Goal: Task Accomplishment & Management: Manage account settings

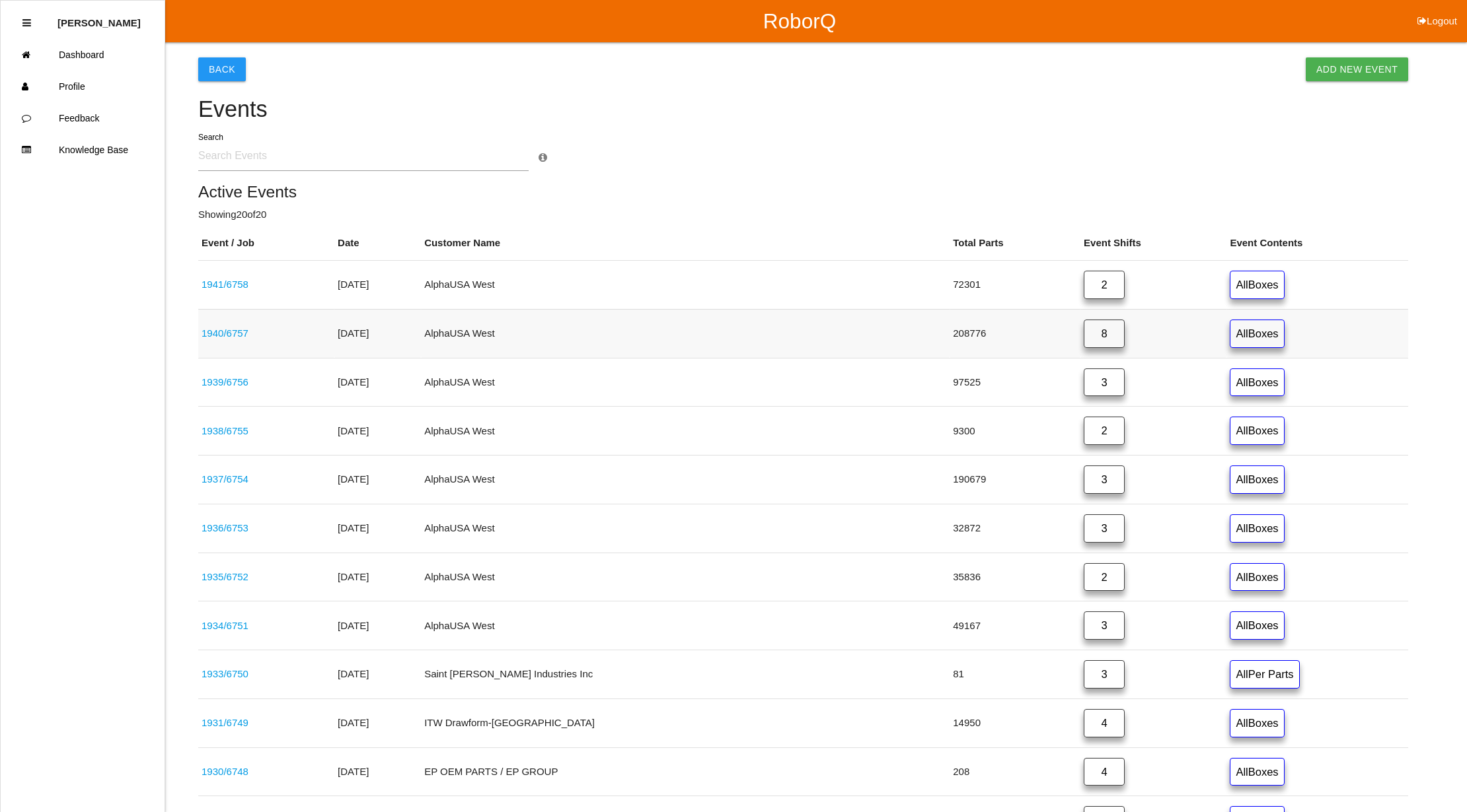
click at [1084, 329] on link "8" at bounding box center [1104, 334] width 41 height 28
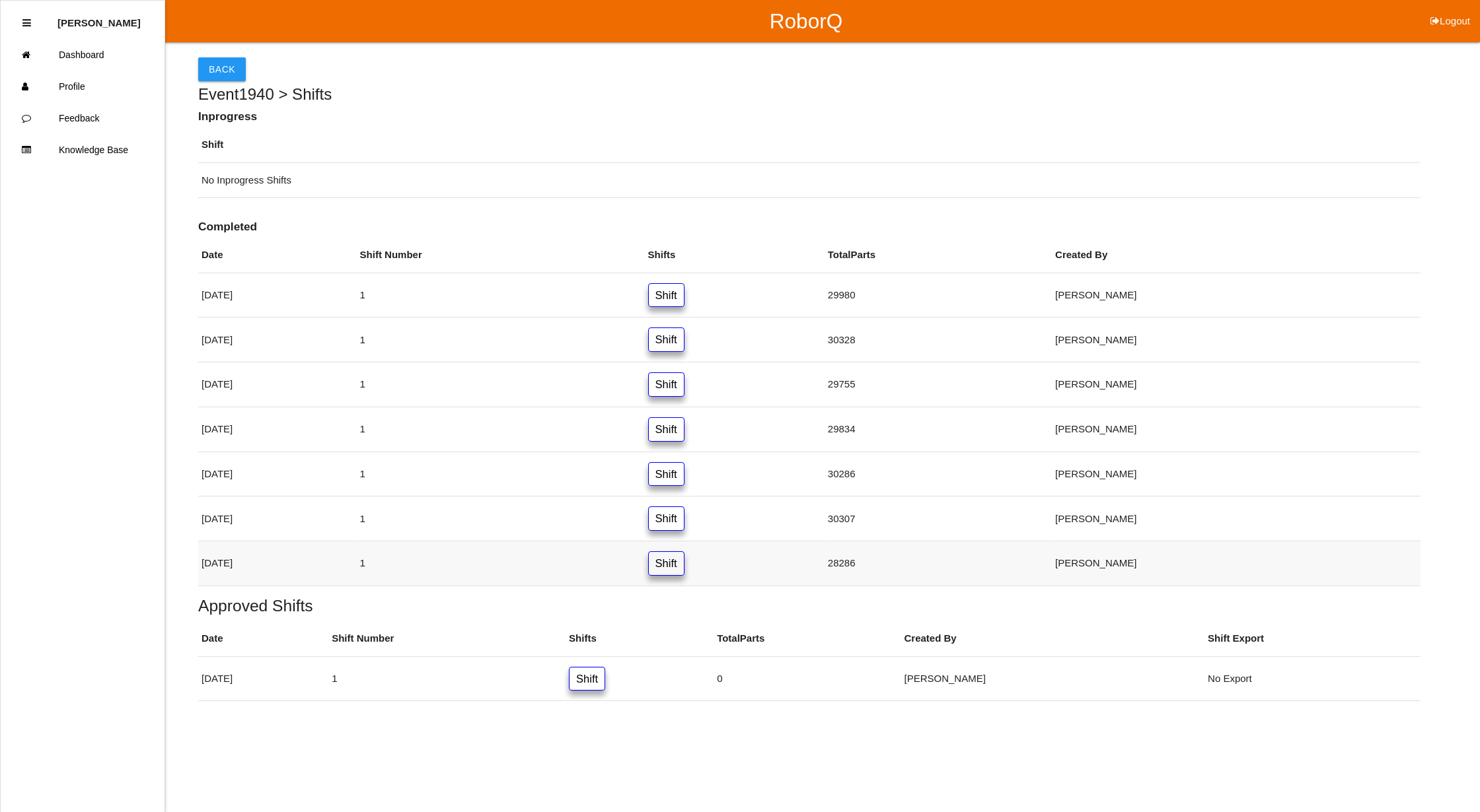
click at [685, 571] on link "Shift" at bounding box center [666, 564] width 36 height 25
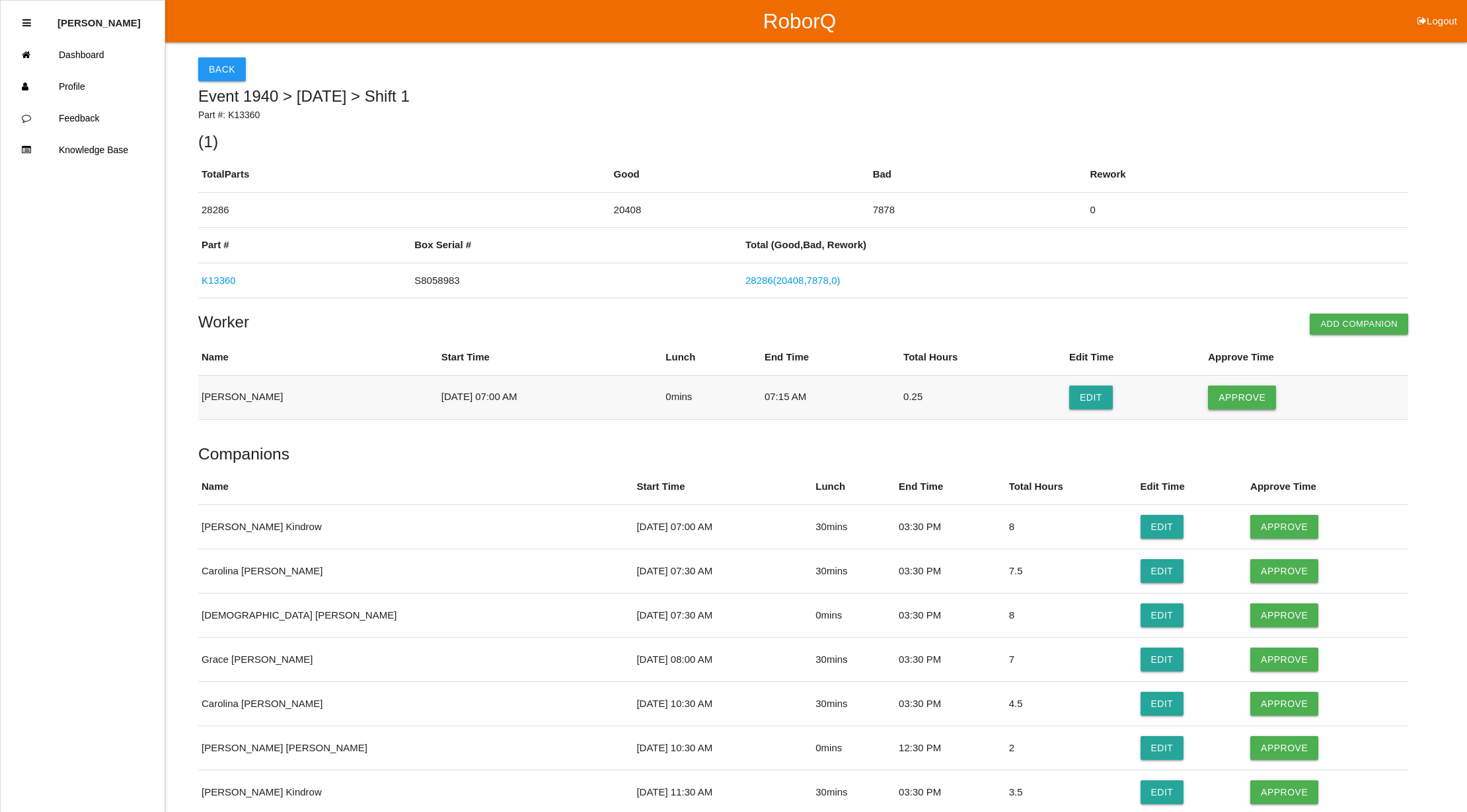
click at [1243, 403] on button "Approve" at bounding box center [1242, 397] width 68 height 24
click at [1258, 530] on button "Approve" at bounding box center [1284, 526] width 68 height 24
click at [1263, 573] on button "Approve" at bounding box center [1284, 571] width 68 height 24
click at [1266, 618] on button "Approve" at bounding box center [1284, 615] width 68 height 24
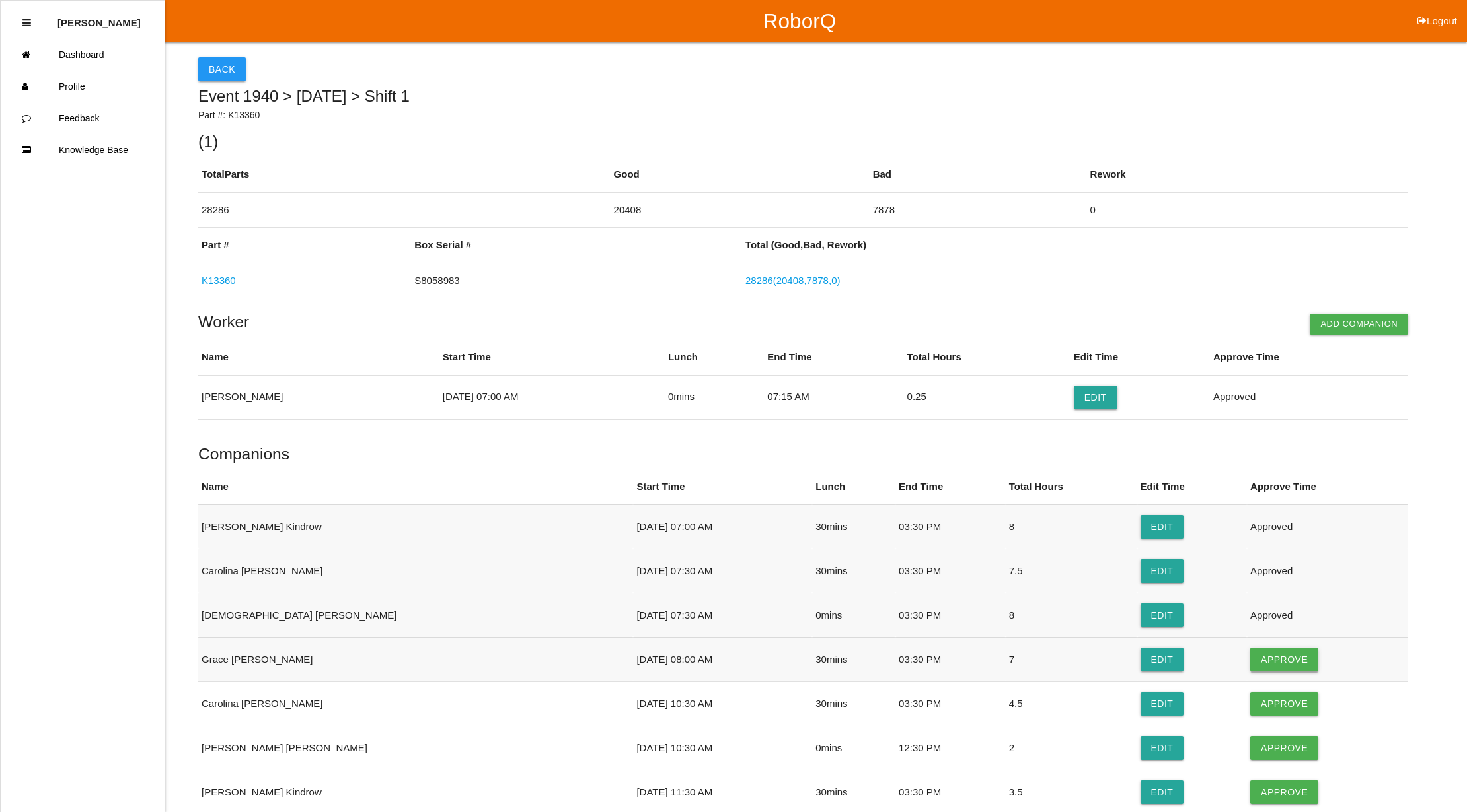
click at [1266, 658] on button "Approve" at bounding box center [1284, 660] width 68 height 24
click at [1263, 698] on button "Approve" at bounding box center [1284, 704] width 68 height 24
drag, startPoint x: 1264, startPoint y: 743, endPoint x: 1246, endPoint y: 620, distance: 124.3
click at [1264, 742] on button "Approve" at bounding box center [1284, 748] width 68 height 24
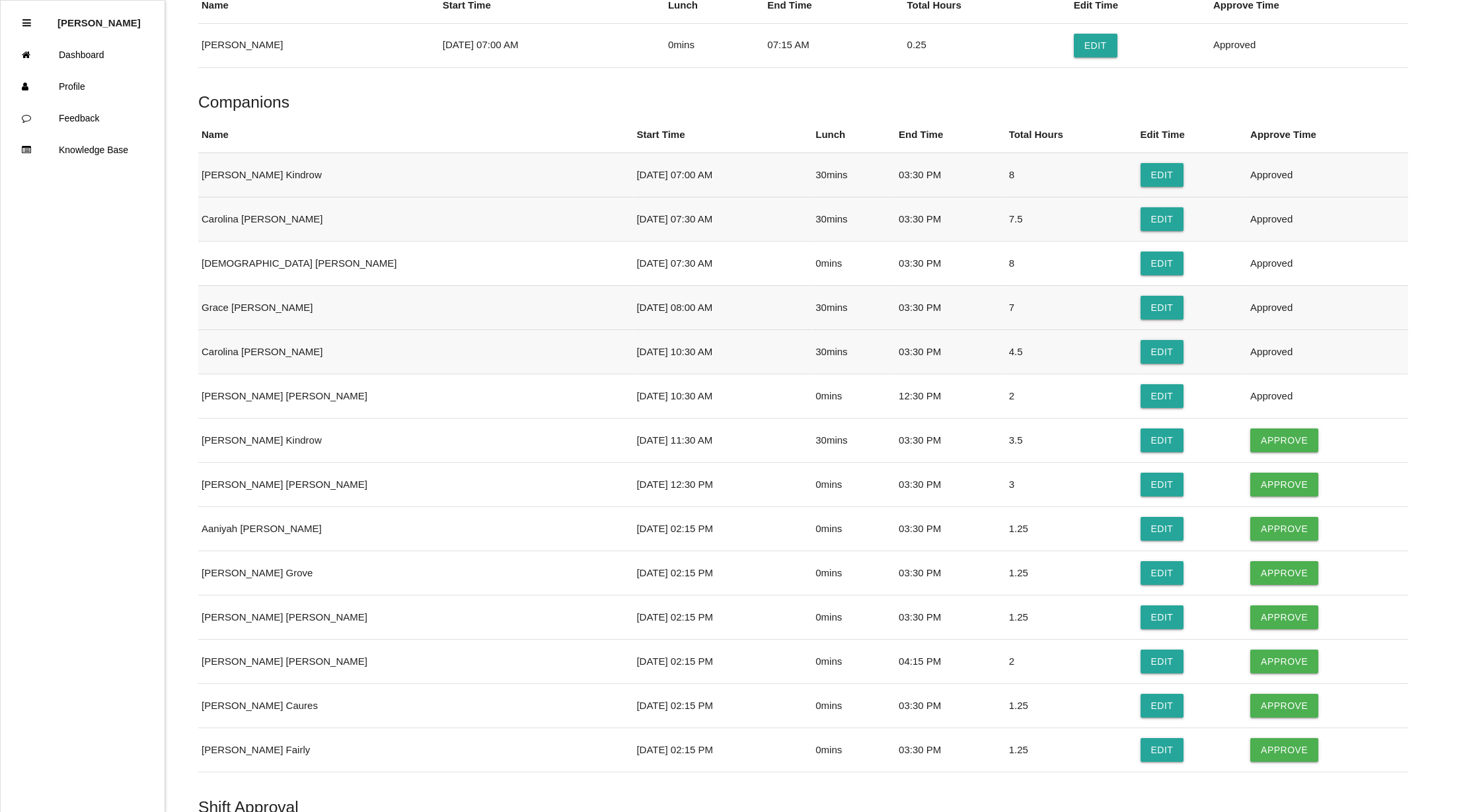
scroll to position [450, 0]
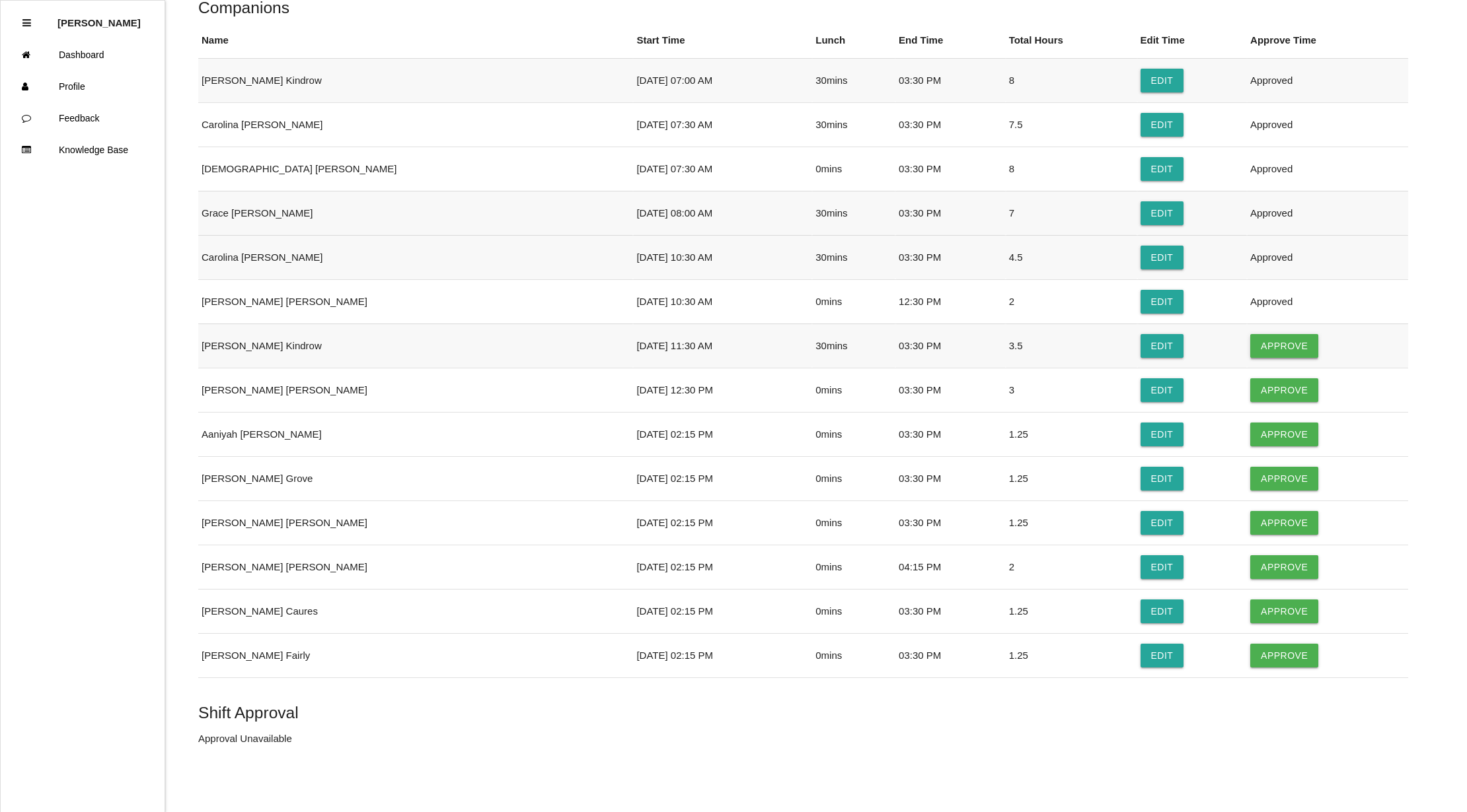
click at [1253, 340] on button "Approve" at bounding box center [1284, 346] width 68 height 24
click at [1251, 389] on button "Approve" at bounding box center [1284, 390] width 68 height 24
click at [1254, 431] on button "Approve" at bounding box center [1284, 434] width 68 height 24
click at [1259, 467] on button "Approve" at bounding box center [1284, 478] width 68 height 24
click at [1250, 516] on button "Approve" at bounding box center [1284, 523] width 68 height 24
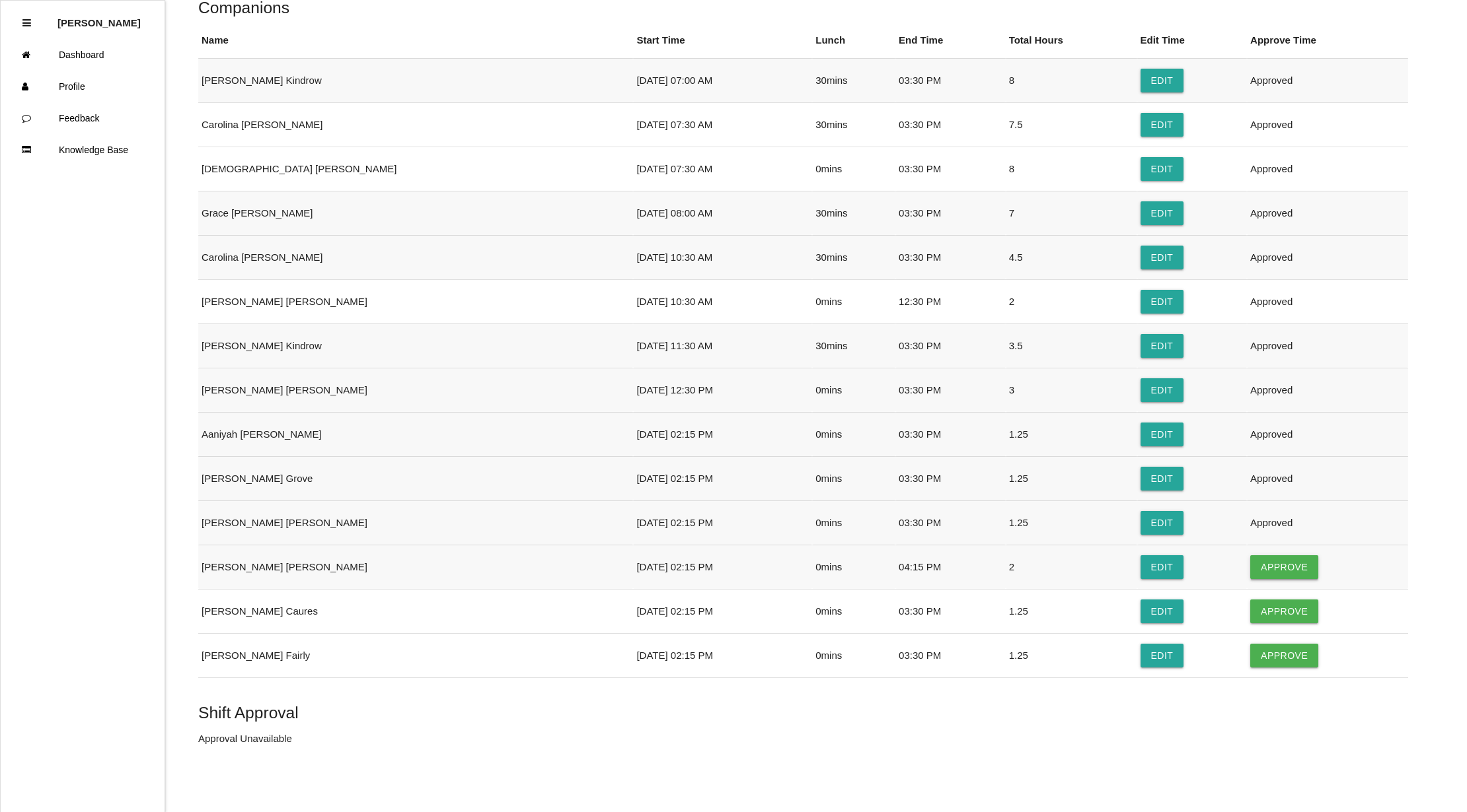
click at [1255, 563] on button "Approve" at bounding box center [1284, 567] width 68 height 24
click at [1251, 614] on button "Approve" at bounding box center [1284, 611] width 68 height 24
click at [1250, 659] on button "Approve" at bounding box center [1284, 656] width 68 height 24
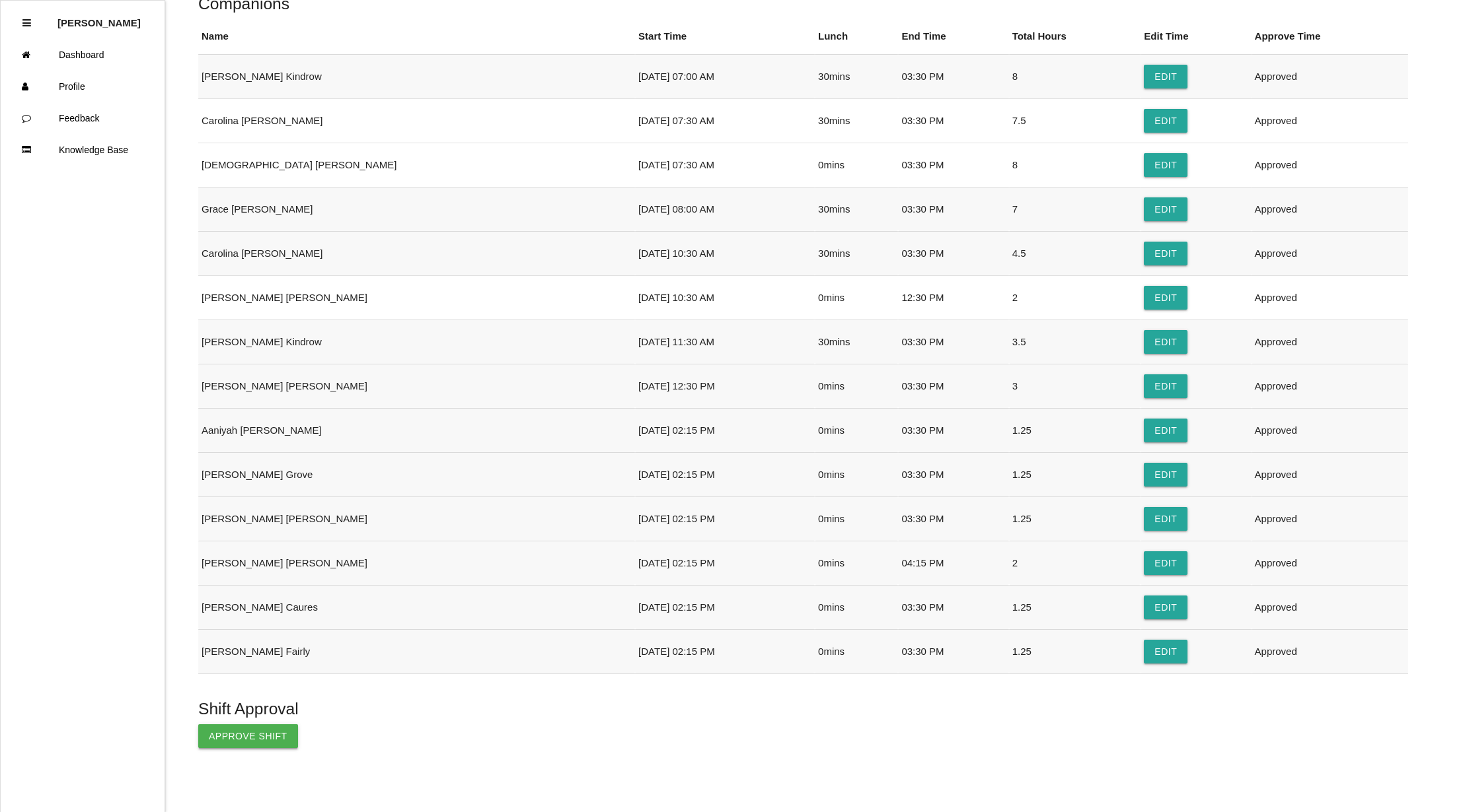
click at [223, 735] on button "Approve Shift" at bounding box center [248, 736] width 100 height 24
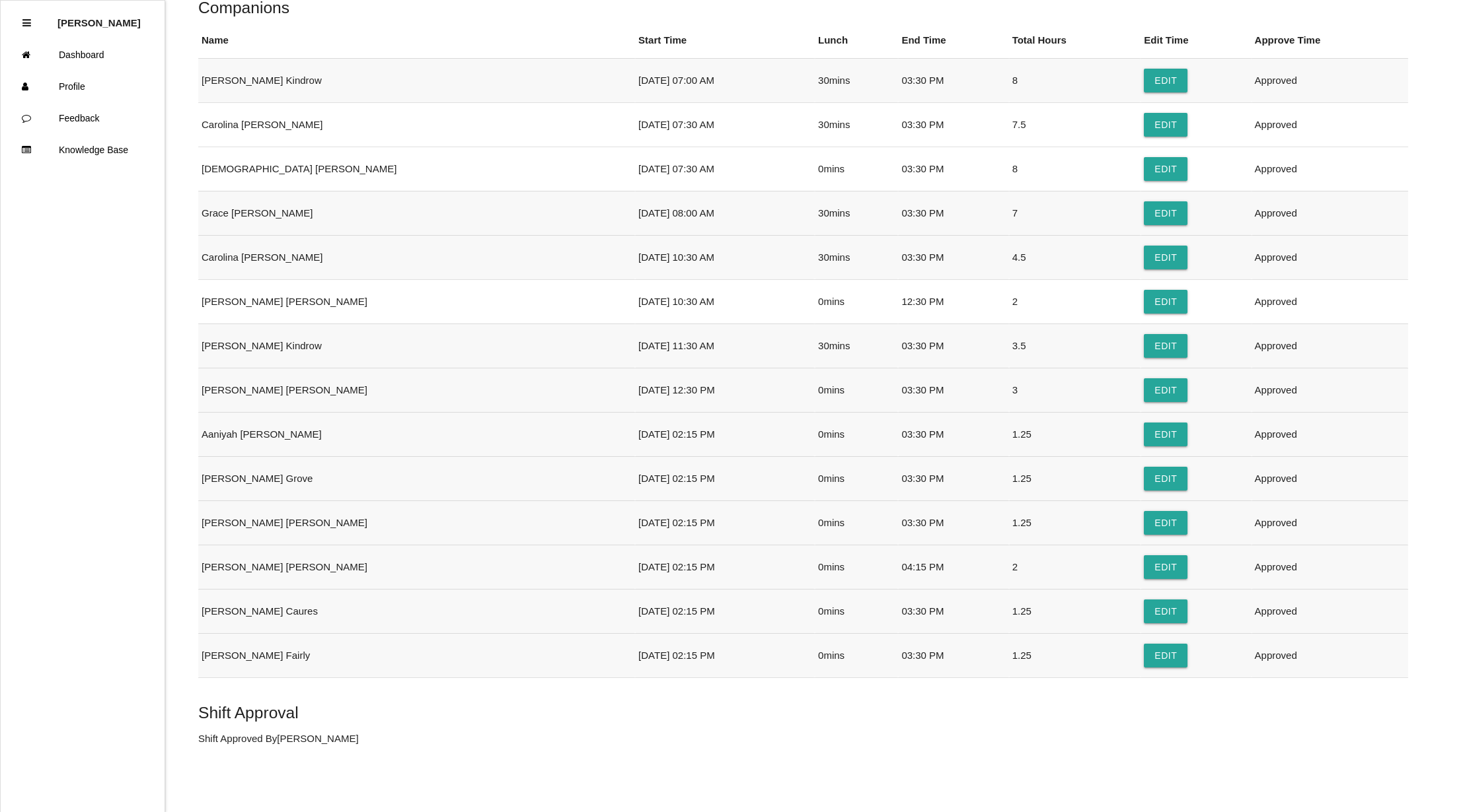
scroll to position [0, 0]
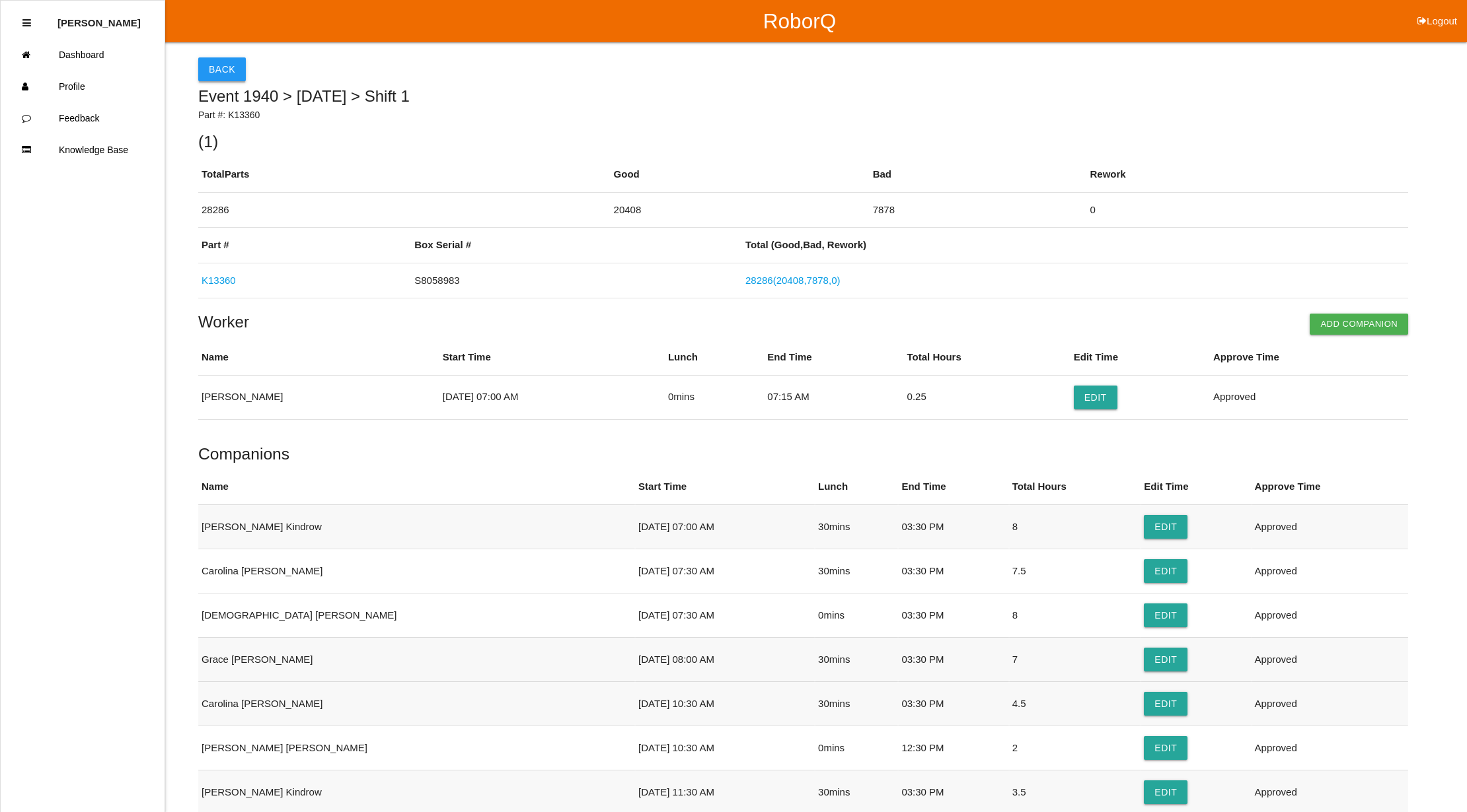
click at [214, 69] on button "Back" at bounding box center [222, 69] width 47 height 24
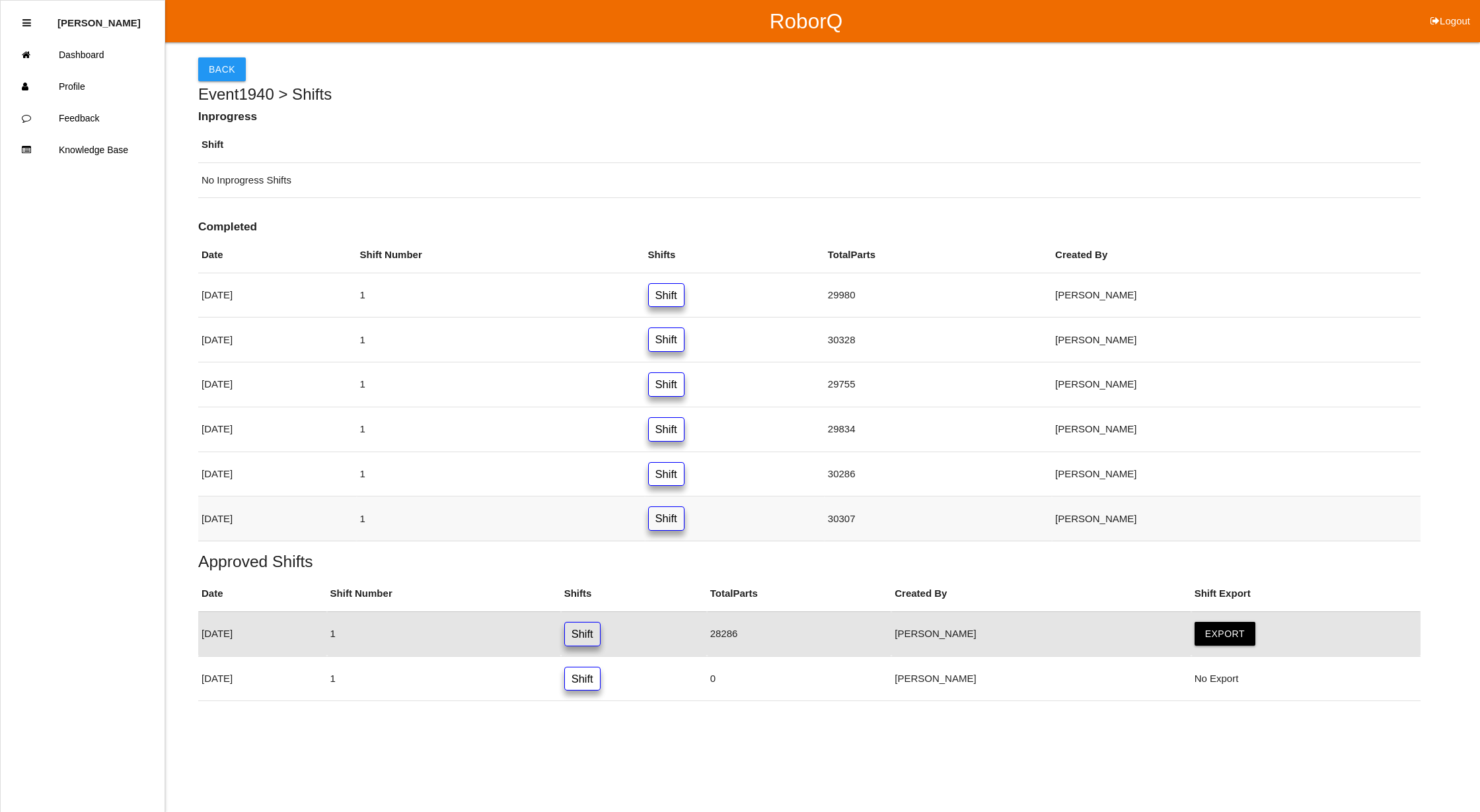
click at [685, 521] on link "Shift" at bounding box center [666, 519] width 36 height 25
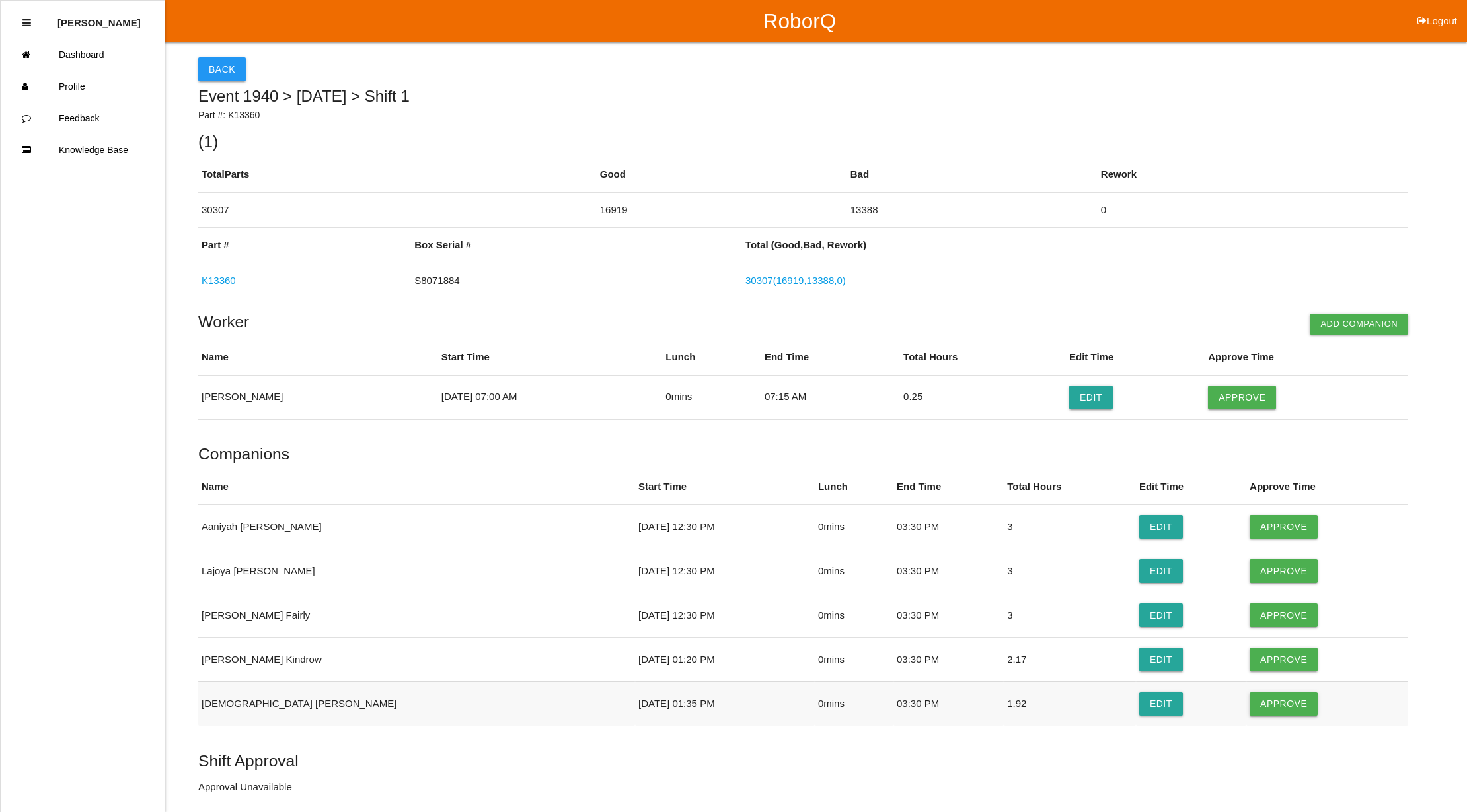
click at [1250, 709] on button "Approve" at bounding box center [1283, 704] width 68 height 24
click at [1253, 655] on button "Approve" at bounding box center [1283, 660] width 68 height 24
click at [1249, 606] on button "Approve" at bounding box center [1283, 615] width 68 height 24
click at [1249, 563] on button "Approve" at bounding box center [1283, 571] width 68 height 24
click at [1249, 519] on button "Approve" at bounding box center [1283, 526] width 68 height 24
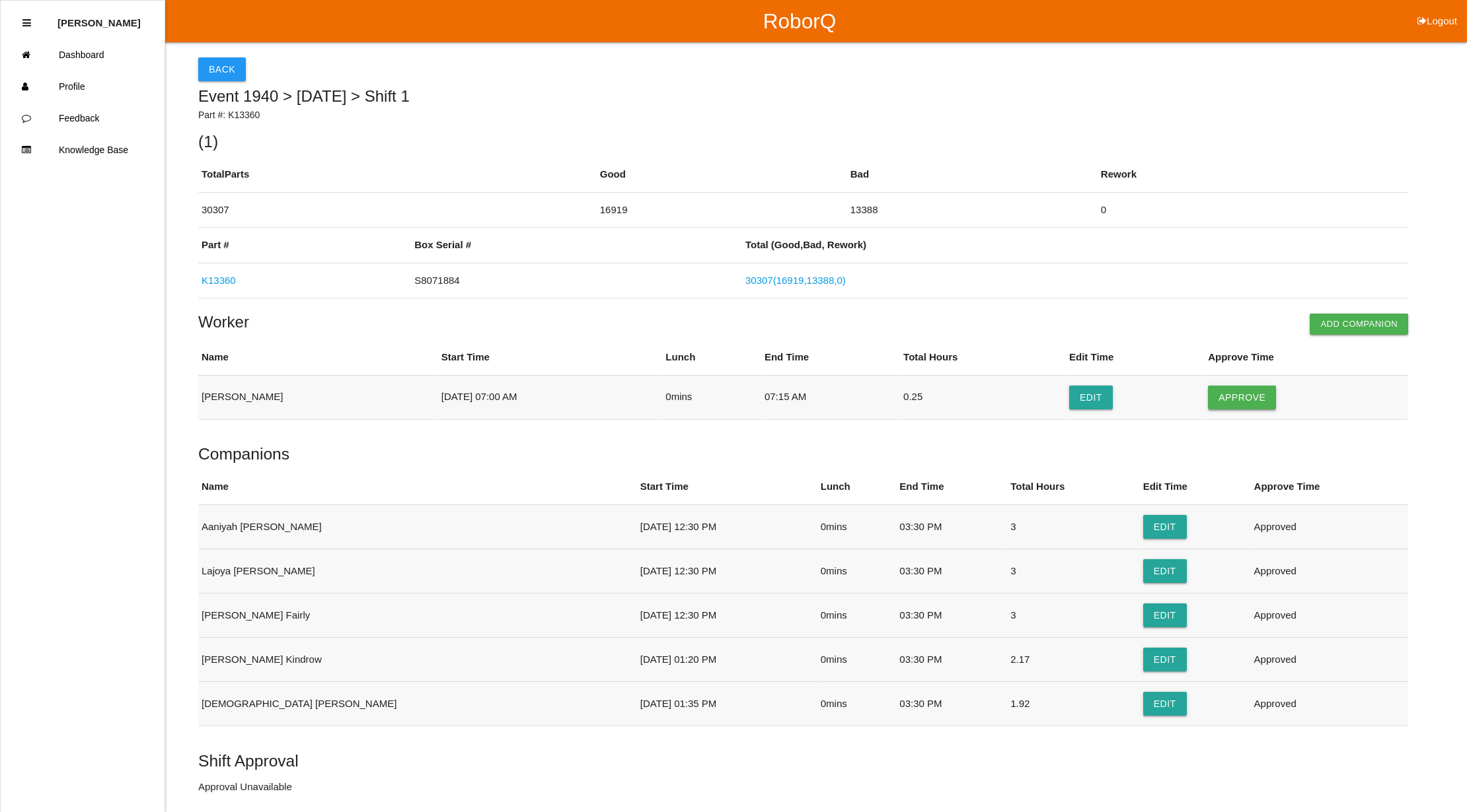
drag, startPoint x: 1235, startPoint y: 395, endPoint x: 1225, endPoint y: 394, distance: 10.0
click at [1235, 394] on button "Approve" at bounding box center [1242, 397] width 68 height 24
click at [247, 780] on button "Approve Shift" at bounding box center [248, 788] width 100 height 24
click at [219, 67] on button "Back" at bounding box center [222, 69] width 47 height 24
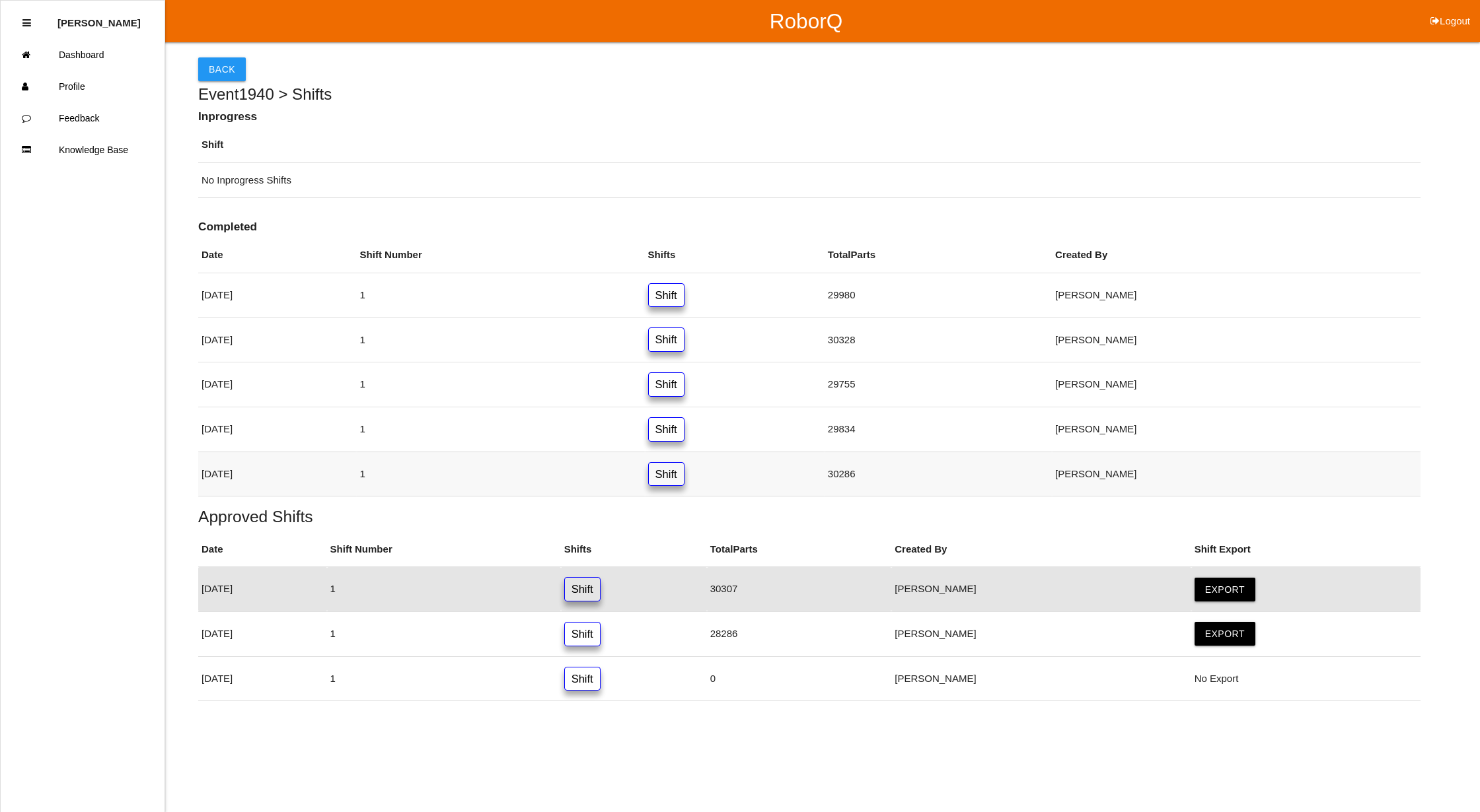
click at [685, 480] on link "Shift" at bounding box center [666, 474] width 36 height 25
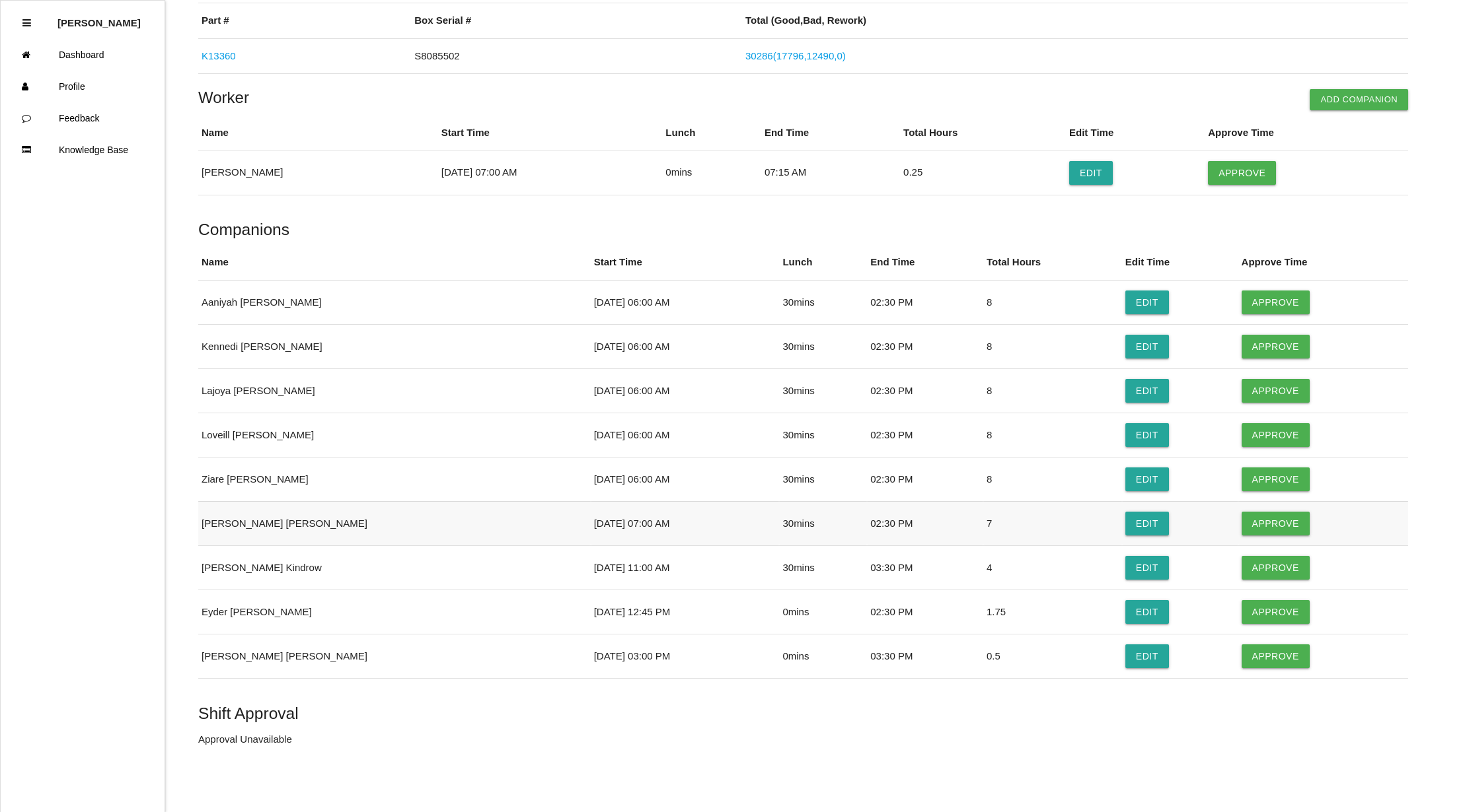
scroll to position [228, 0]
click at [1257, 660] on button "Approve" at bounding box center [1275, 656] width 68 height 24
click at [1243, 612] on button "Approve" at bounding box center [1275, 611] width 68 height 24
click at [1246, 566] on button "Approve" at bounding box center [1275, 567] width 68 height 24
click at [1242, 519] on button "Approve" at bounding box center [1275, 523] width 68 height 24
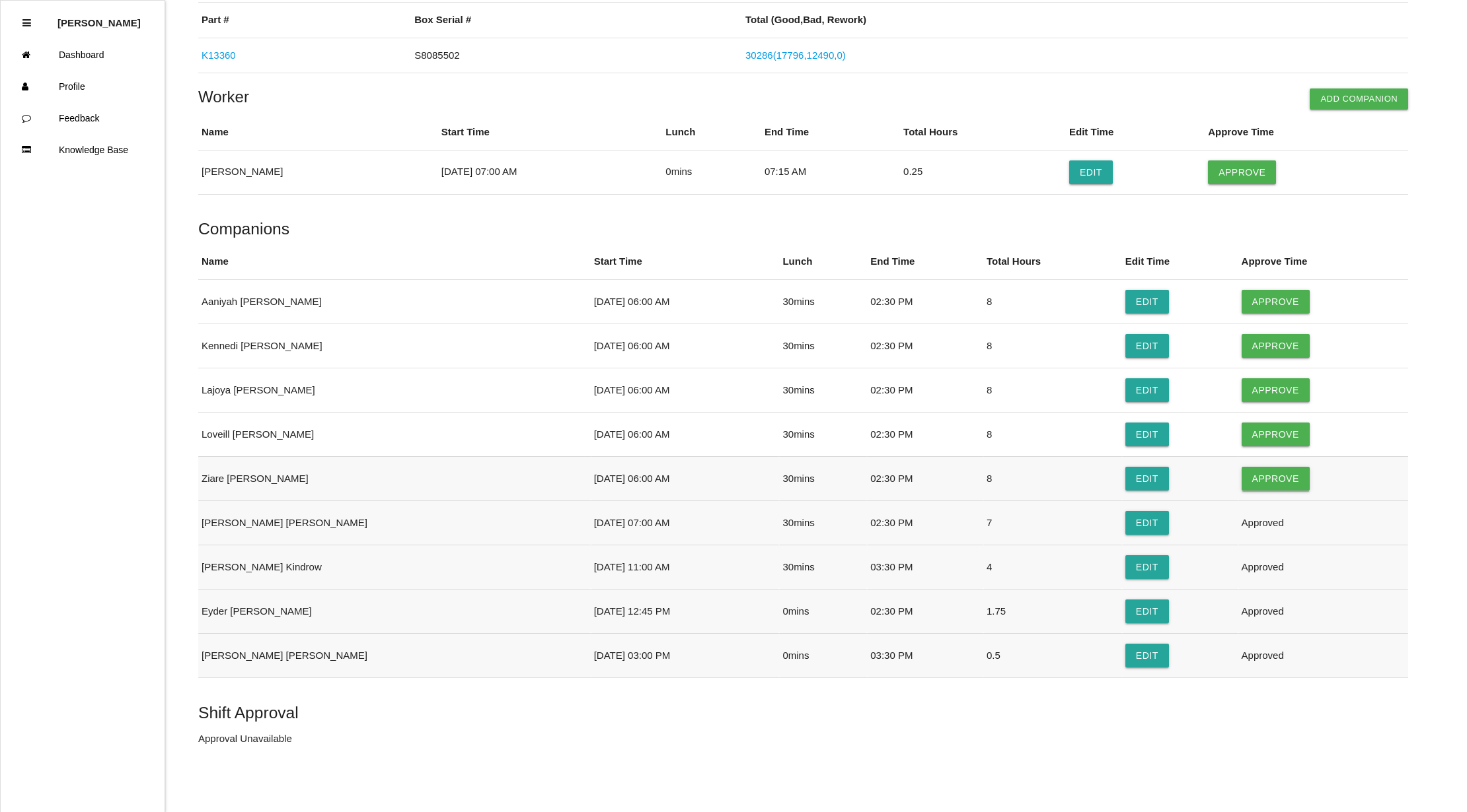
click at [1244, 480] on button "Approve" at bounding box center [1275, 478] width 68 height 24
click at [1242, 430] on button "Approve" at bounding box center [1275, 434] width 68 height 24
click at [1253, 389] on button "Approve" at bounding box center [1275, 390] width 68 height 24
click at [1243, 336] on button "Approve" at bounding box center [1275, 346] width 68 height 24
click at [1243, 300] on button "Approve" at bounding box center [1275, 301] width 68 height 24
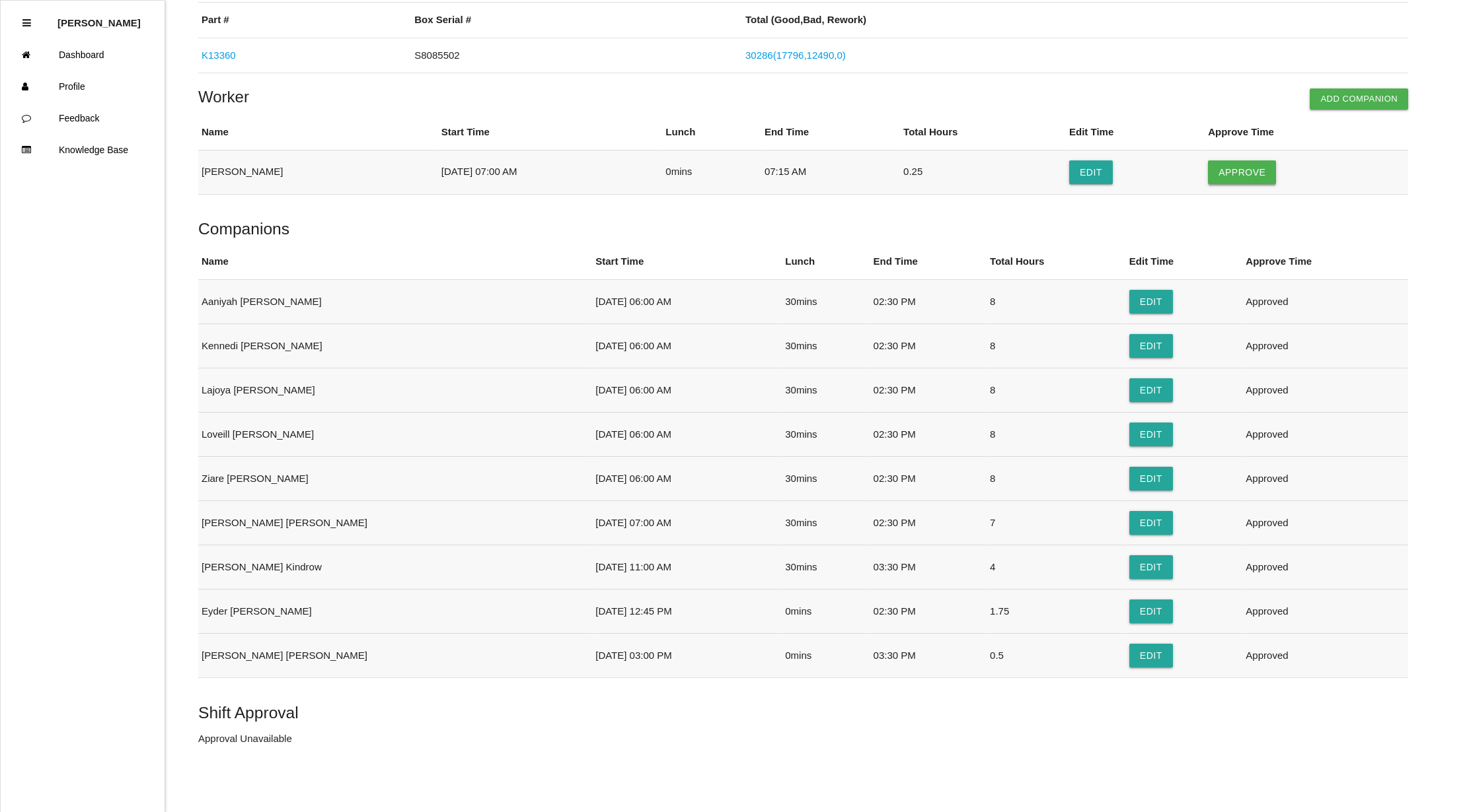
click at [1247, 172] on button "Approve" at bounding box center [1242, 172] width 68 height 24
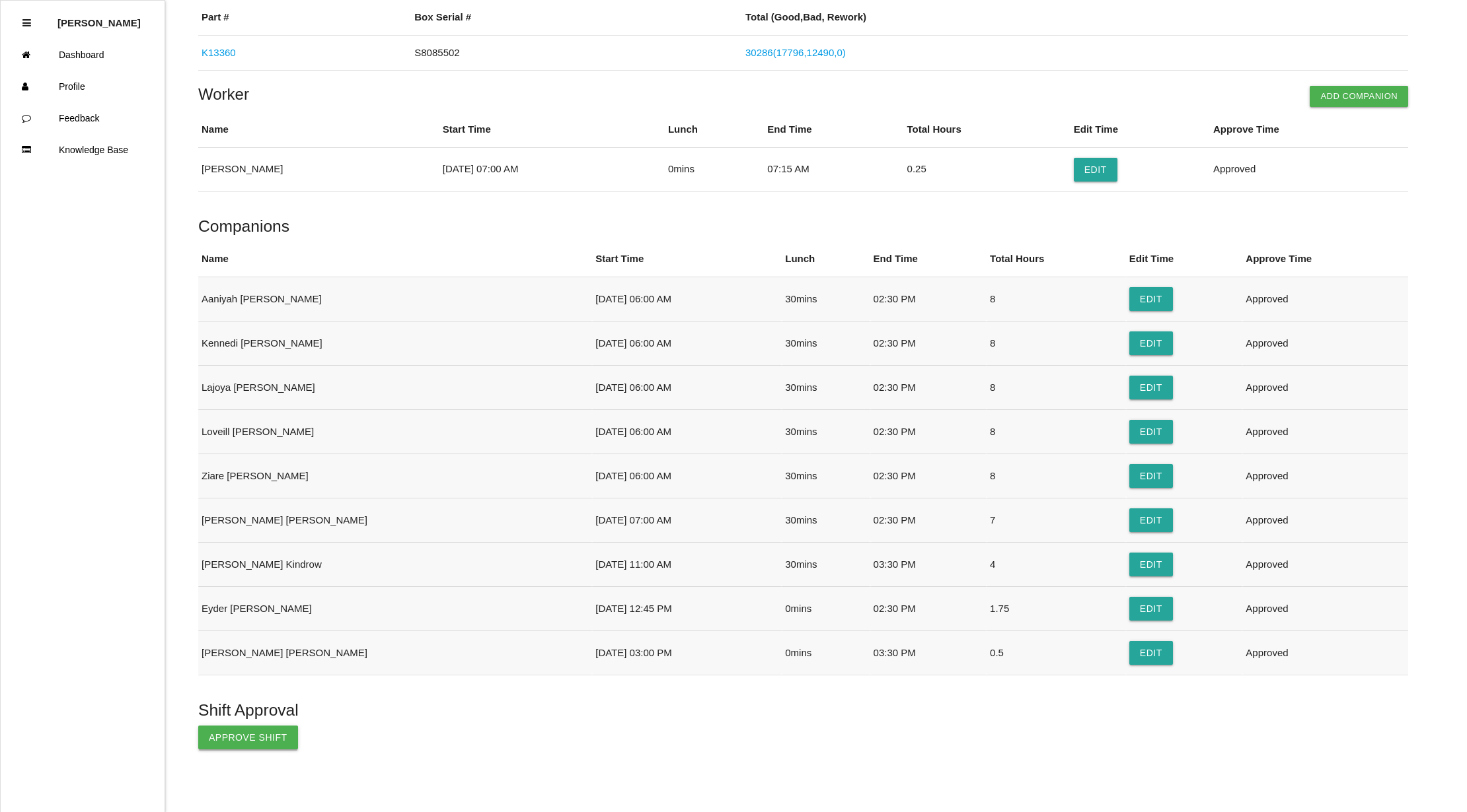
click at [243, 737] on button "Approve Shift" at bounding box center [248, 737] width 100 height 24
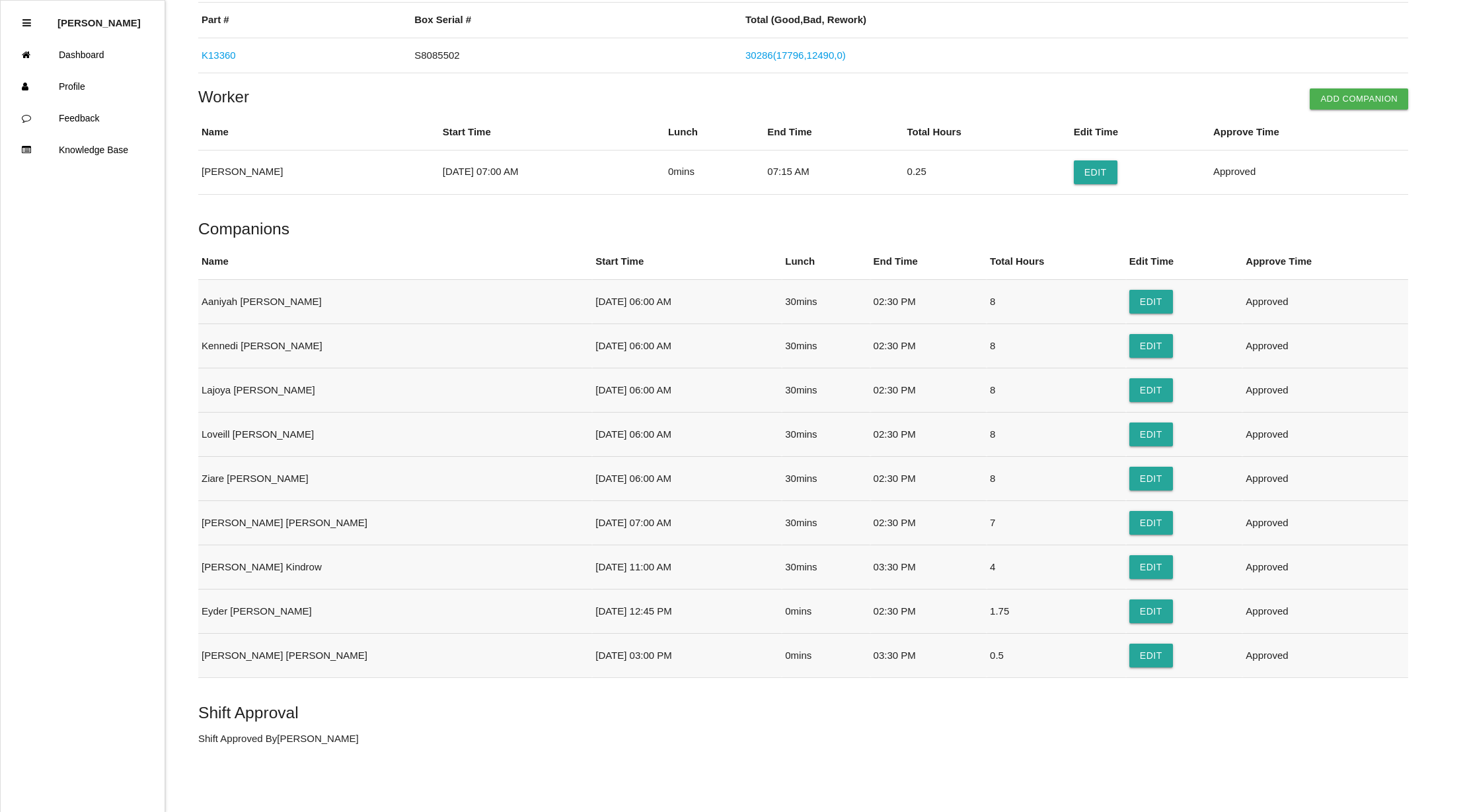
scroll to position [0, 0]
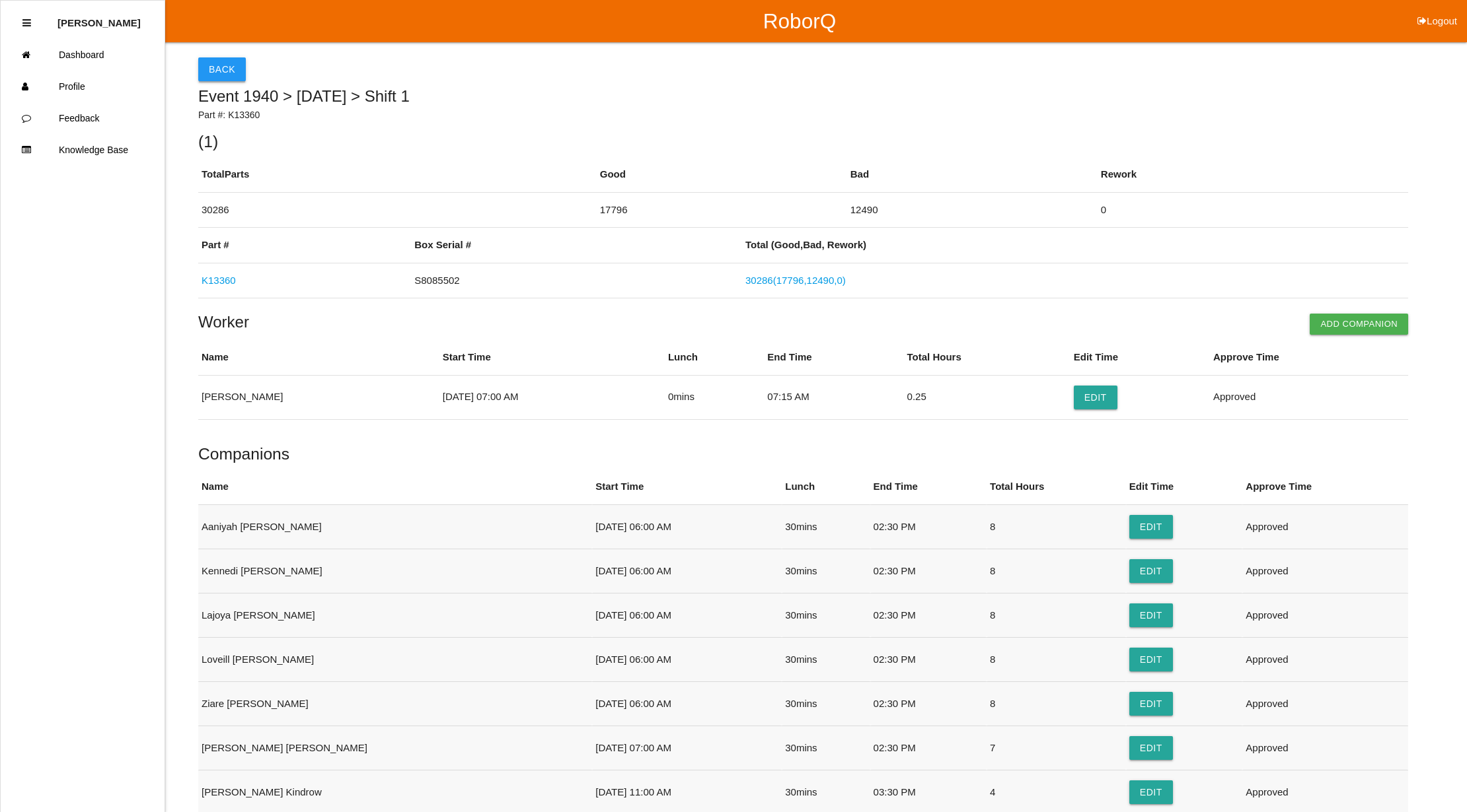
click at [214, 66] on button "Back" at bounding box center [222, 69] width 47 height 24
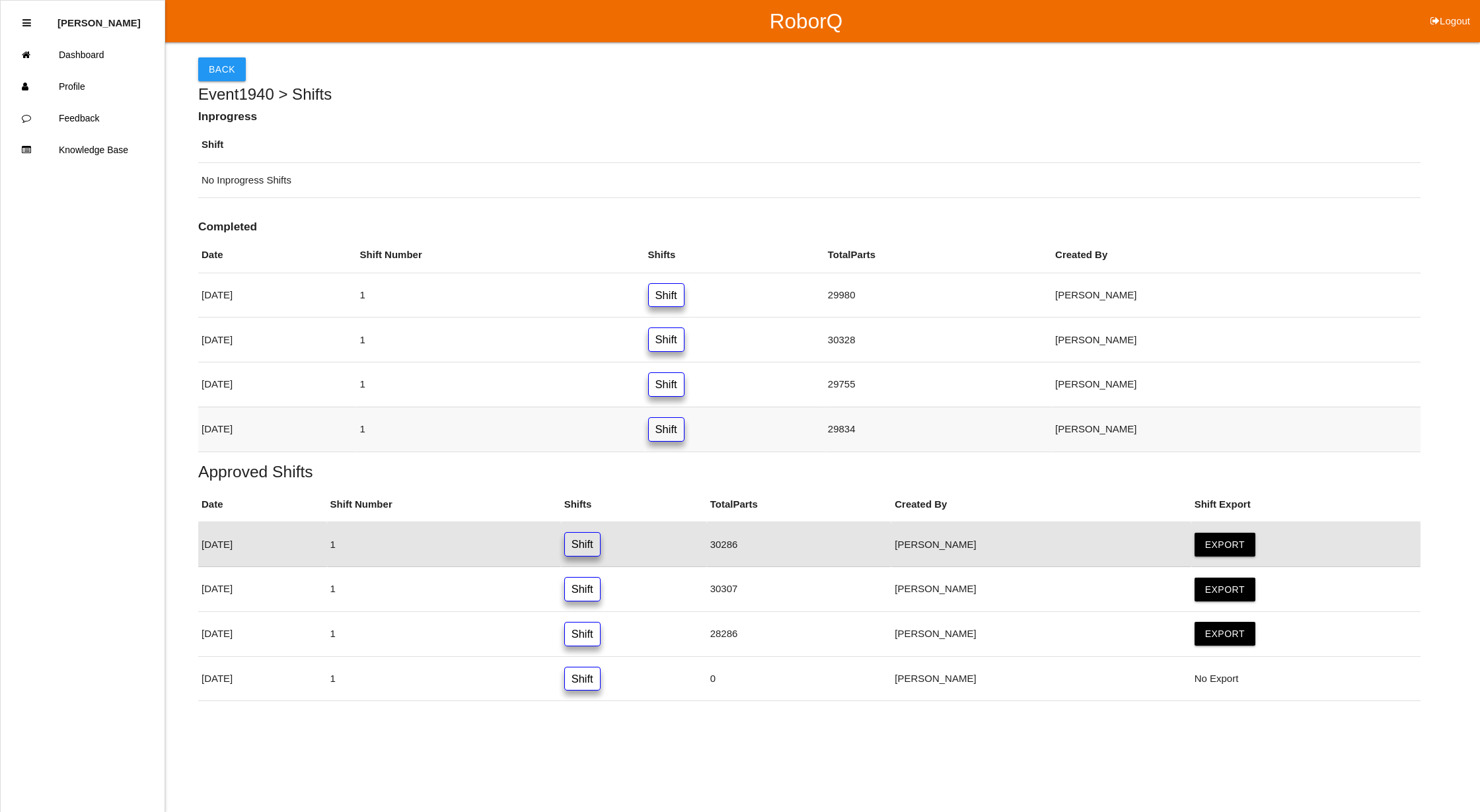
click at [685, 434] on link "Shift" at bounding box center [666, 430] width 36 height 25
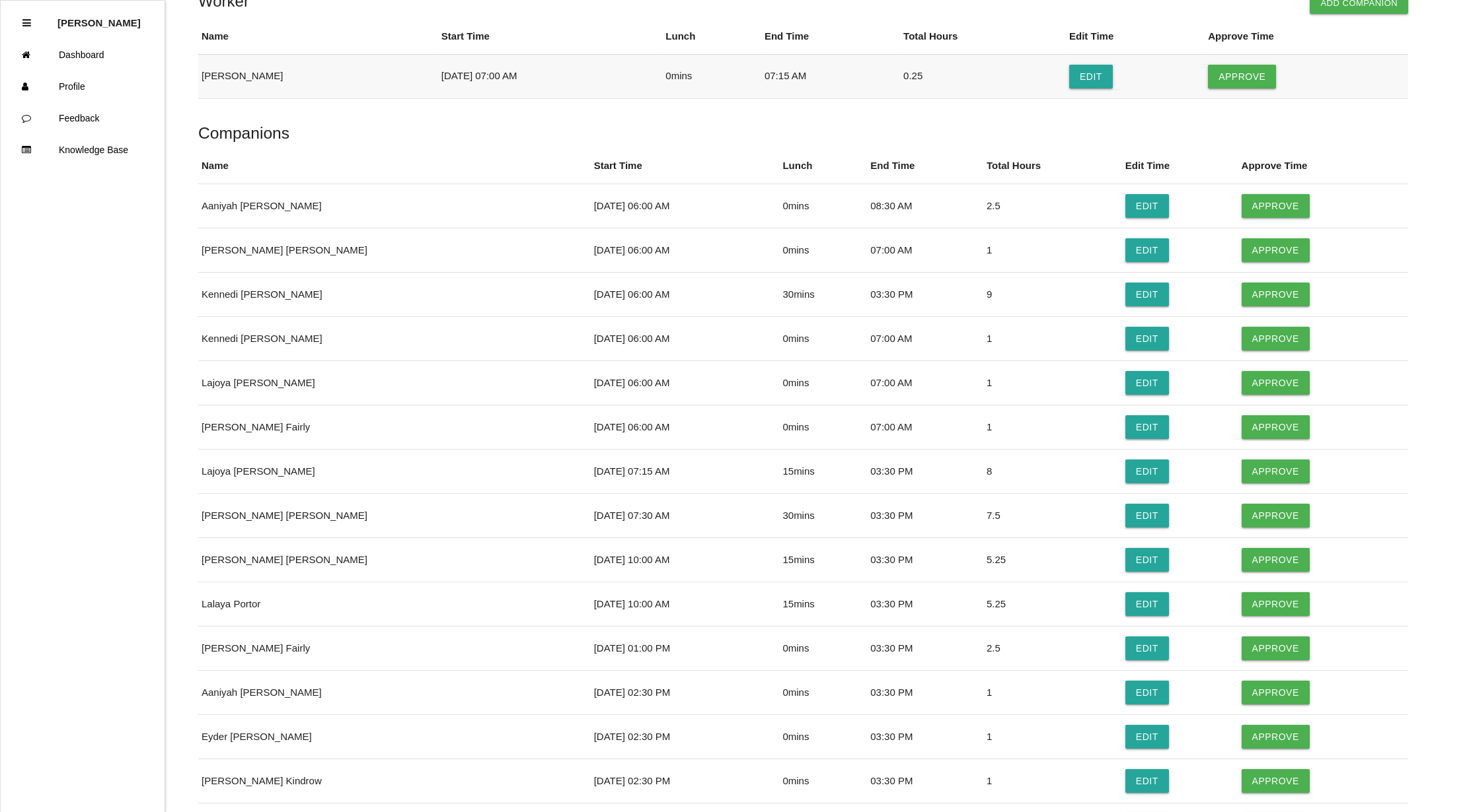
scroll to position [352, 0]
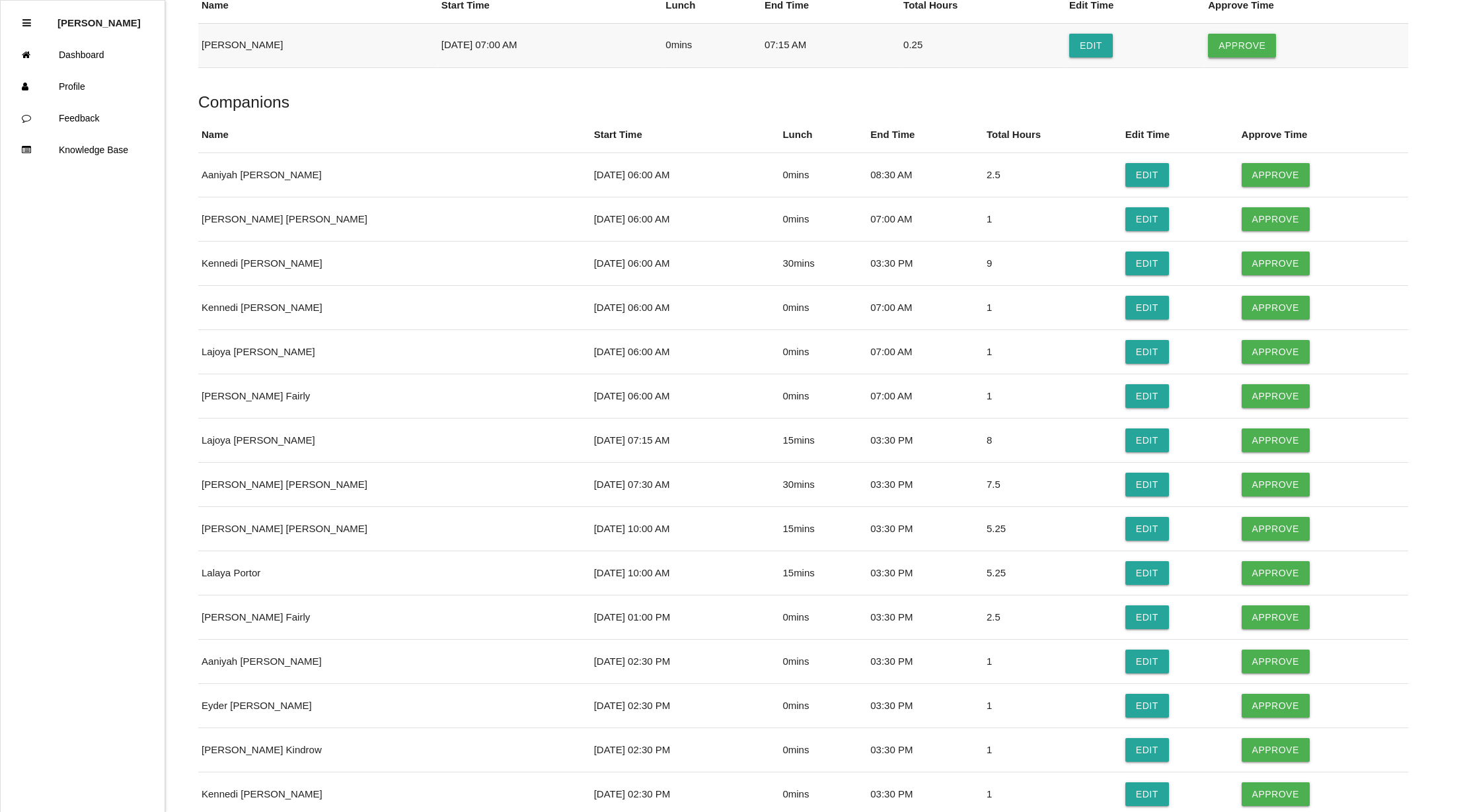
click at [1256, 47] on button "Approve" at bounding box center [1242, 45] width 68 height 24
click at [1253, 181] on button "Approve" at bounding box center [1275, 175] width 68 height 24
click at [1245, 217] on button "Approve" at bounding box center [1275, 219] width 68 height 24
click at [1245, 259] on button "Approve" at bounding box center [1275, 264] width 68 height 24
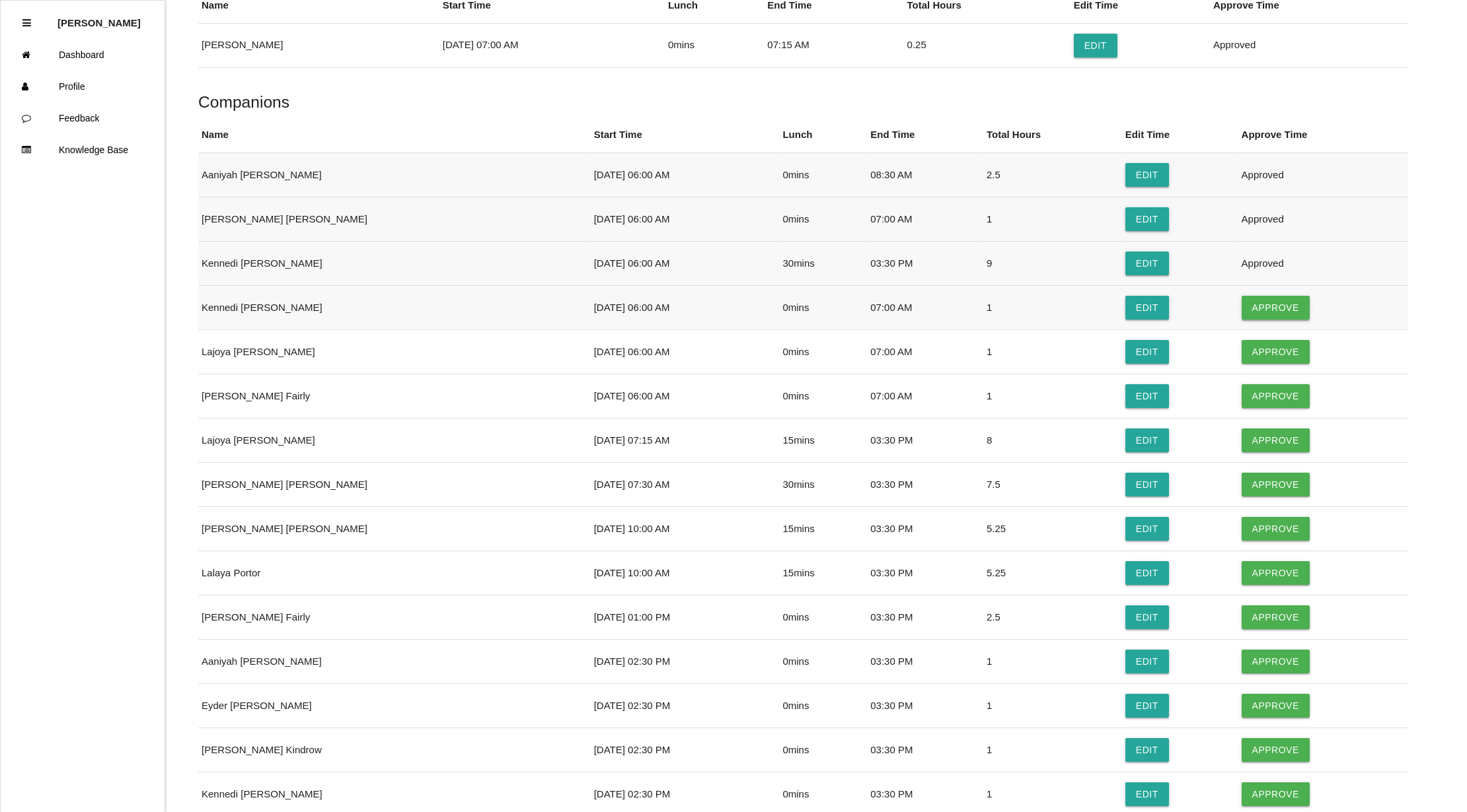
click at [1246, 308] on button "Approve" at bounding box center [1275, 308] width 68 height 24
click at [1253, 347] on button "Approve" at bounding box center [1275, 351] width 68 height 24
click at [1248, 394] on button "Approve" at bounding box center [1275, 396] width 68 height 24
click at [1243, 441] on button "Approve" at bounding box center [1275, 440] width 68 height 24
click at [1261, 484] on button "Approve" at bounding box center [1275, 485] width 68 height 24
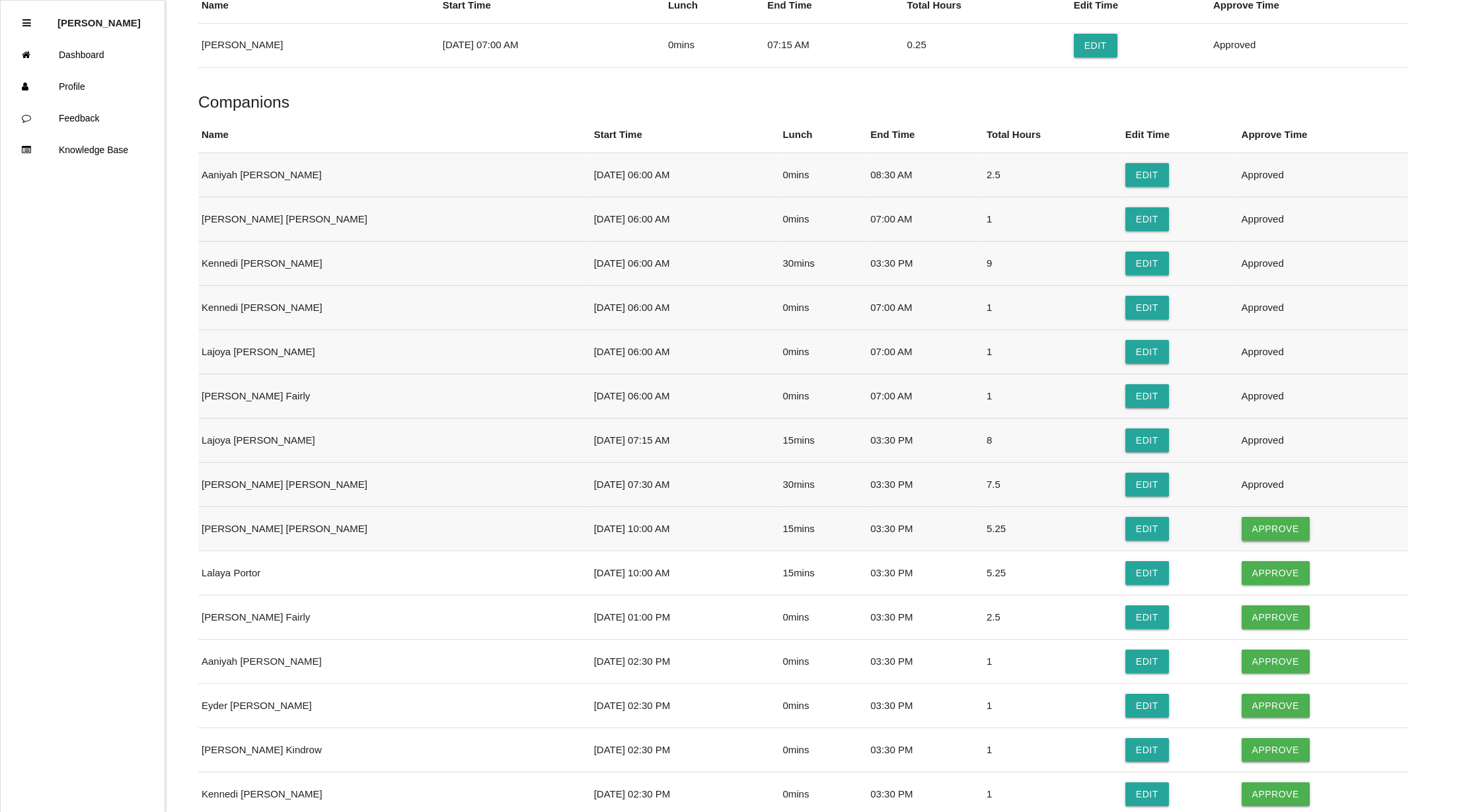
click at [1258, 526] on button "Approve" at bounding box center [1275, 529] width 68 height 24
click at [1251, 574] on button "Approve" at bounding box center [1275, 573] width 68 height 24
click at [1258, 611] on button "Approve" at bounding box center [1275, 617] width 68 height 24
click at [1262, 660] on button "Approve" at bounding box center [1275, 662] width 68 height 24
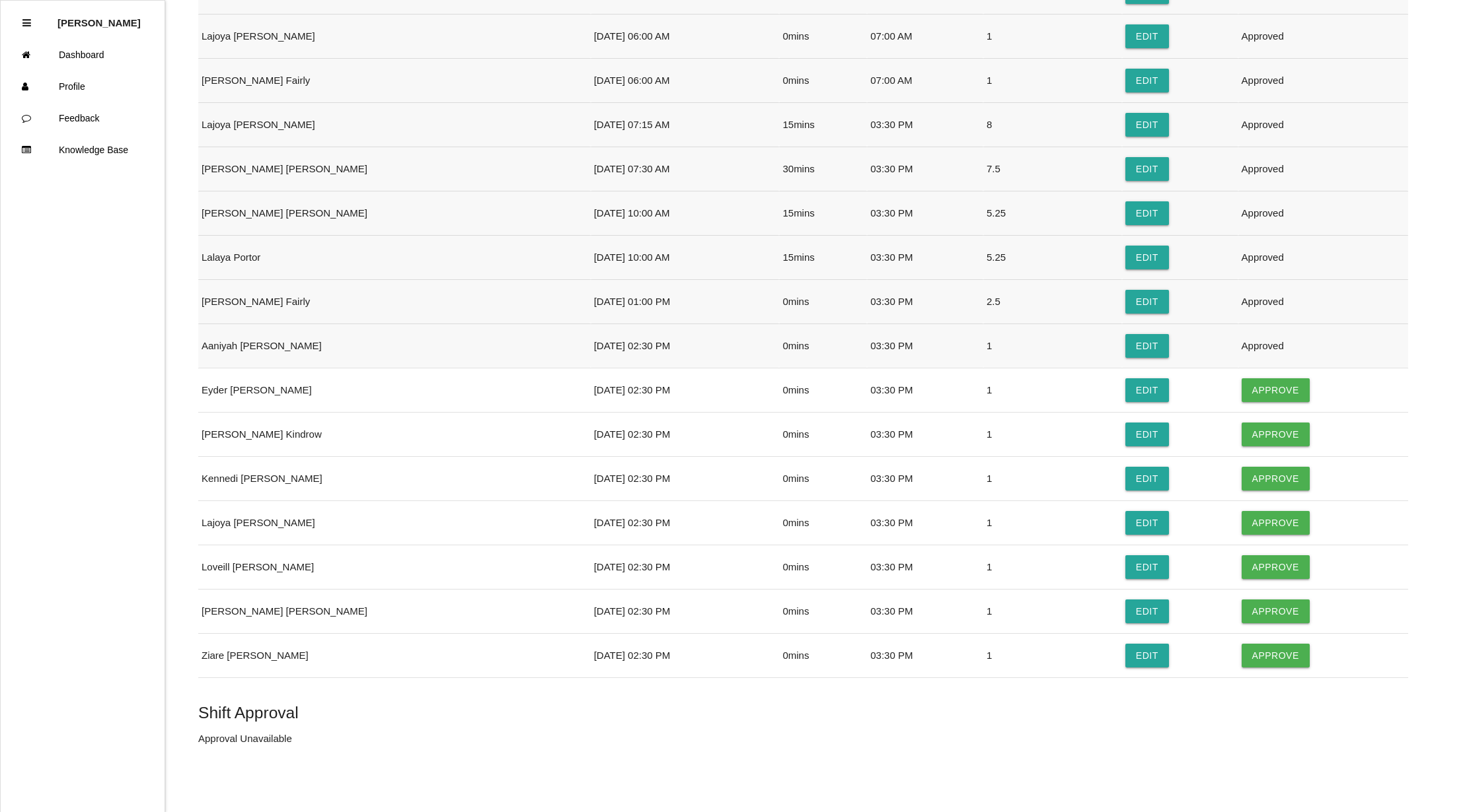
scroll to position [672, 0]
click at [1258, 390] on button "Approve" at bounding box center [1275, 390] width 68 height 24
click at [1250, 424] on button "Approve" at bounding box center [1275, 434] width 68 height 24
click at [1251, 477] on button "Approve" at bounding box center [1275, 478] width 68 height 24
click at [1259, 519] on button "Approve" at bounding box center [1275, 523] width 68 height 24
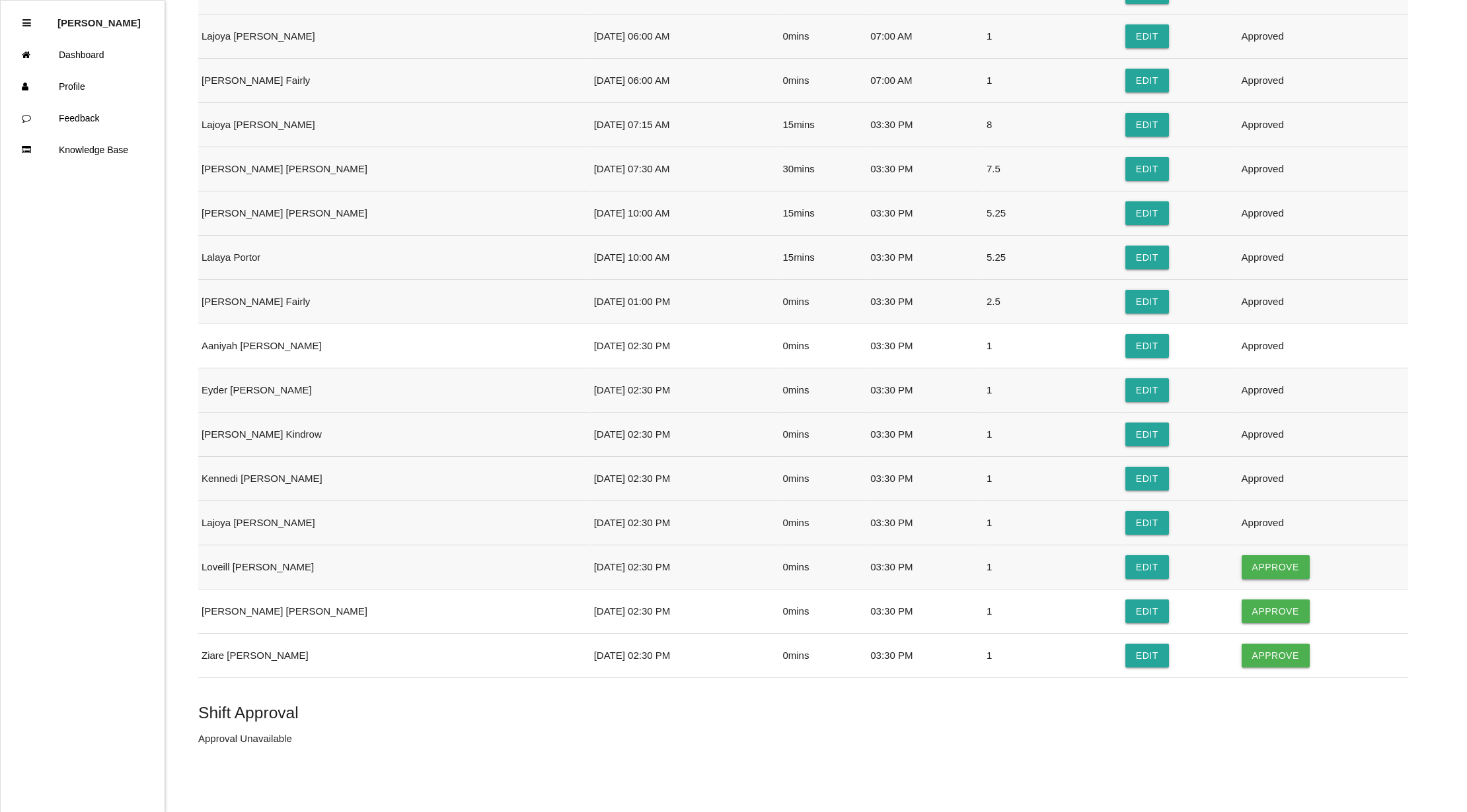
click at [1260, 566] on button "Approve" at bounding box center [1275, 567] width 68 height 24
click at [1254, 611] on button "Approve" at bounding box center [1275, 611] width 68 height 24
click at [1259, 653] on button "Approve" at bounding box center [1275, 656] width 68 height 24
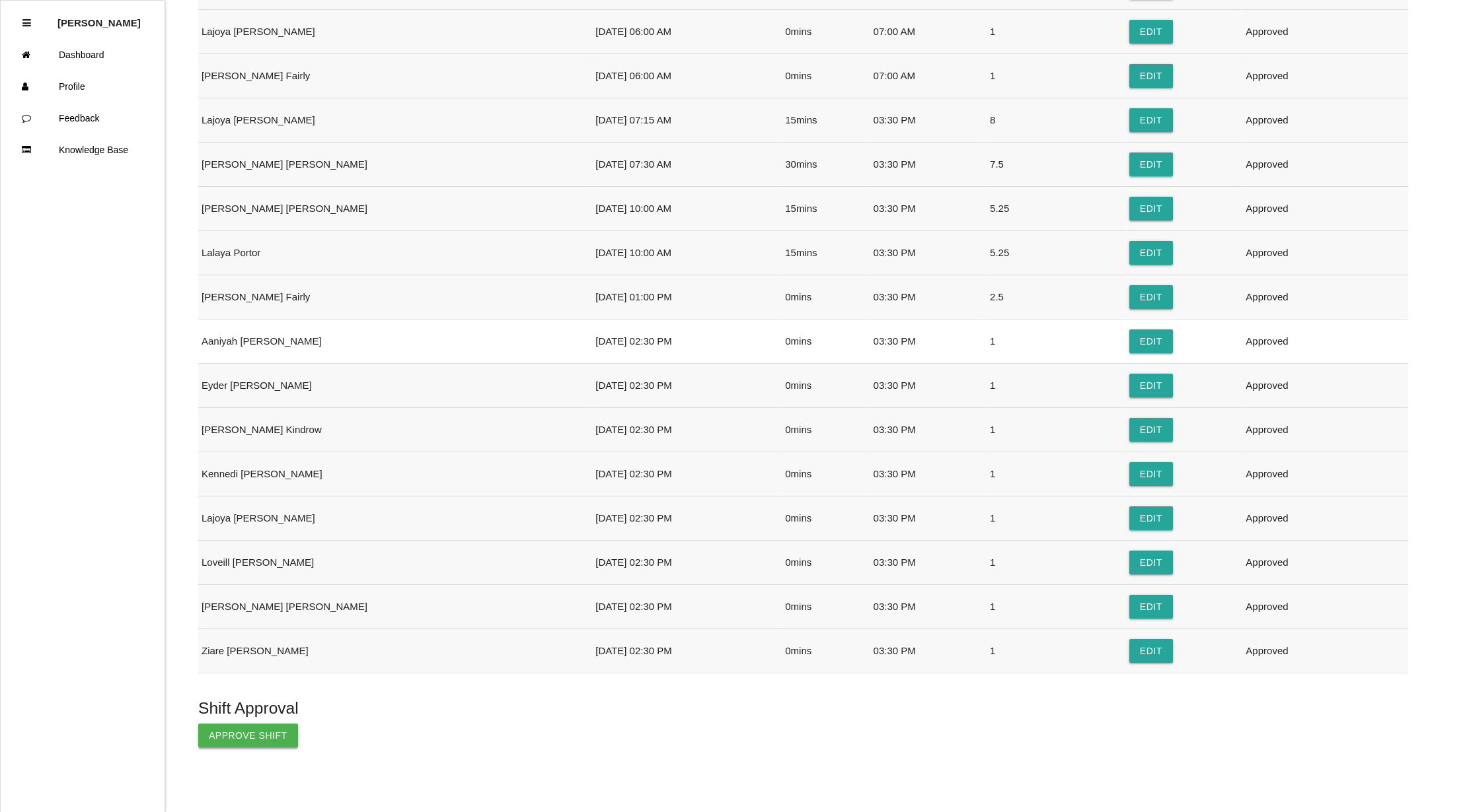
click at [233, 743] on button "Approve Shift" at bounding box center [248, 735] width 100 height 24
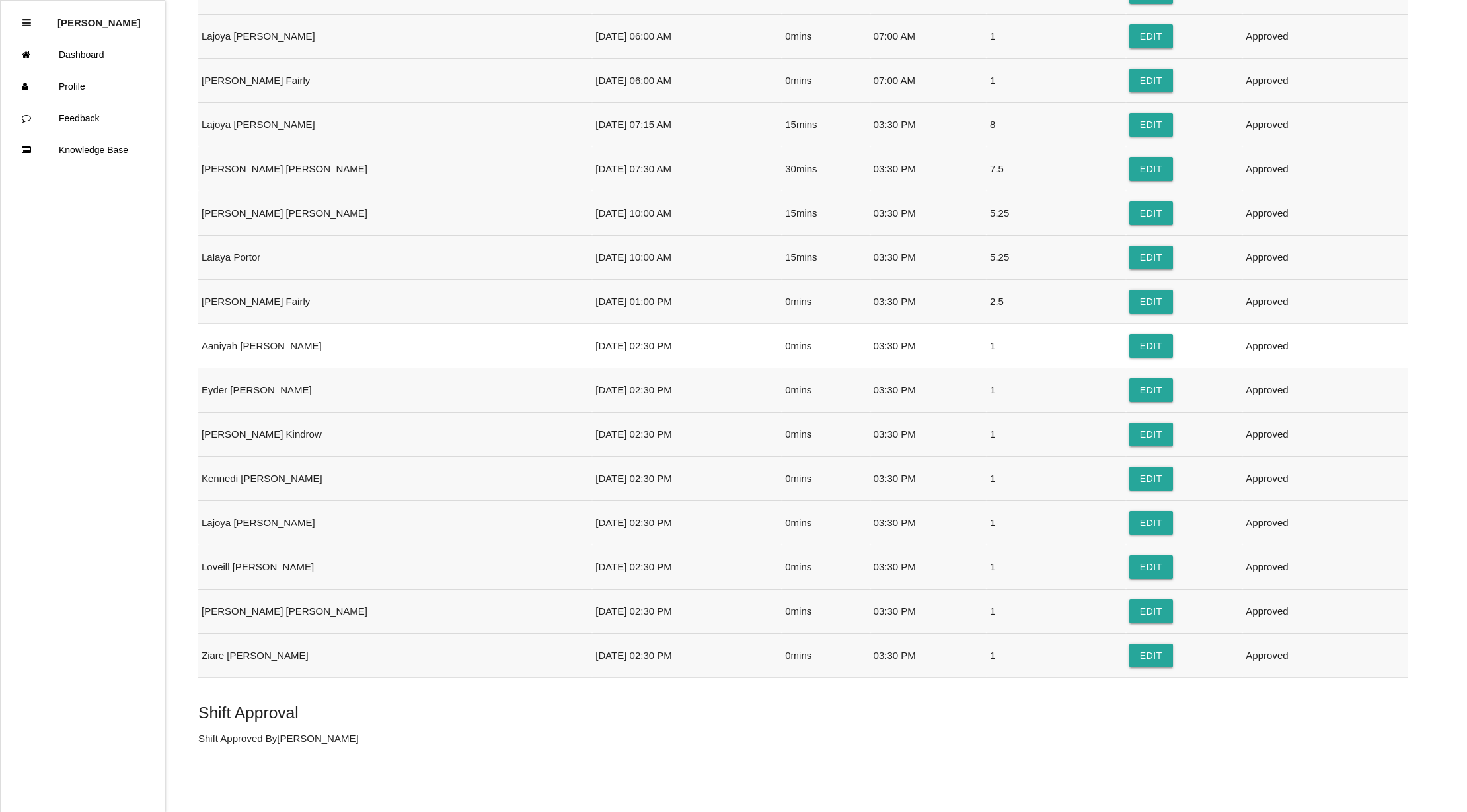
scroll to position [0, 0]
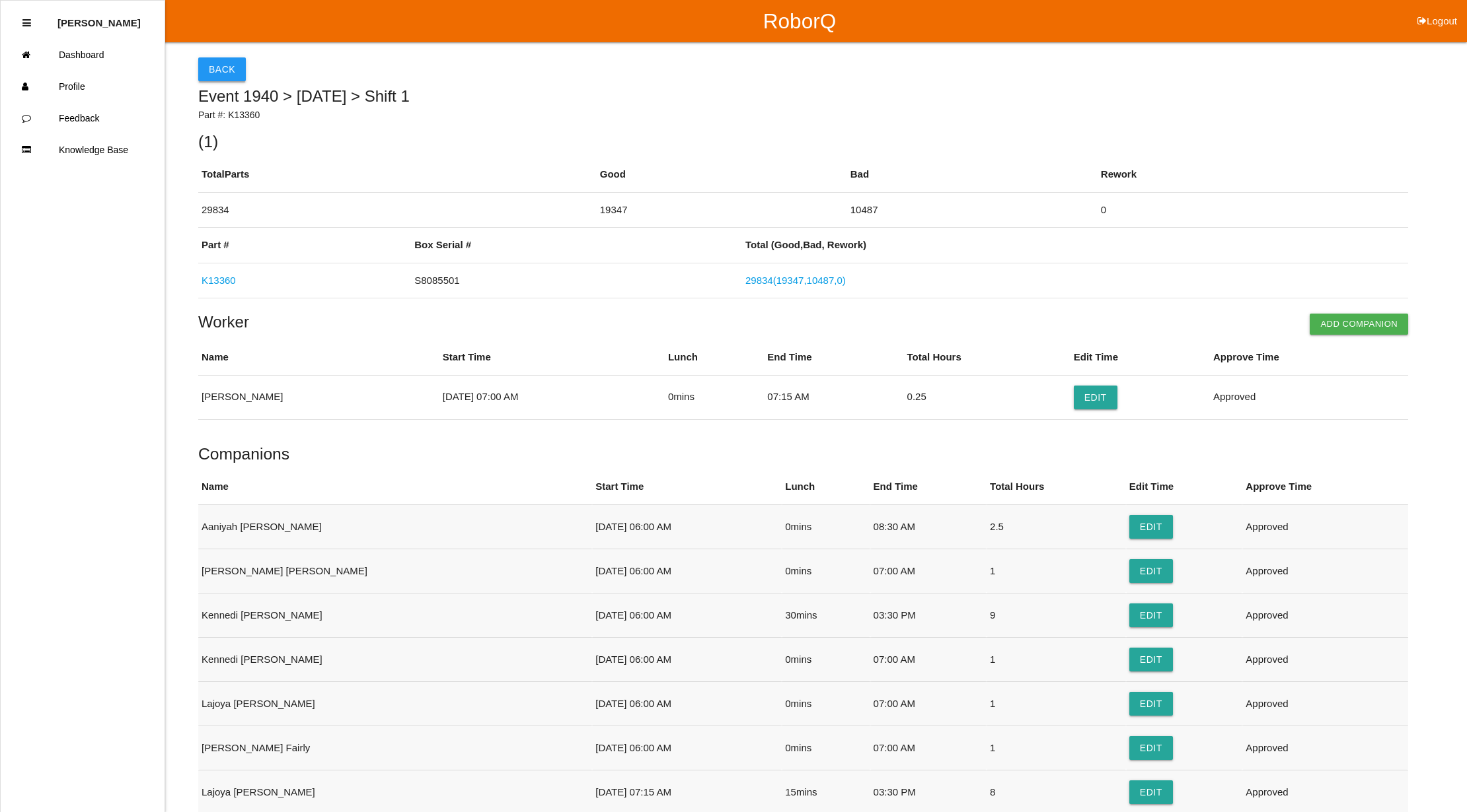
click at [231, 66] on button "Back" at bounding box center [222, 69] width 47 height 24
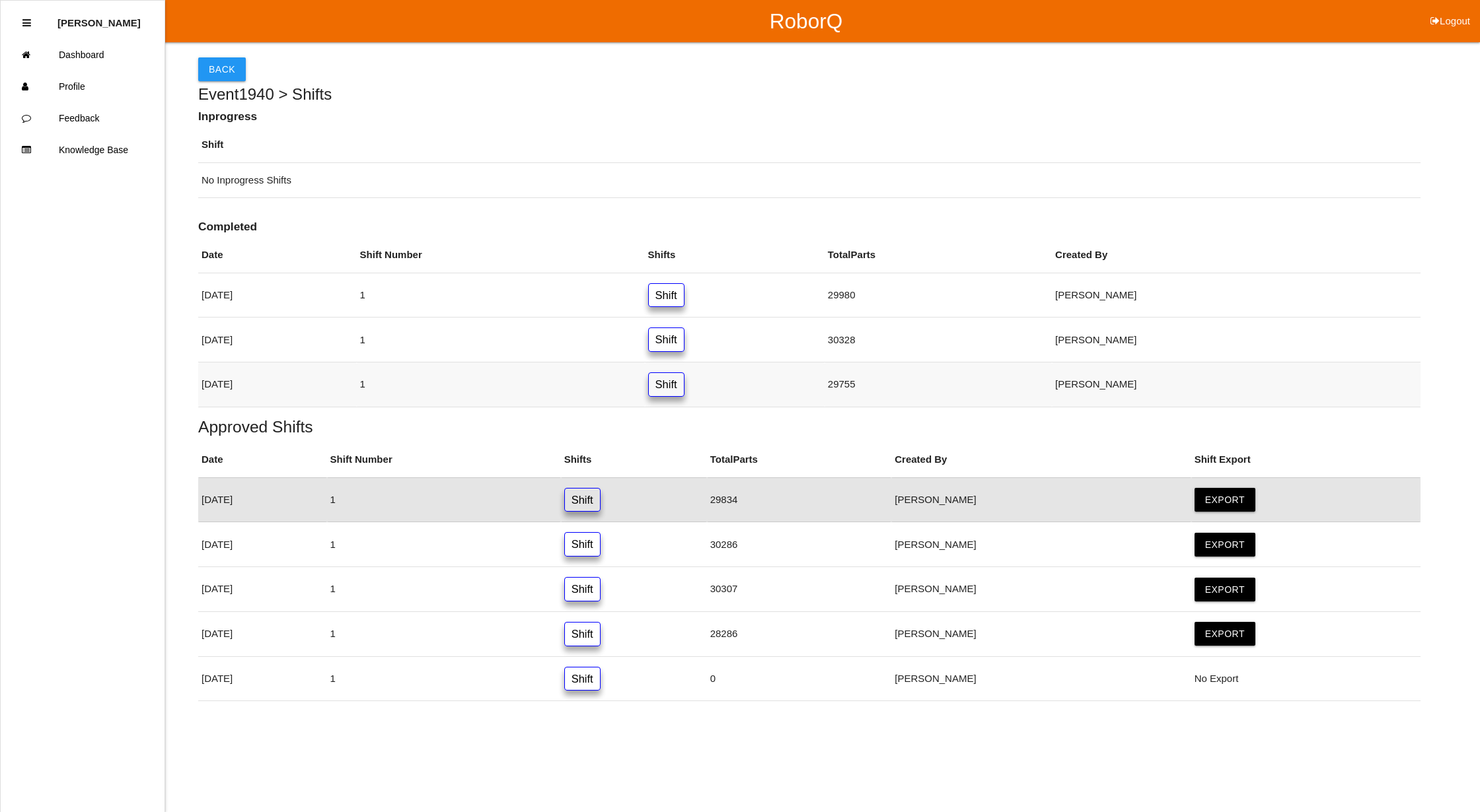
click at [685, 384] on link "Shift" at bounding box center [666, 385] width 36 height 25
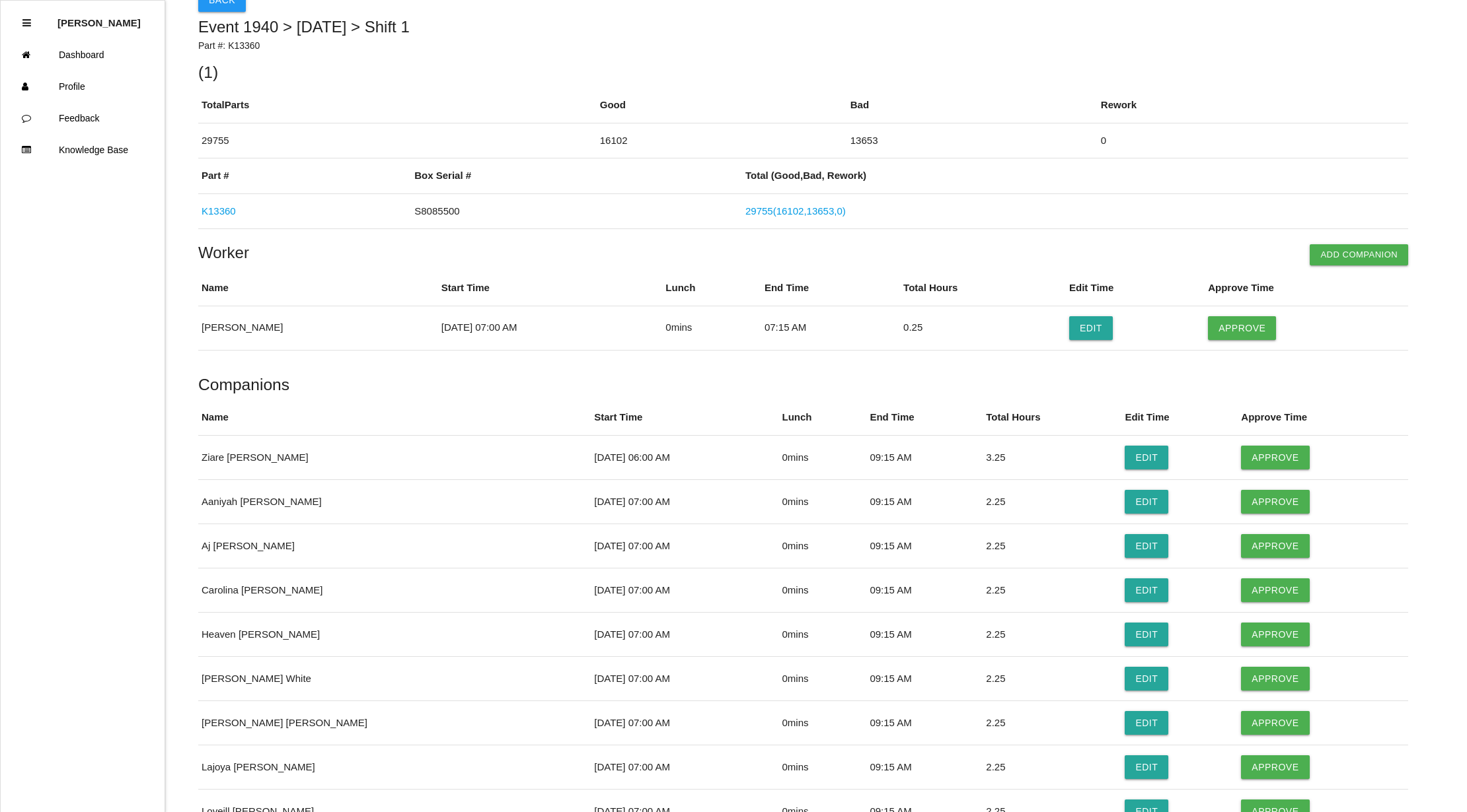
scroll to position [264, 0]
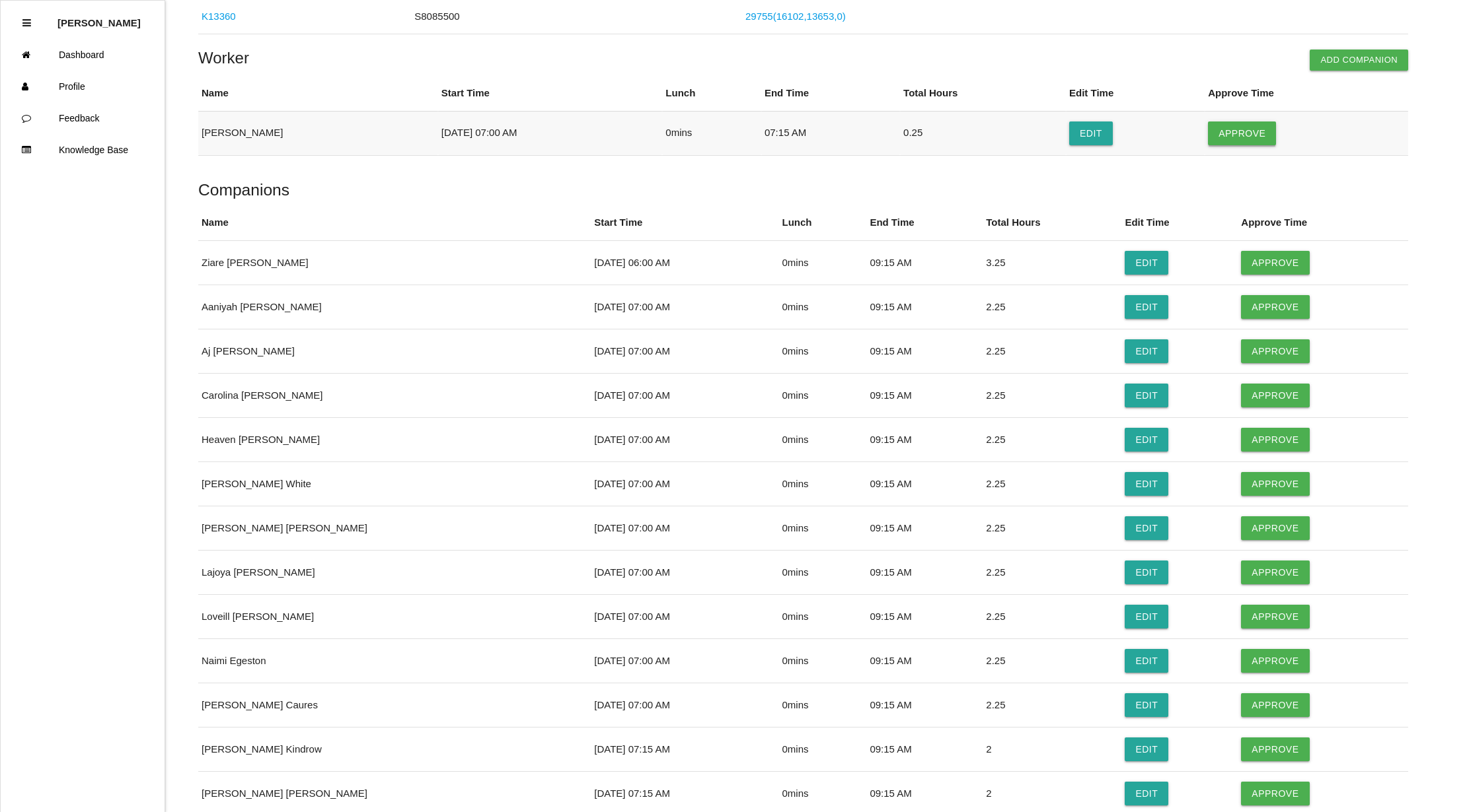
click at [1236, 132] on button "Approve" at bounding box center [1242, 133] width 68 height 24
click at [1246, 259] on button "Approve" at bounding box center [1275, 263] width 68 height 24
click at [1243, 310] on button "Approve" at bounding box center [1275, 307] width 68 height 24
click at [1241, 343] on button "Approve" at bounding box center [1275, 351] width 68 height 24
click at [1256, 396] on button "Approve" at bounding box center [1275, 395] width 68 height 24
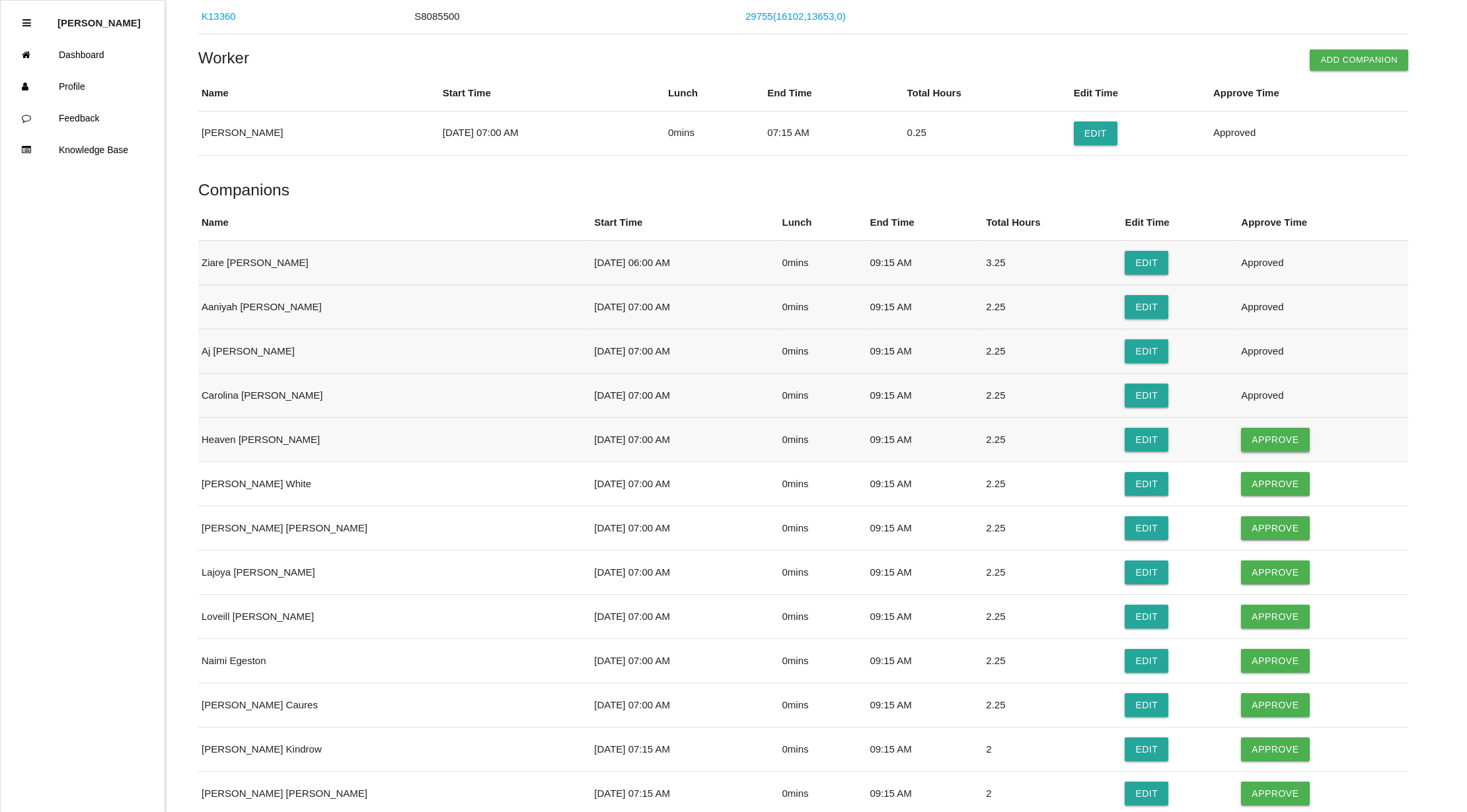
click at [1261, 440] on button "Approve" at bounding box center [1275, 439] width 68 height 24
click at [1255, 487] on button "Approve" at bounding box center [1275, 484] width 68 height 24
click at [1241, 523] on button "Approve" at bounding box center [1275, 528] width 68 height 24
click at [1273, 570] on button "Approve" at bounding box center [1275, 572] width 68 height 24
click at [1260, 621] on button "Approve" at bounding box center [1275, 616] width 68 height 24
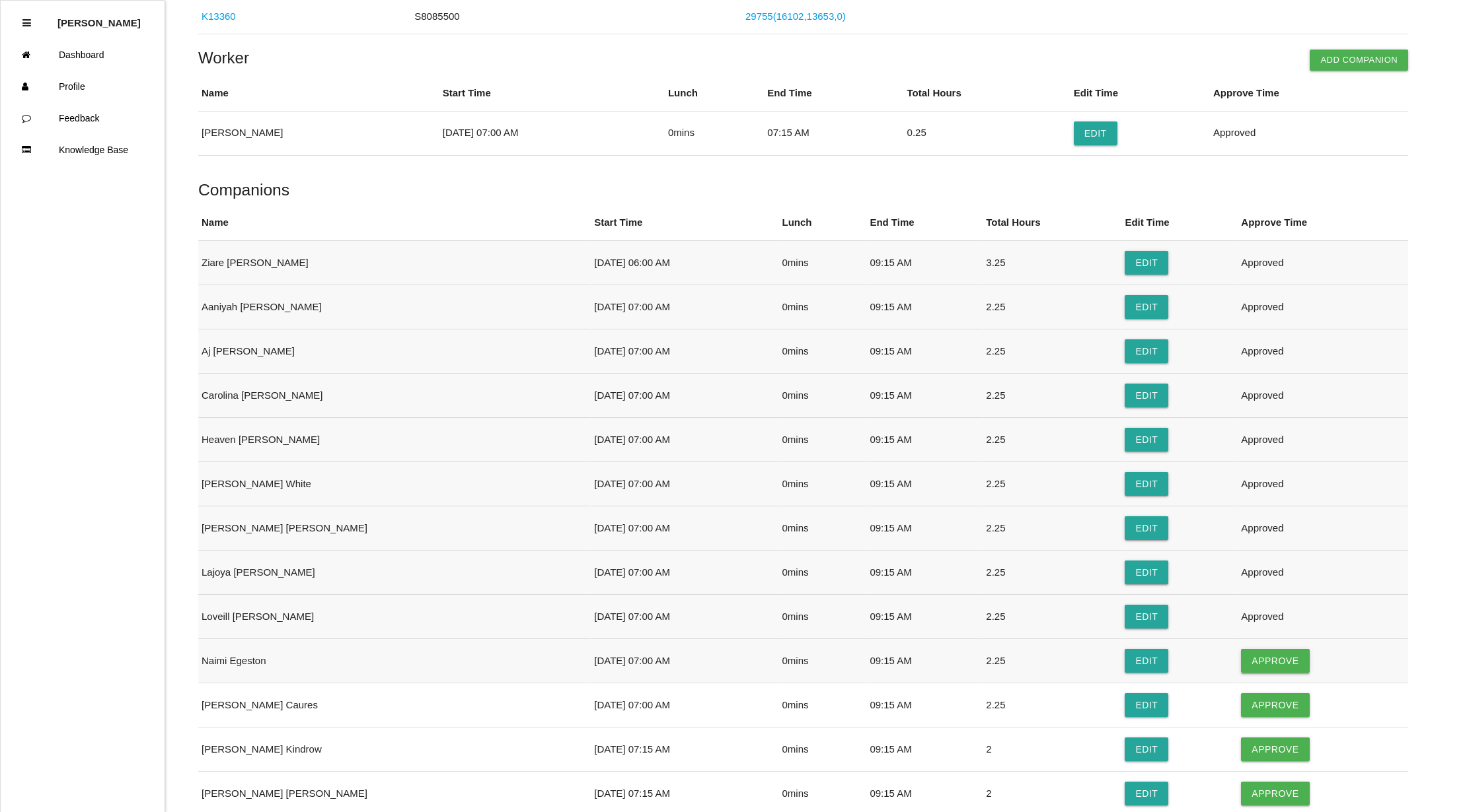
click at [1266, 658] on button "Approve" at bounding box center [1275, 661] width 68 height 24
click at [1251, 706] on button "Approve" at bounding box center [1275, 705] width 68 height 24
click at [1248, 746] on button "Approve" at bounding box center [1275, 750] width 68 height 24
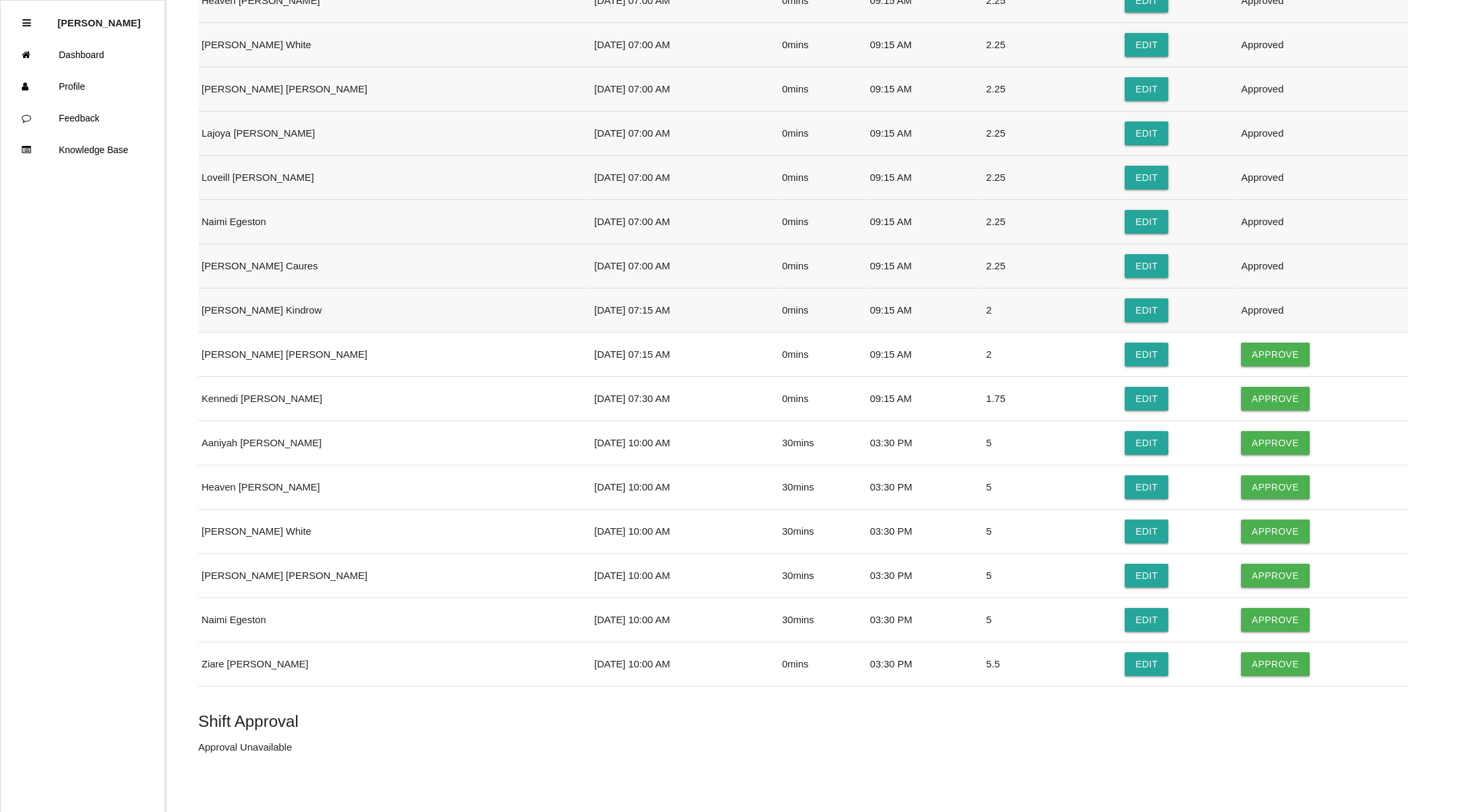
scroll to position [704, 0]
click at [1257, 355] on button "Approve" at bounding box center [1275, 353] width 68 height 24
click at [1254, 397] on button "Approve" at bounding box center [1275, 398] width 68 height 24
click at [1258, 445] on button "Approve" at bounding box center [1275, 442] width 68 height 24
click at [1259, 494] on button "Approve" at bounding box center [1275, 487] width 68 height 24
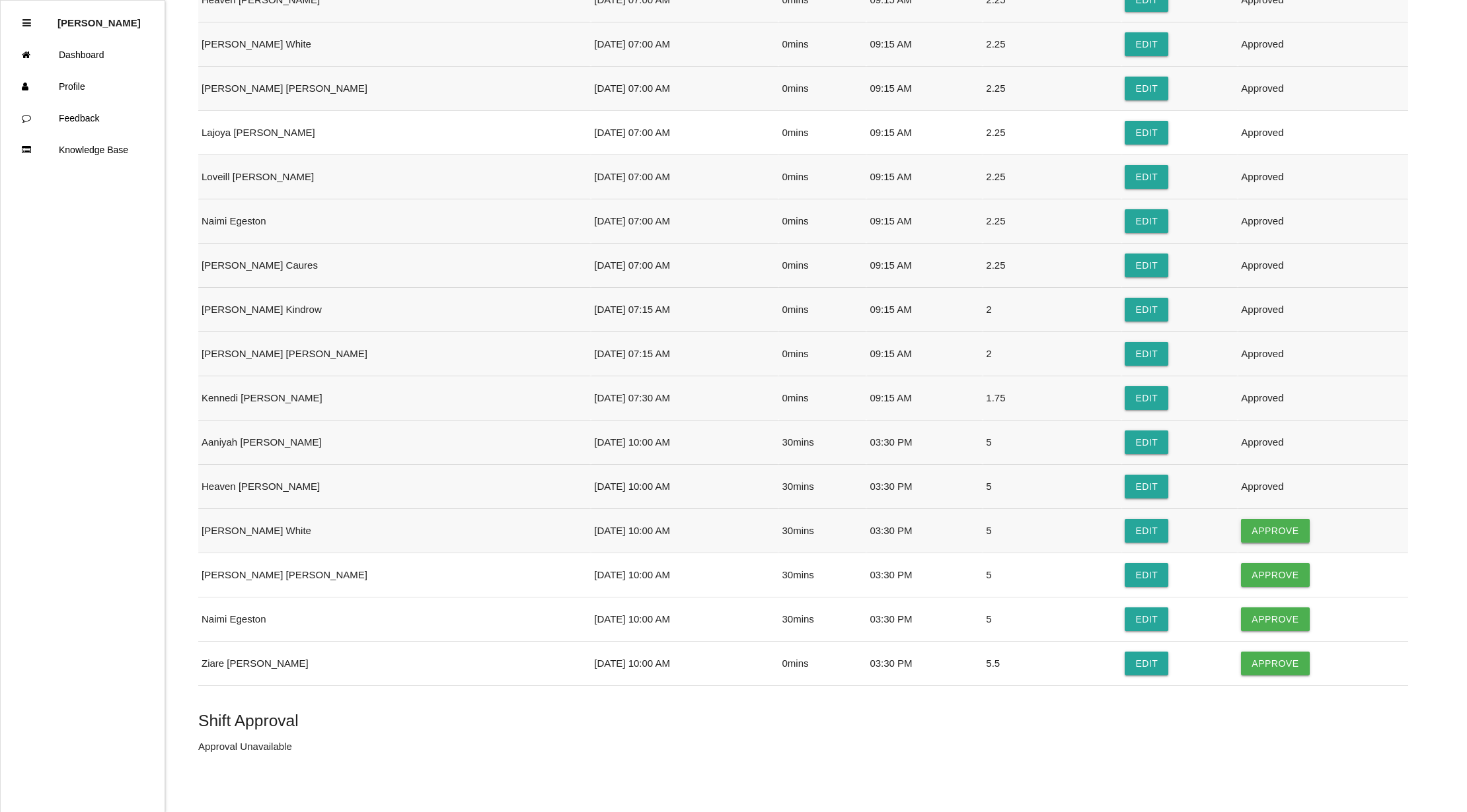
click at [1260, 523] on button "Approve" at bounding box center [1275, 531] width 68 height 24
click at [1251, 582] on button "Approve" at bounding box center [1275, 575] width 68 height 24
click at [1253, 623] on button "Approve" at bounding box center [1275, 619] width 68 height 24
click at [1260, 669] on button "Approve" at bounding box center [1275, 663] width 68 height 24
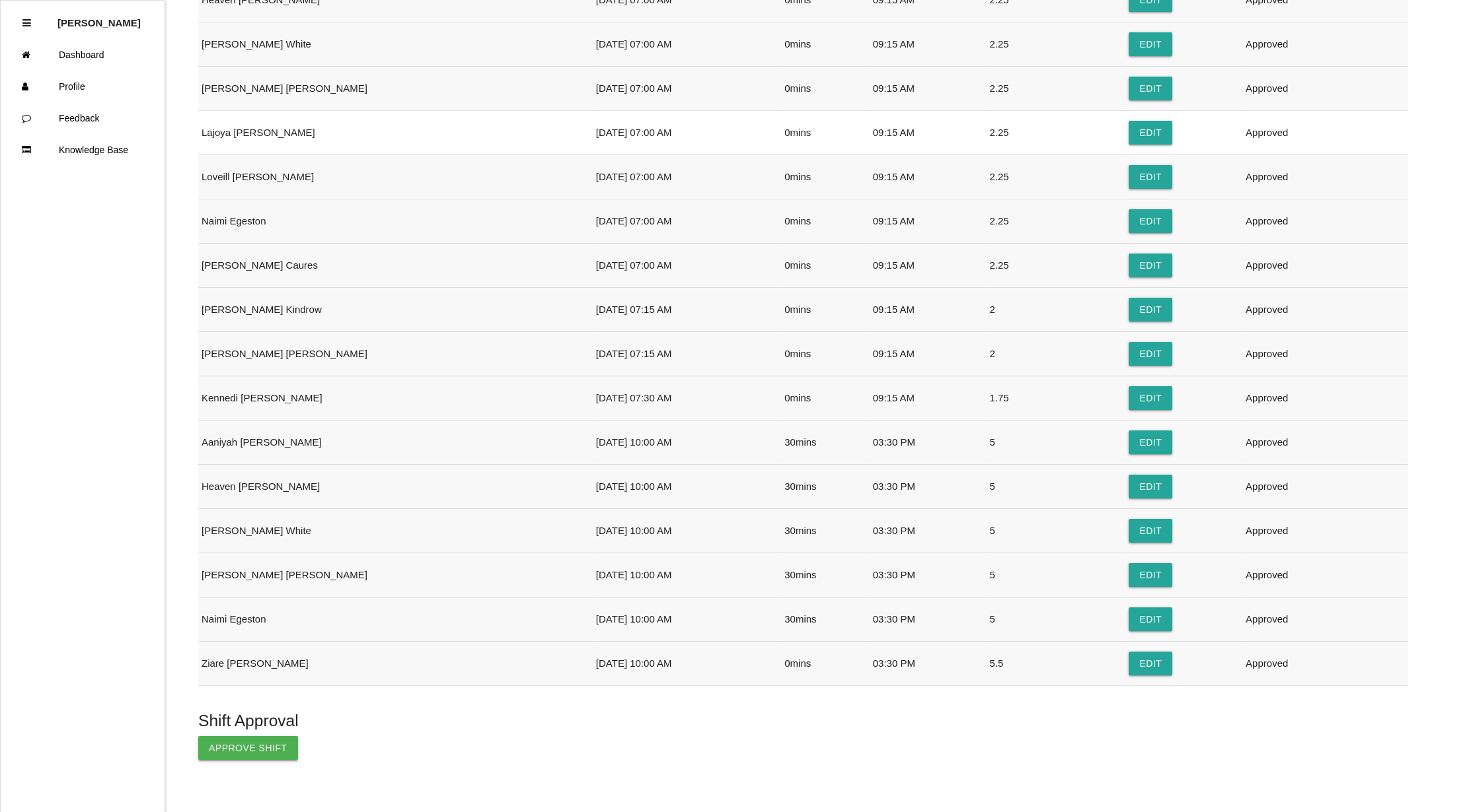
click at [231, 754] on button "Approve Shift" at bounding box center [248, 748] width 100 height 24
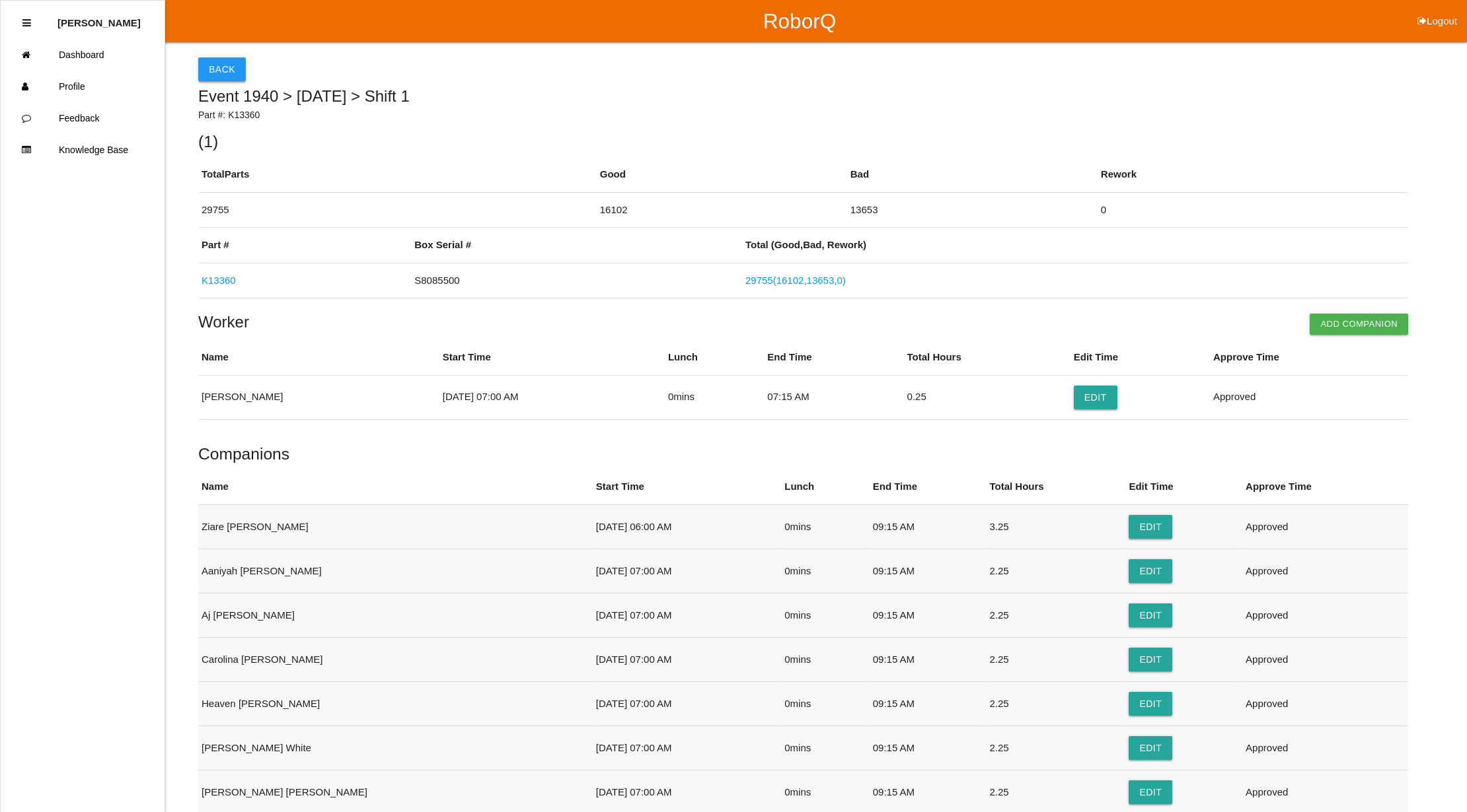
click at [216, 67] on button "Back" at bounding box center [222, 69] width 47 height 24
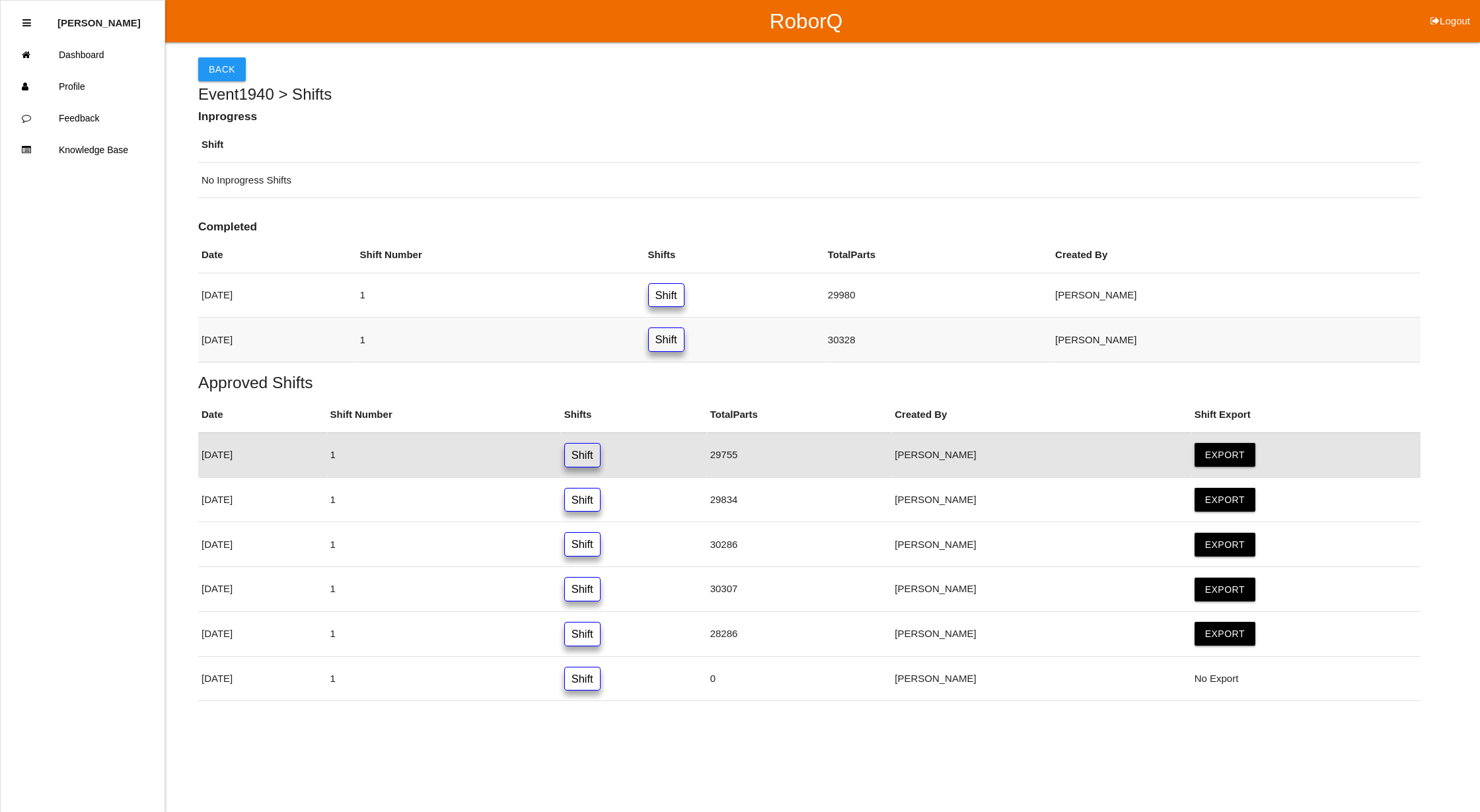
click at [685, 336] on link "Shift" at bounding box center [666, 340] width 36 height 25
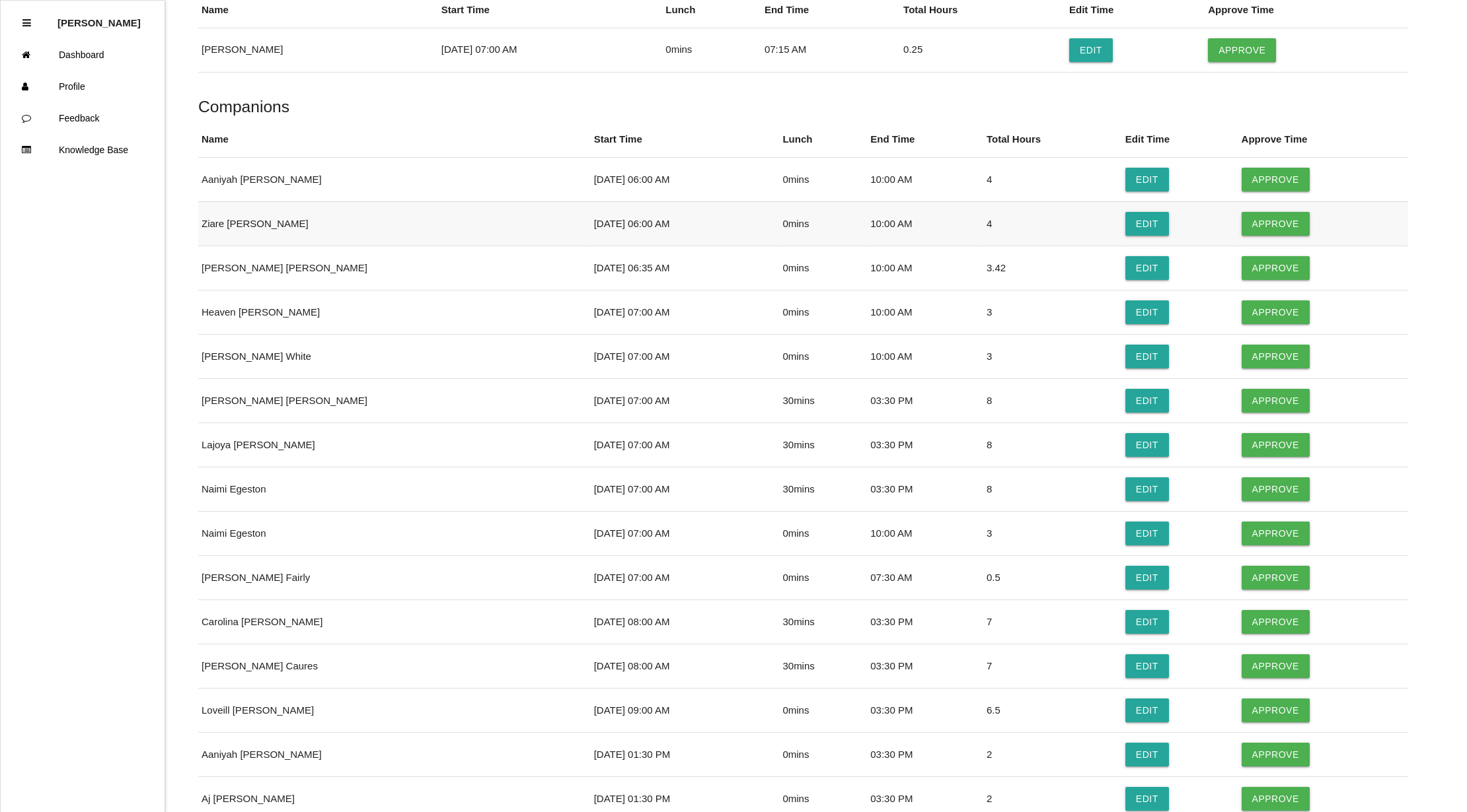
scroll to position [352, 0]
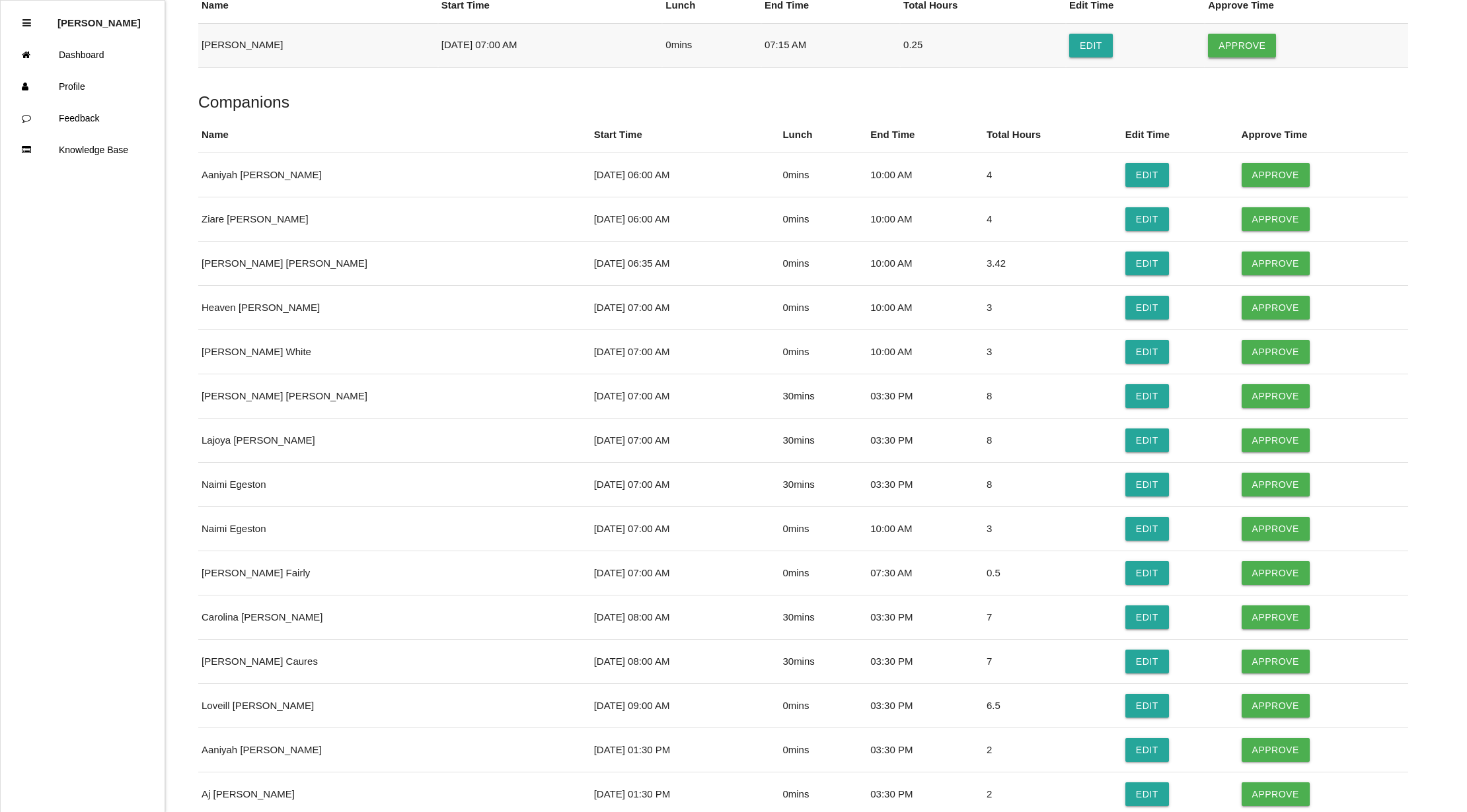
click at [1250, 51] on button "Approve" at bounding box center [1242, 45] width 68 height 24
click at [1245, 177] on button "Approve" at bounding box center [1275, 175] width 68 height 24
click at [1244, 217] on button "Approve" at bounding box center [1275, 219] width 68 height 24
click at [1248, 259] on button "Approve" at bounding box center [1275, 264] width 68 height 24
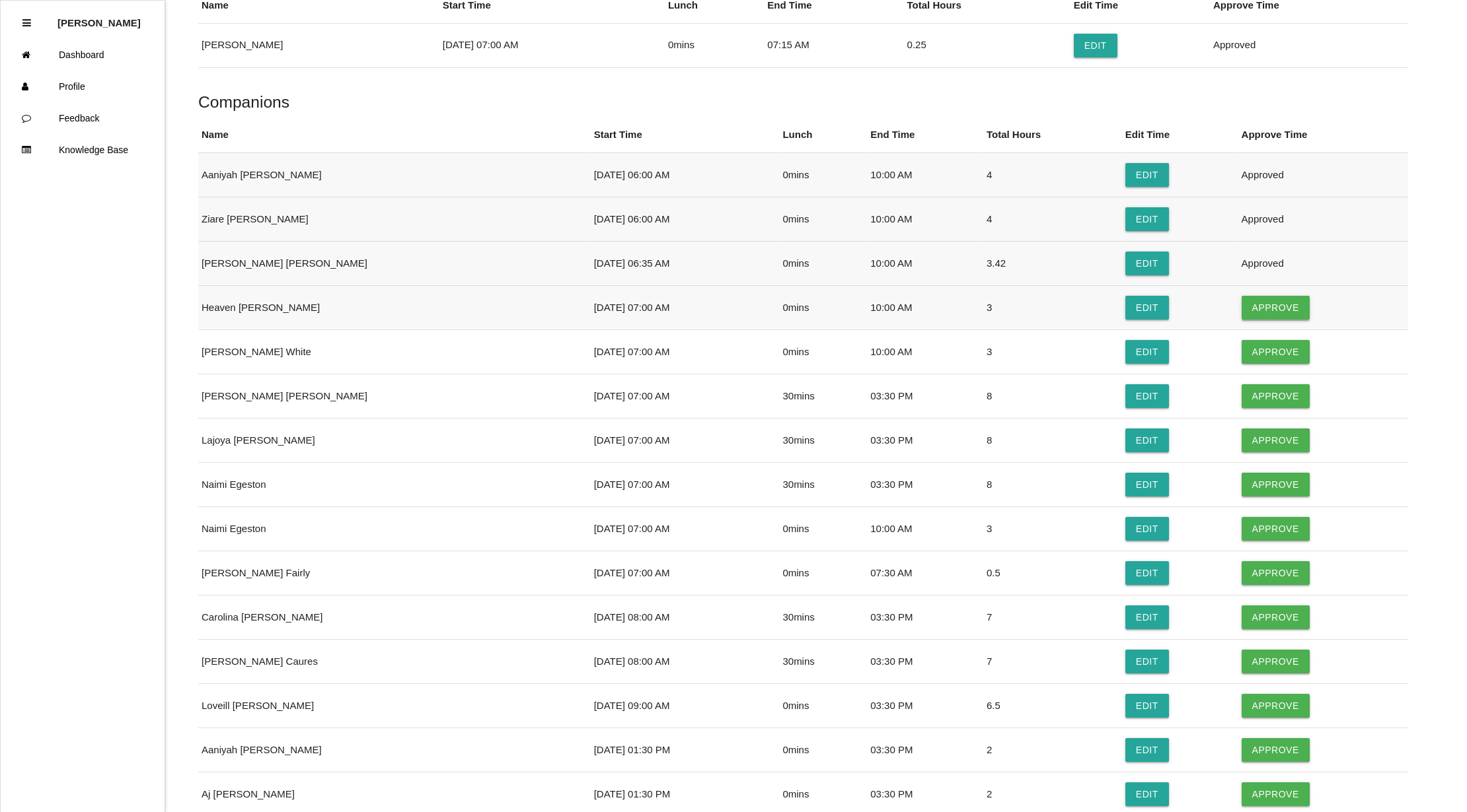
click at [1242, 303] on button "Approve" at bounding box center [1275, 308] width 68 height 24
click at [1247, 349] on button "Approve" at bounding box center [1275, 351] width 68 height 24
click at [1243, 400] on button "Approve" at bounding box center [1275, 396] width 68 height 24
click at [1242, 430] on button "Approve" at bounding box center [1275, 440] width 68 height 24
click at [1253, 484] on button "Approve" at bounding box center [1275, 485] width 68 height 24
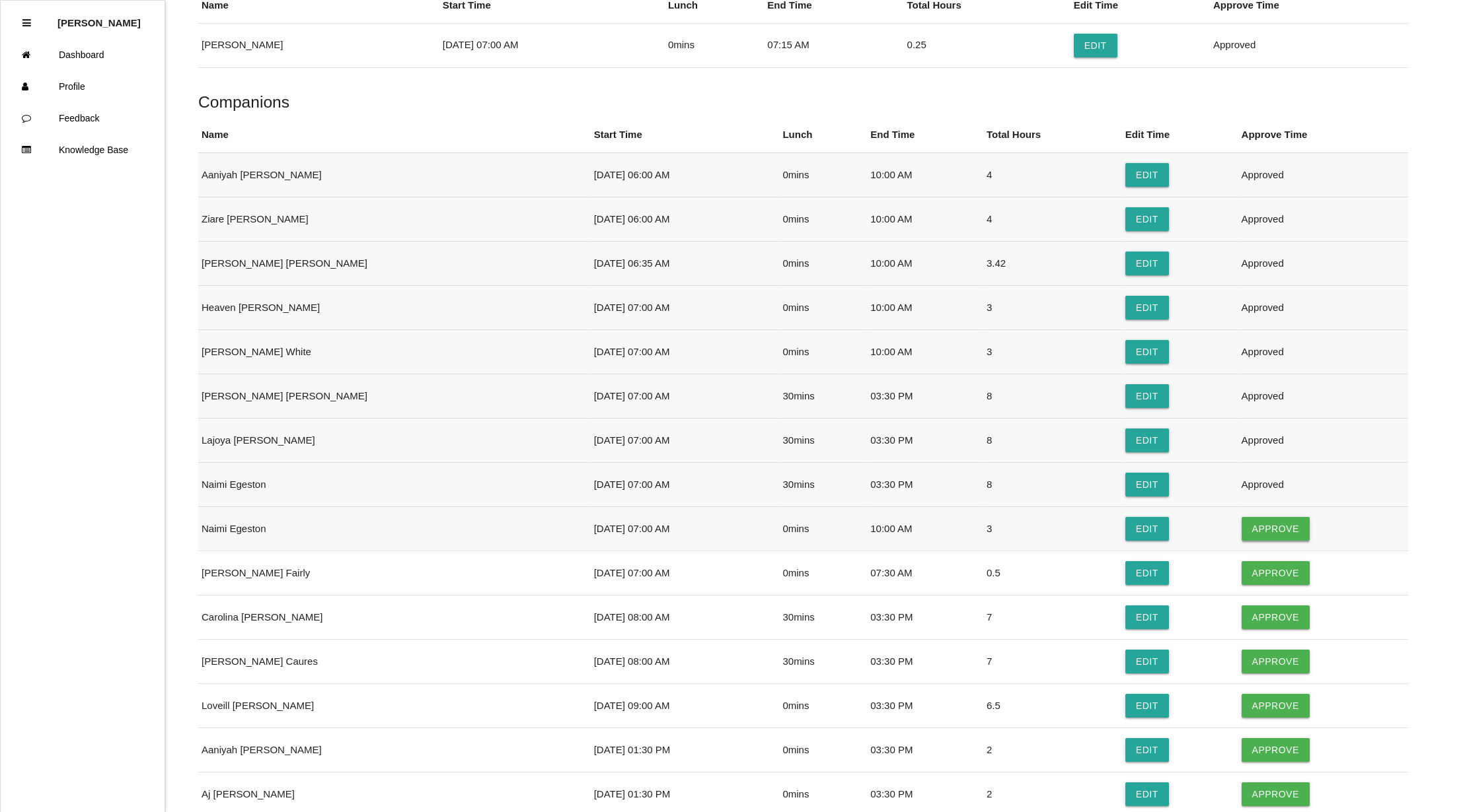
click at [1249, 526] on button "Approve" at bounding box center [1275, 529] width 68 height 24
click at [1242, 575] on button "Approve" at bounding box center [1275, 573] width 68 height 24
click at [1242, 617] on button "Approve" at bounding box center [1275, 617] width 68 height 24
click at [1242, 658] on button "Approve" at bounding box center [1275, 662] width 68 height 24
click at [1264, 699] on button "Approve" at bounding box center [1275, 706] width 68 height 24
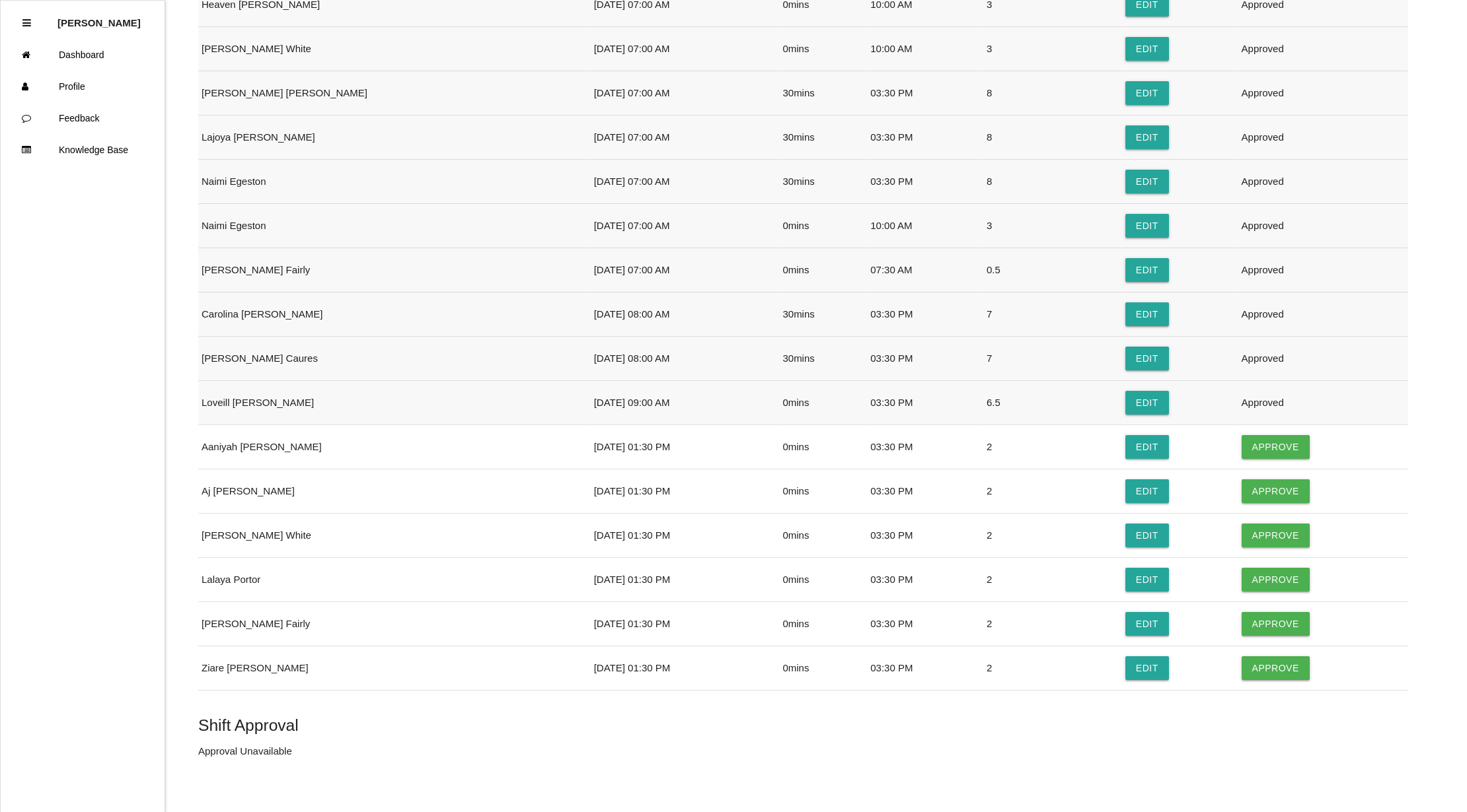
scroll to position [672, 0]
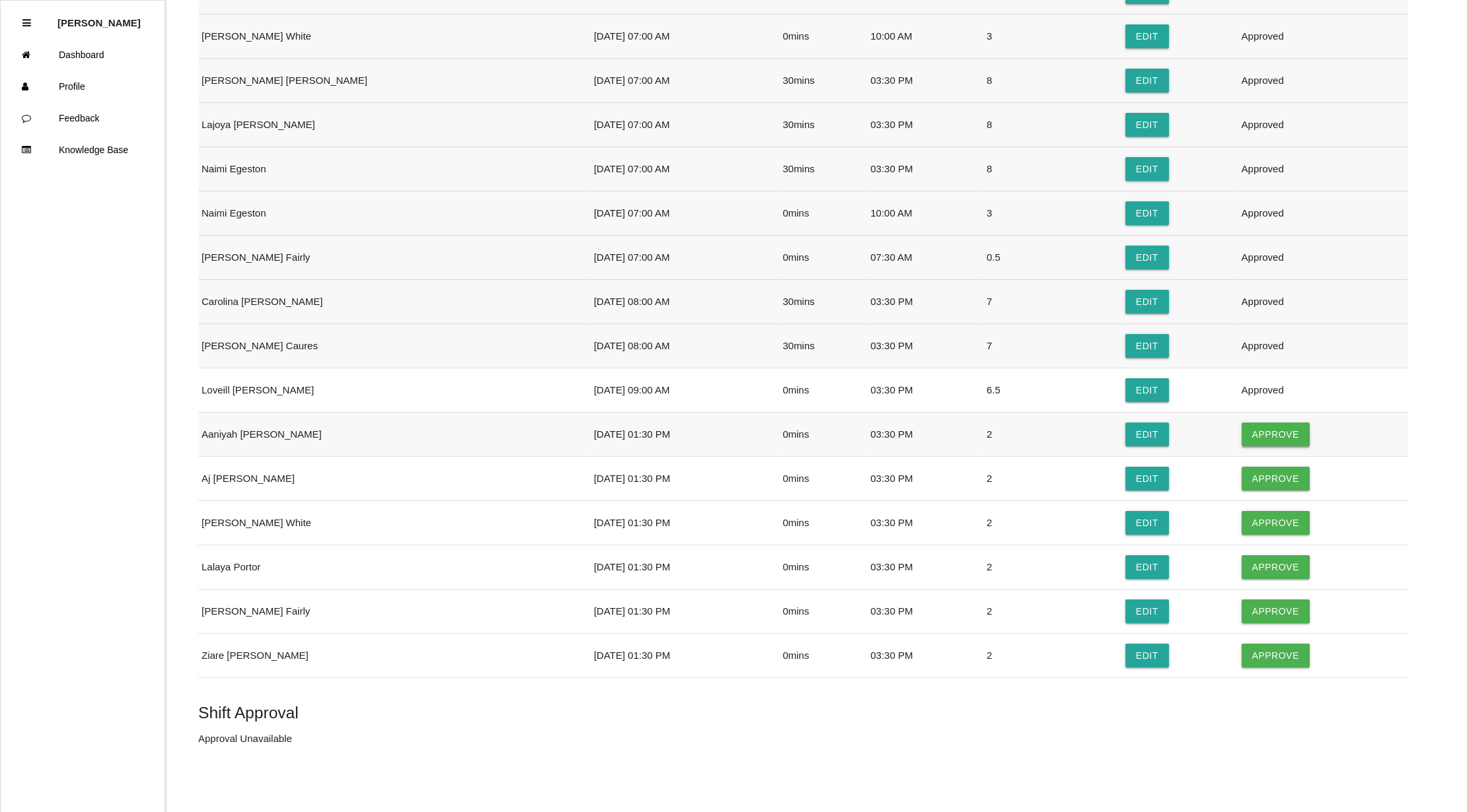
click at [1250, 426] on button "Approve" at bounding box center [1275, 434] width 68 height 24
click at [1245, 478] on button "Approve" at bounding box center [1275, 478] width 68 height 24
click at [1258, 527] on button "Approve" at bounding box center [1275, 523] width 68 height 24
click at [1259, 564] on button "Approve" at bounding box center [1275, 567] width 68 height 24
click at [1260, 606] on button "Approve" at bounding box center [1275, 611] width 68 height 24
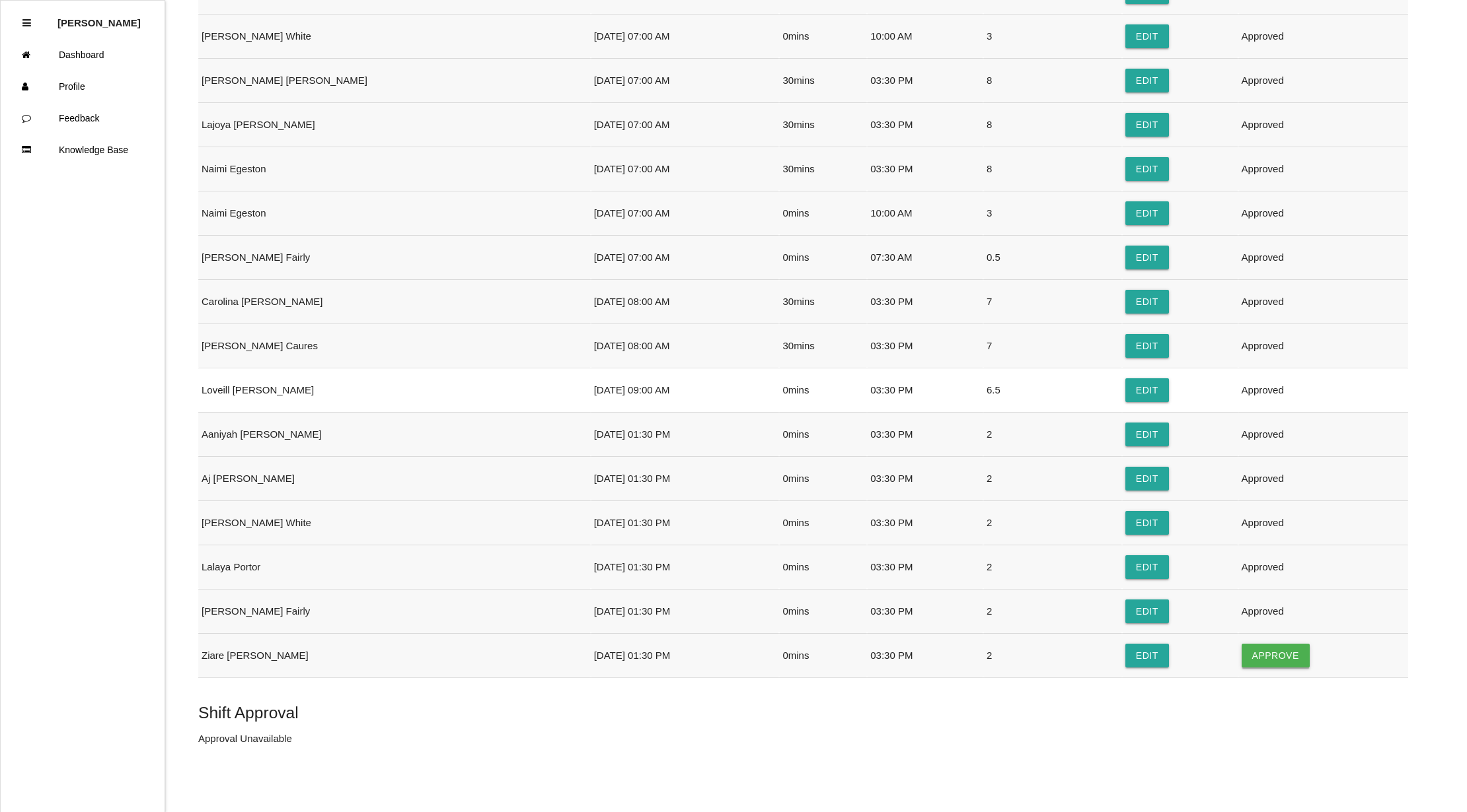
click at [1251, 658] on button "Approve" at bounding box center [1275, 656] width 68 height 24
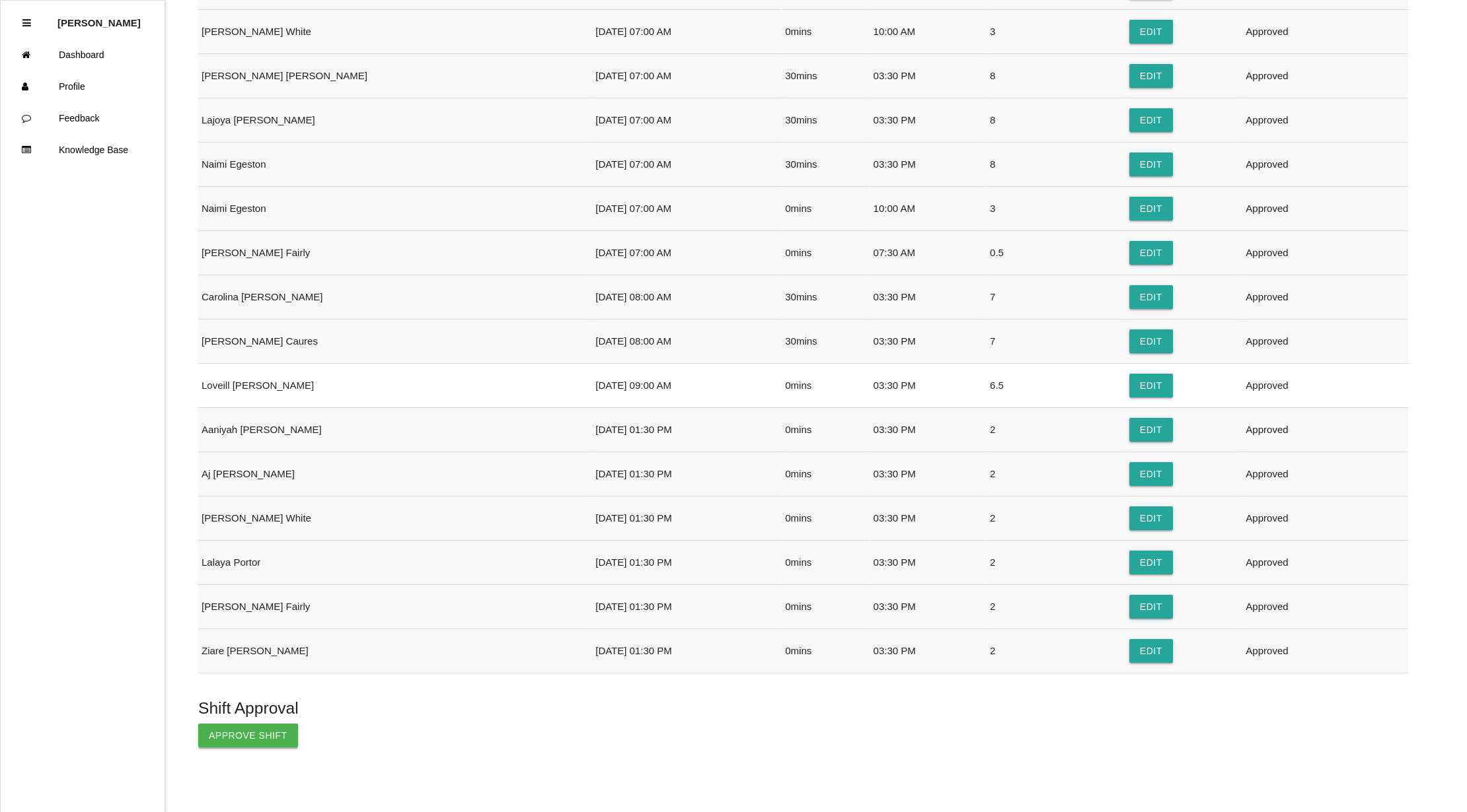
click at [249, 739] on button "Approve Shift" at bounding box center [248, 735] width 100 height 24
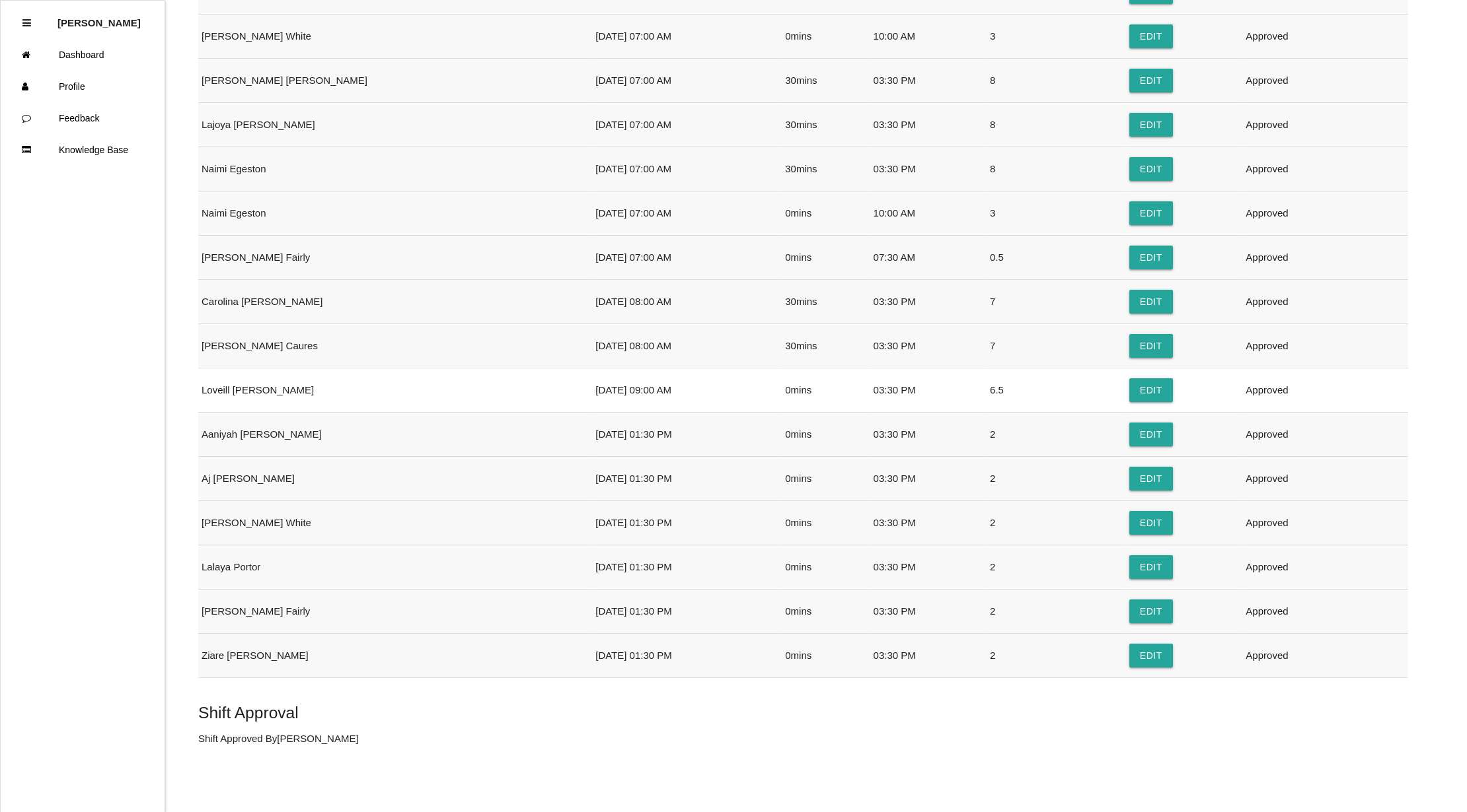
scroll to position [0, 0]
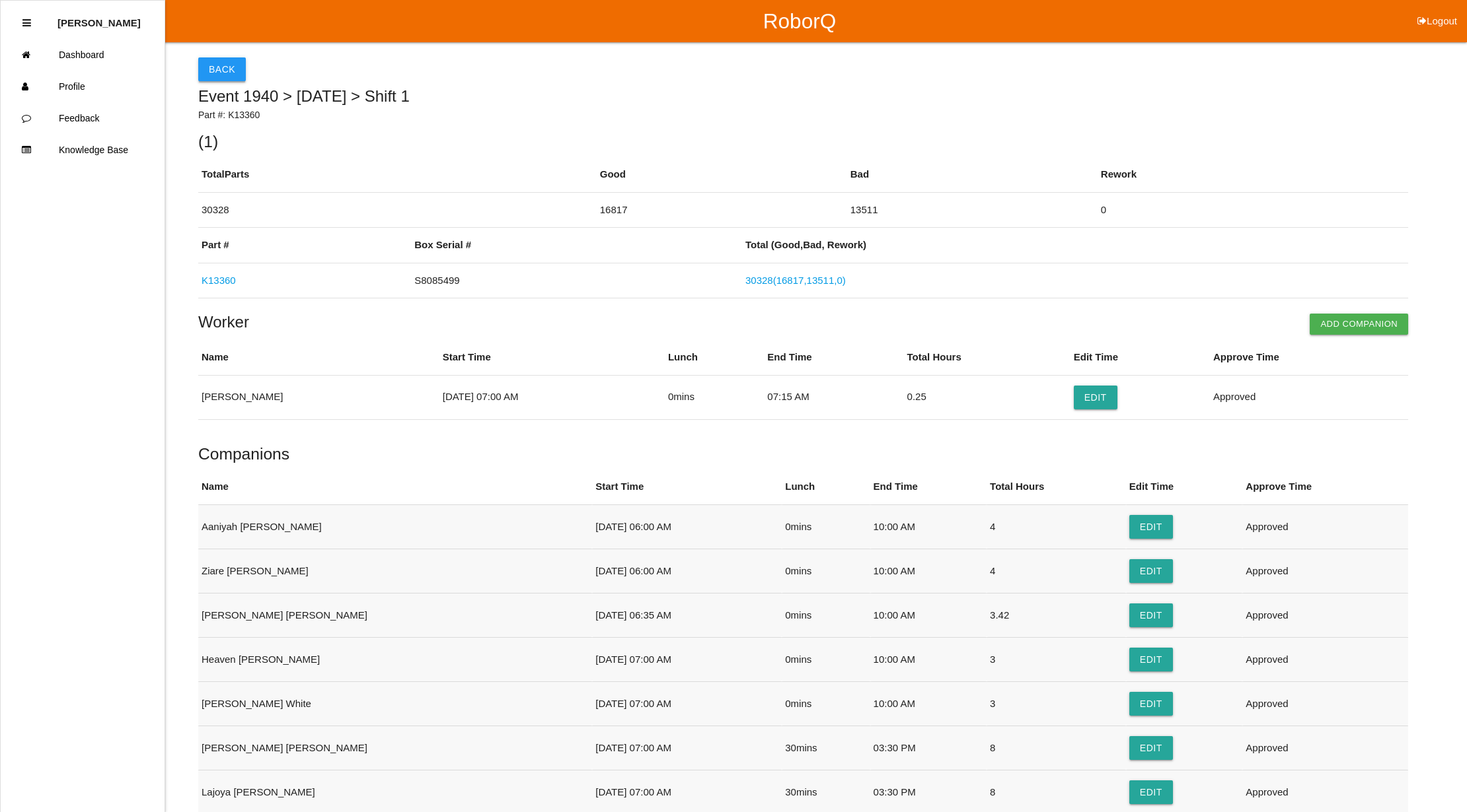
click at [218, 64] on button "Back" at bounding box center [222, 69] width 47 height 24
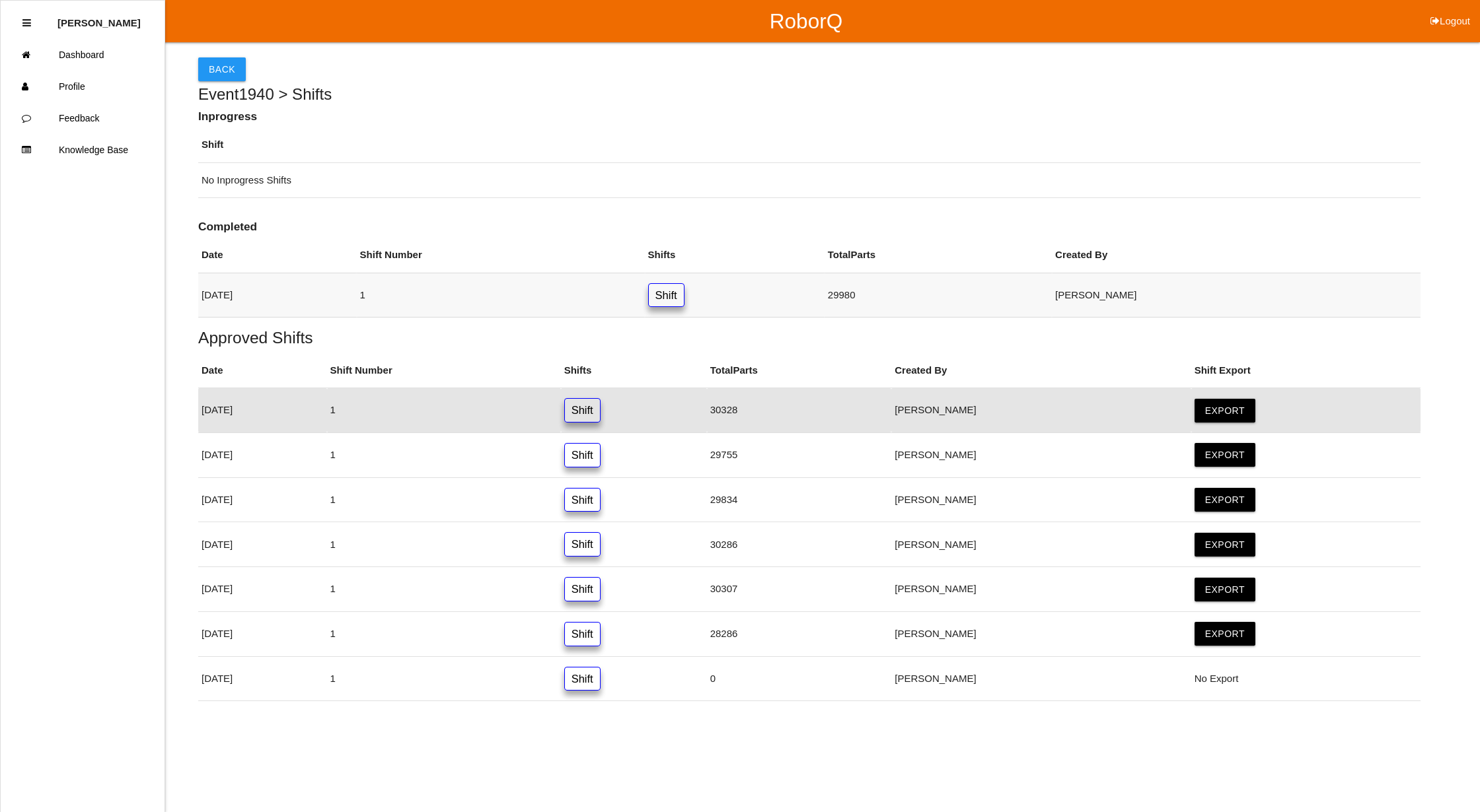
click at [685, 296] on link "Shift" at bounding box center [666, 296] width 36 height 25
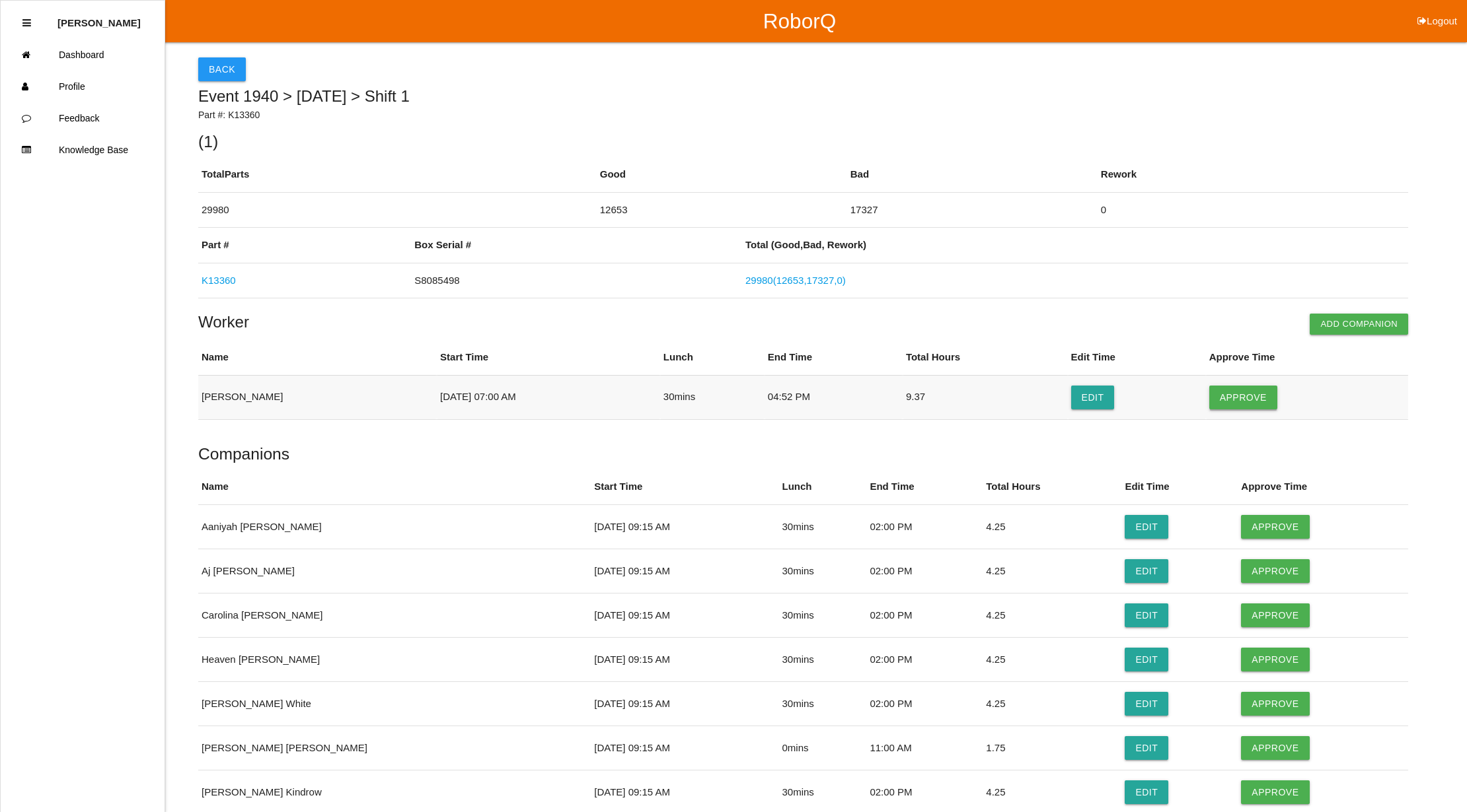
click at [1255, 394] on button "Approve" at bounding box center [1242, 397] width 68 height 24
drag, startPoint x: 1258, startPoint y: 521, endPoint x: 1256, endPoint y: 529, distance: 8.2
click at [1258, 522] on button "Approve" at bounding box center [1275, 526] width 68 height 24
click at [1260, 561] on button "Approve" at bounding box center [1275, 571] width 68 height 24
click at [1266, 618] on button "Approve" at bounding box center [1275, 615] width 68 height 24
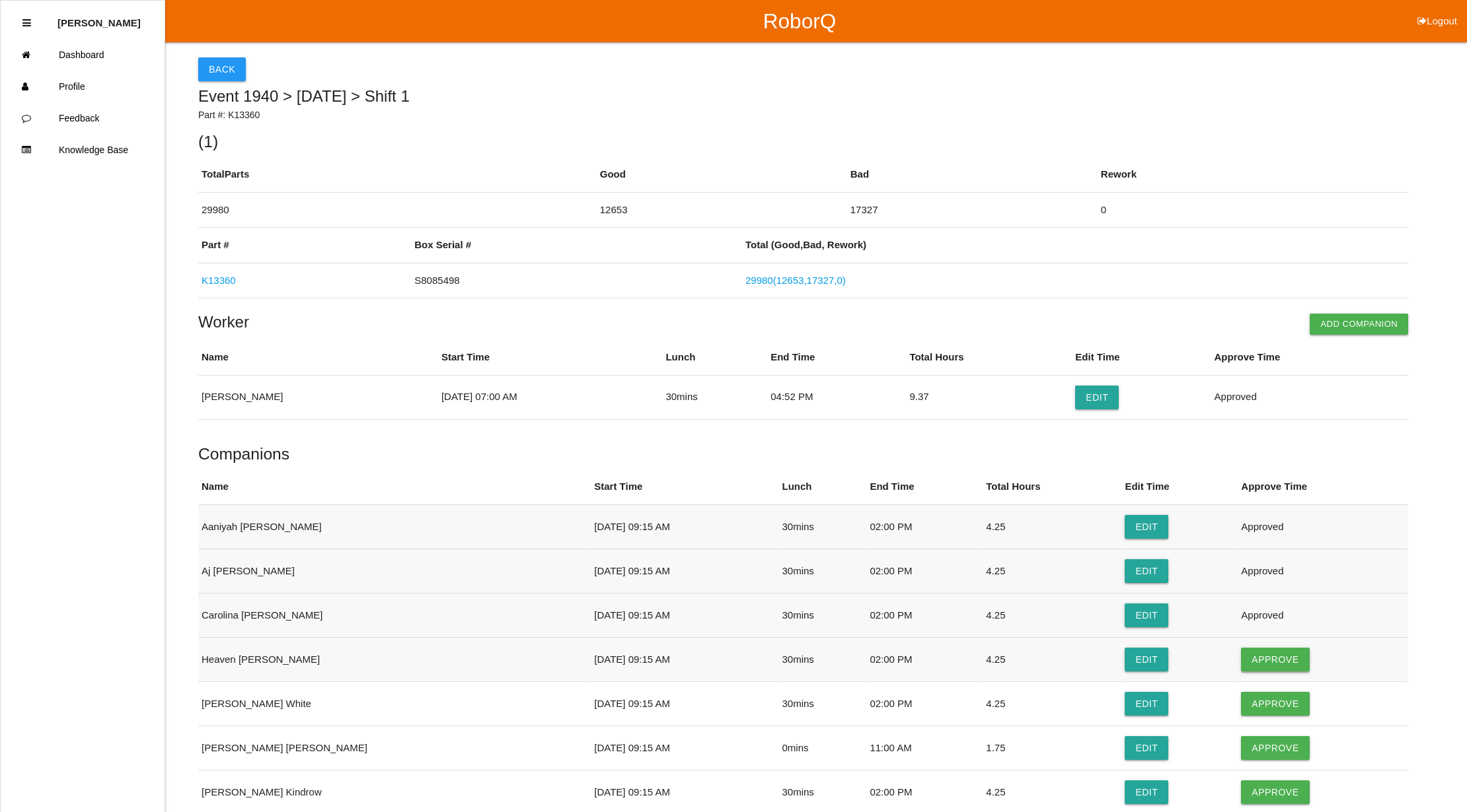
click at [1269, 662] on button "Approve" at bounding box center [1275, 660] width 68 height 24
click at [1273, 708] on button "Approve" at bounding box center [1275, 704] width 68 height 24
click at [1253, 740] on button "Approve" at bounding box center [1275, 748] width 68 height 24
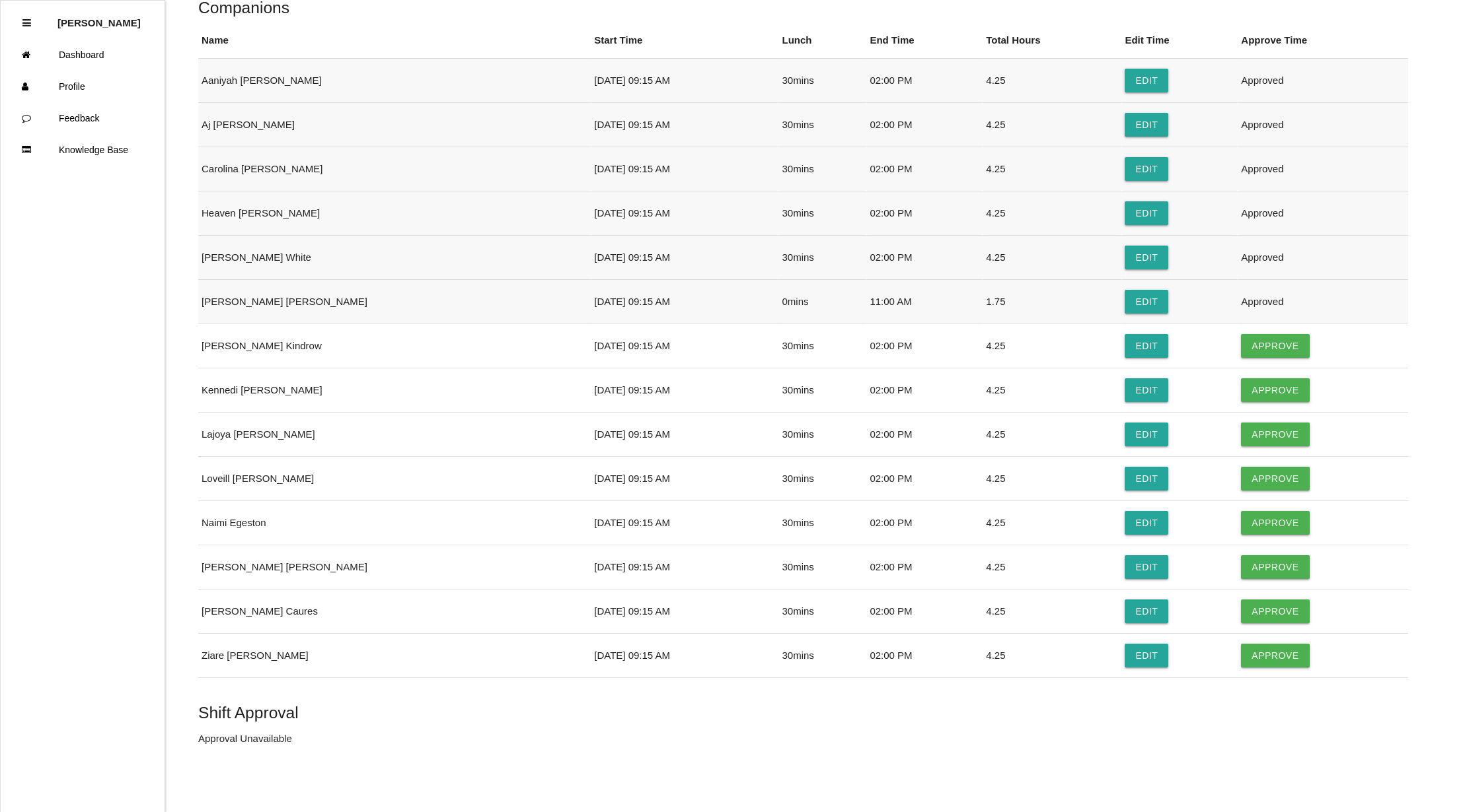
scroll to position [450, 0]
click at [1262, 338] on button "Approve" at bounding box center [1275, 346] width 68 height 24
click at [1258, 388] on button "Approve" at bounding box center [1275, 390] width 68 height 24
click at [1266, 428] on button "Approve" at bounding box center [1275, 434] width 68 height 24
click at [1258, 474] on button "Approve" at bounding box center [1275, 478] width 68 height 24
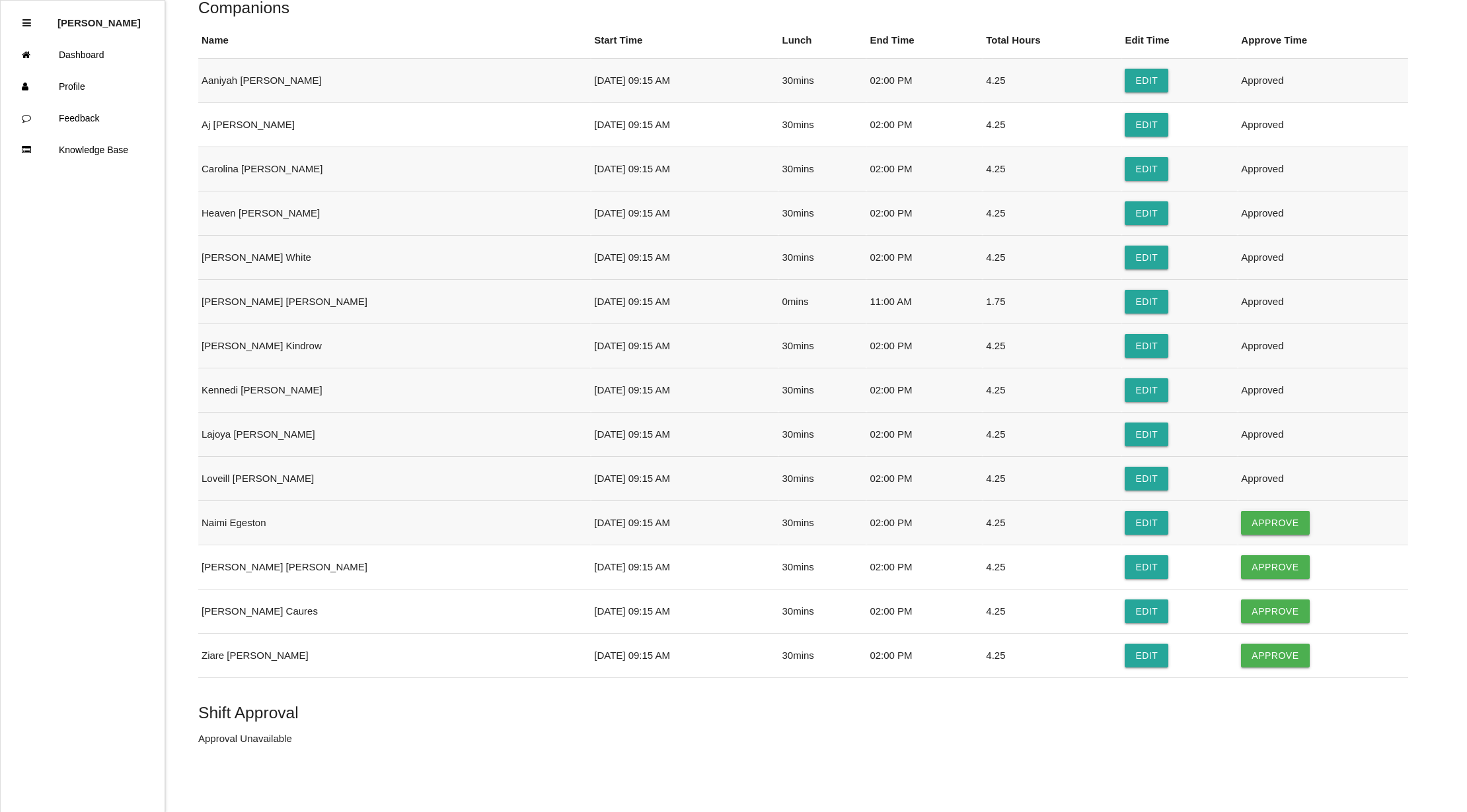
click at [1251, 524] on button "Approve" at bounding box center [1275, 523] width 68 height 24
click at [1257, 560] on button "Approve" at bounding box center [1275, 567] width 68 height 24
click at [1251, 606] on button "Approve" at bounding box center [1275, 611] width 68 height 24
click at [1253, 648] on button "Approve" at bounding box center [1275, 656] width 68 height 24
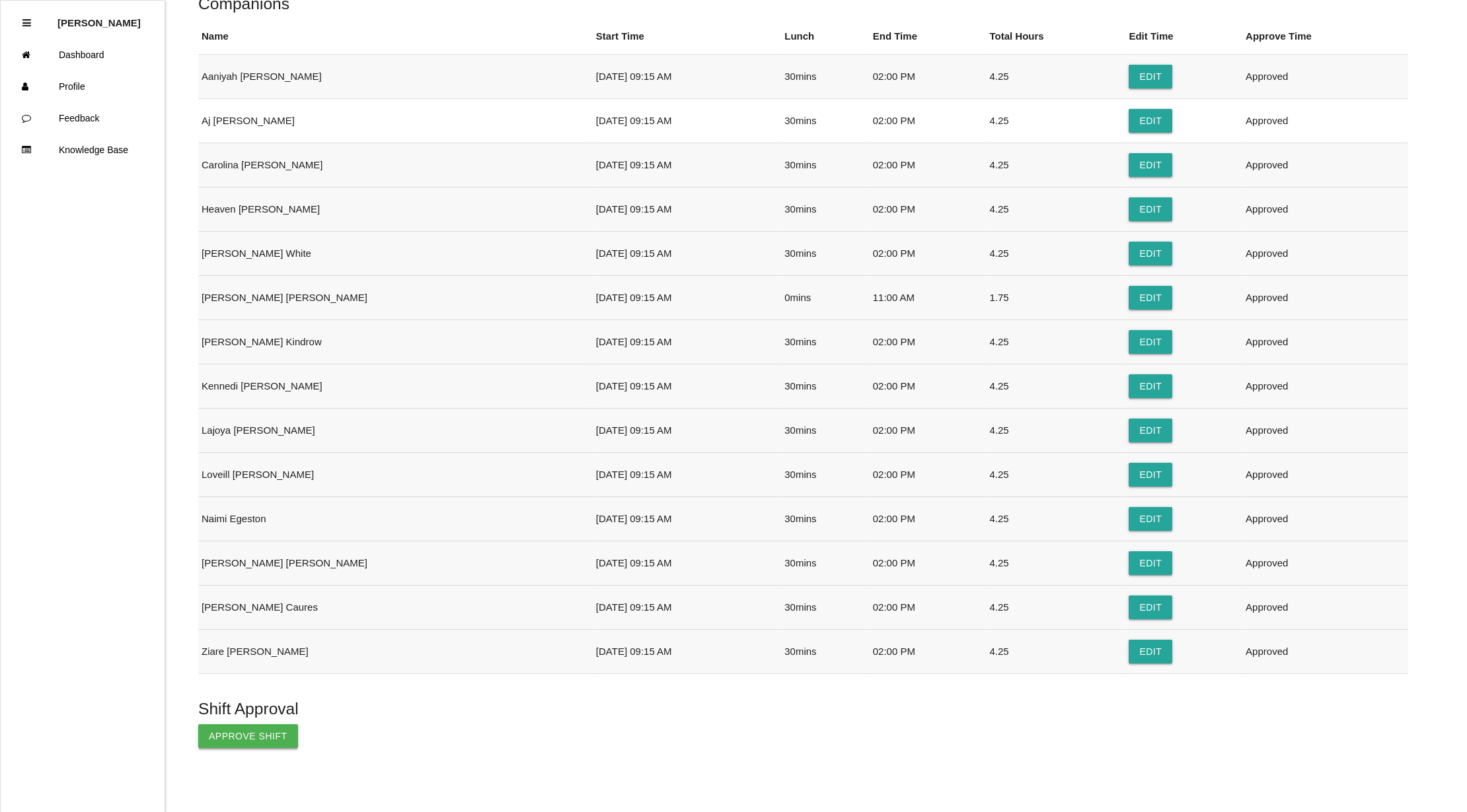
click at [213, 735] on button "Approve Shift" at bounding box center [248, 736] width 100 height 24
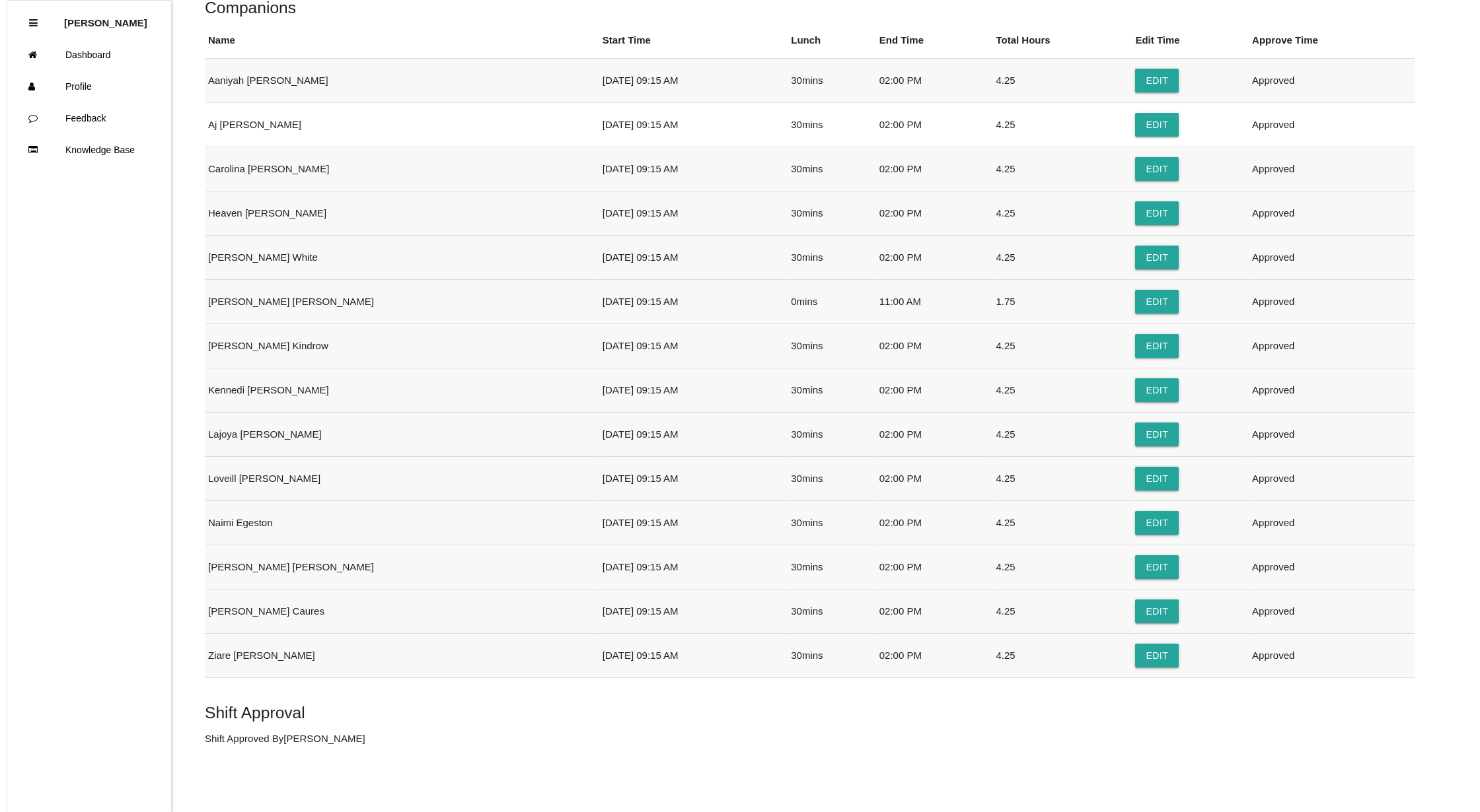
scroll to position [0, 0]
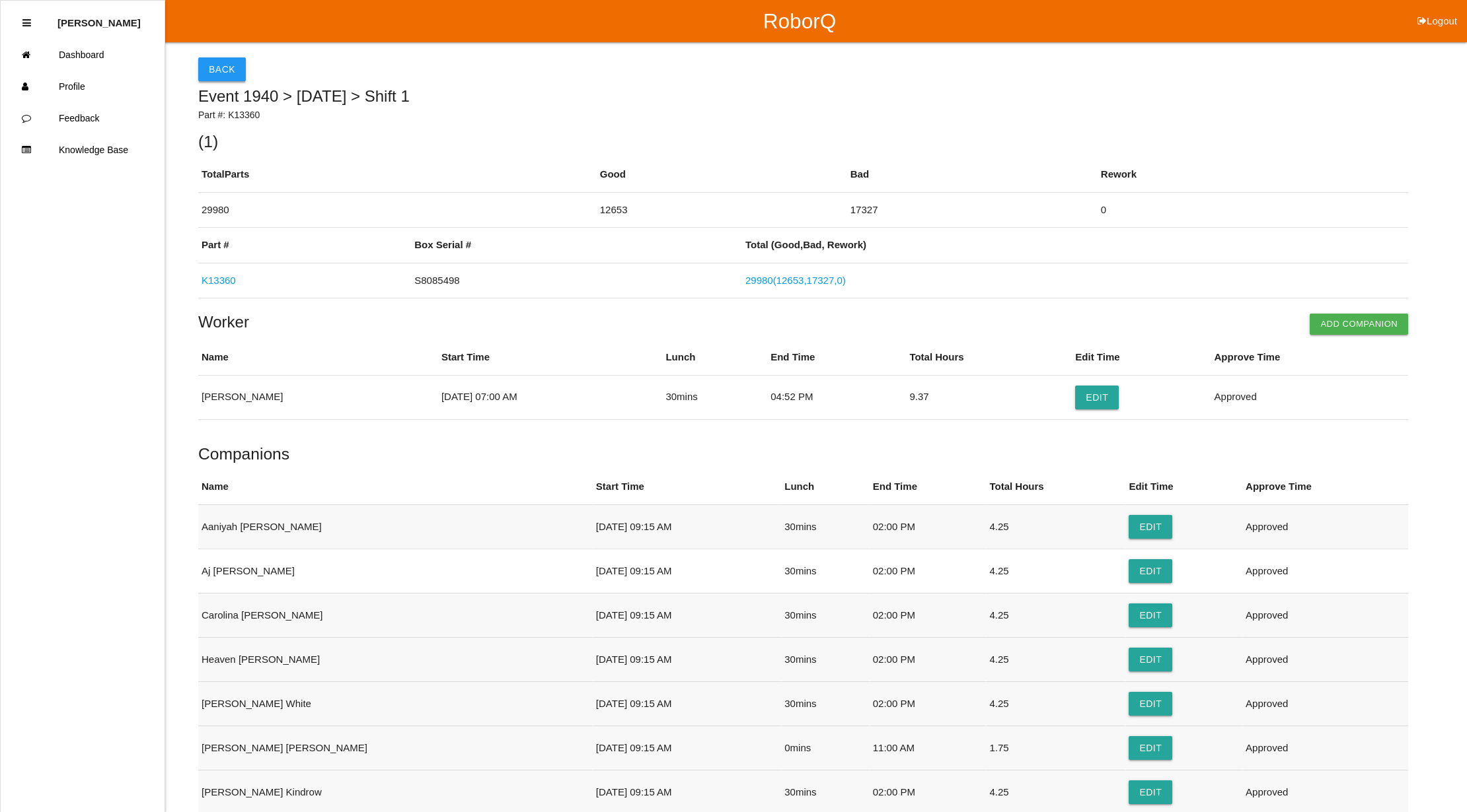
click at [220, 71] on button "Back" at bounding box center [222, 69] width 47 height 24
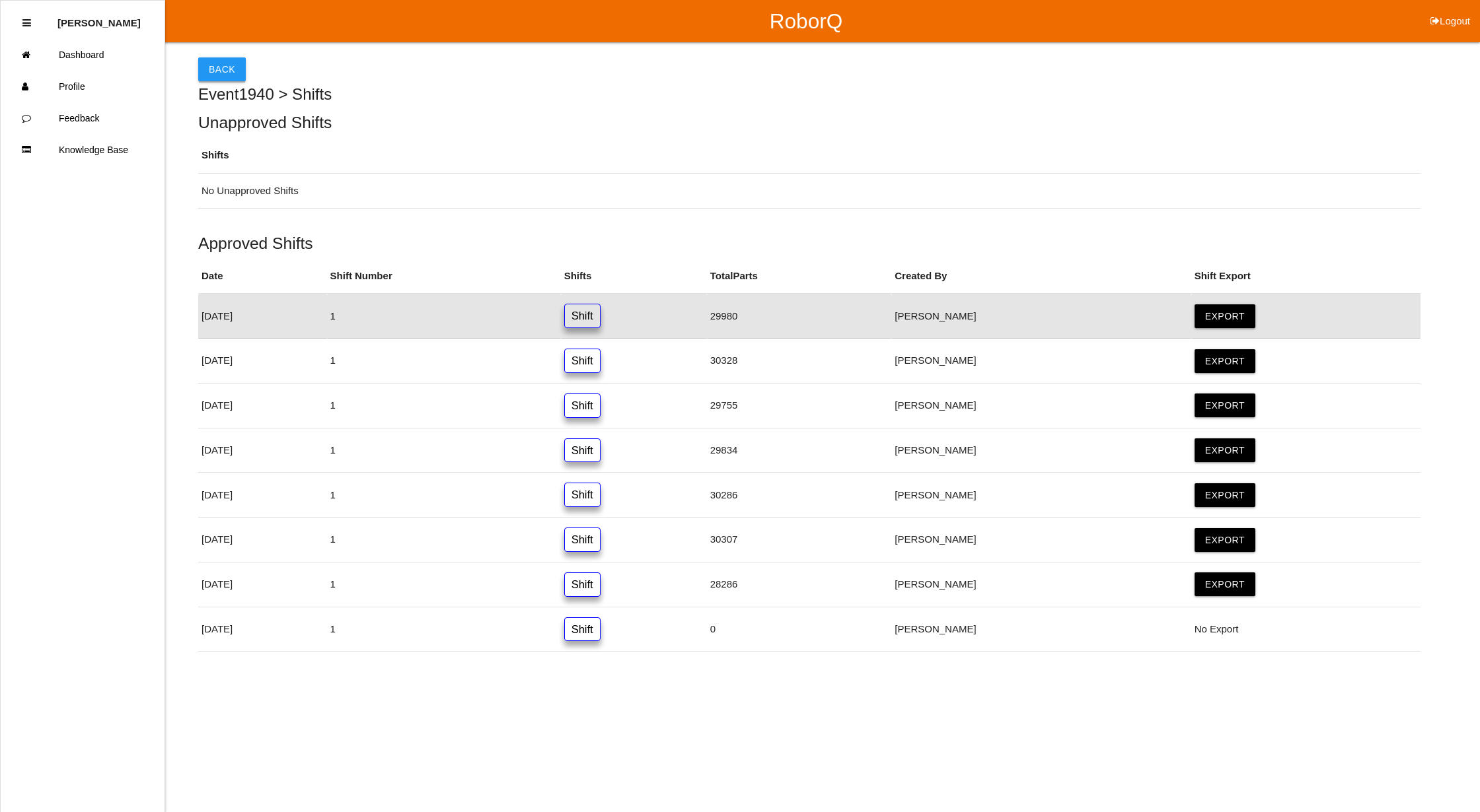
click at [217, 65] on button "Back" at bounding box center [222, 69] width 47 height 24
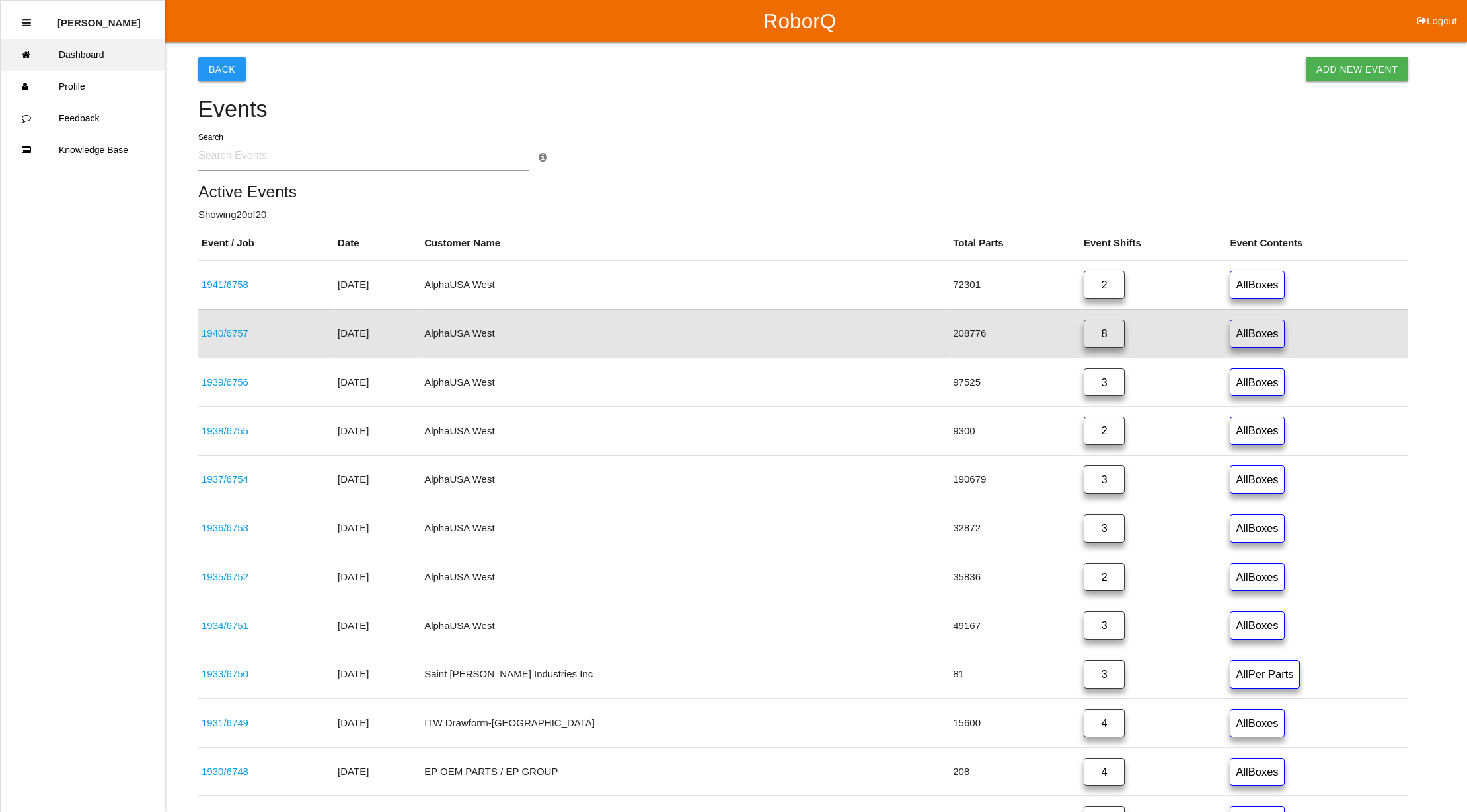
click at [60, 43] on link "Dashboard" at bounding box center [82, 55] width 164 height 32
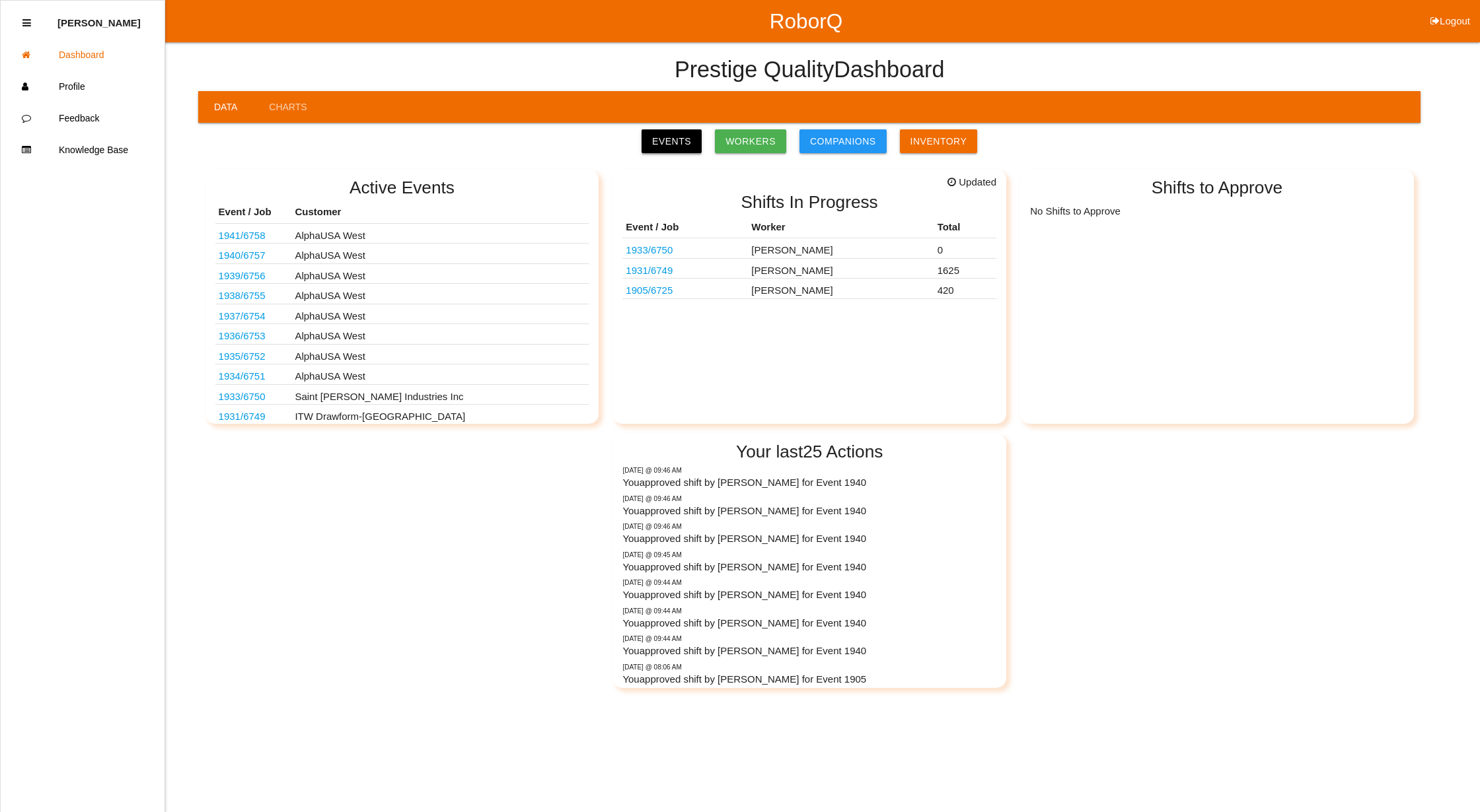
click at [678, 135] on link "Events" at bounding box center [672, 141] width 60 height 24
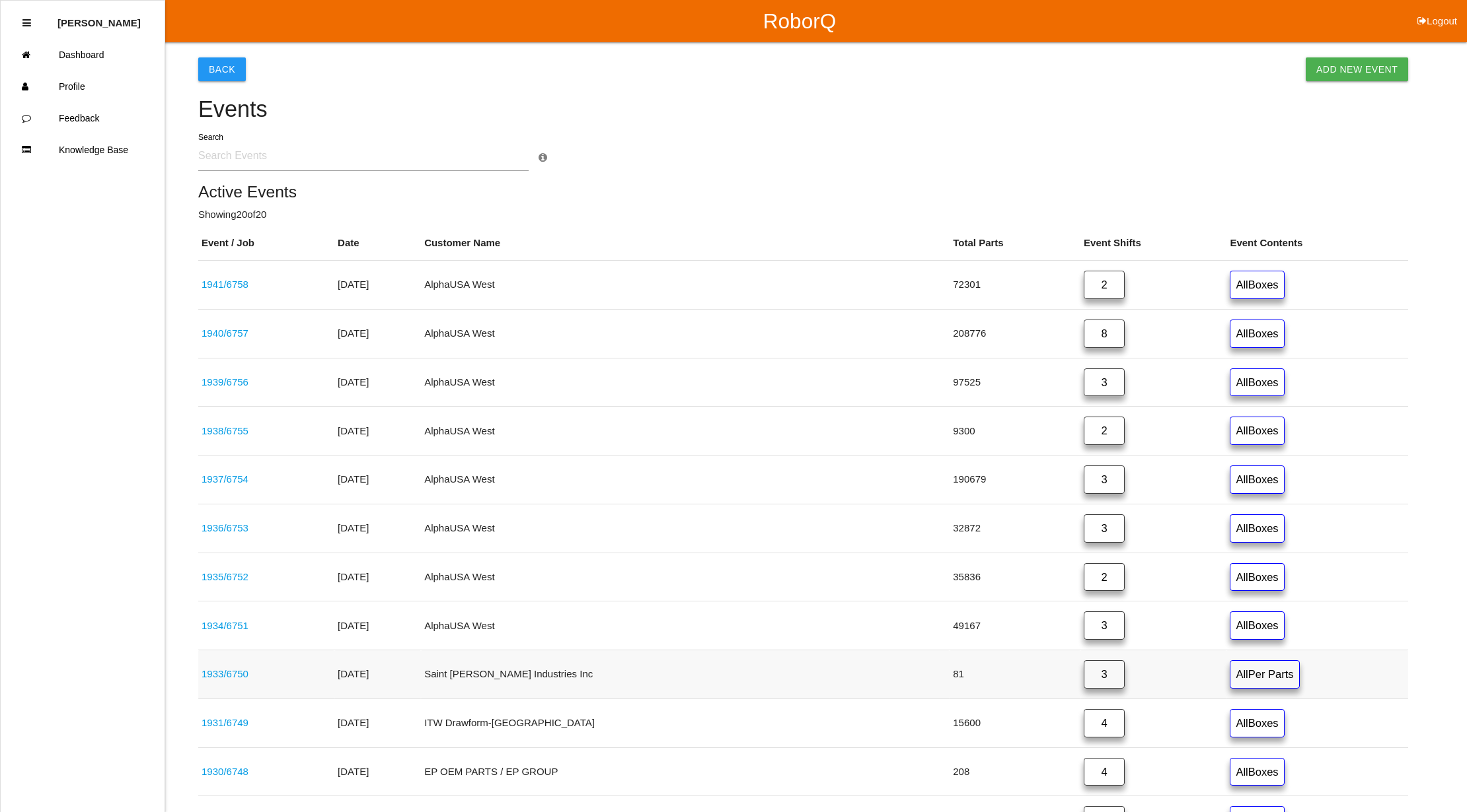
click at [1084, 680] on link "3" at bounding box center [1104, 674] width 41 height 28
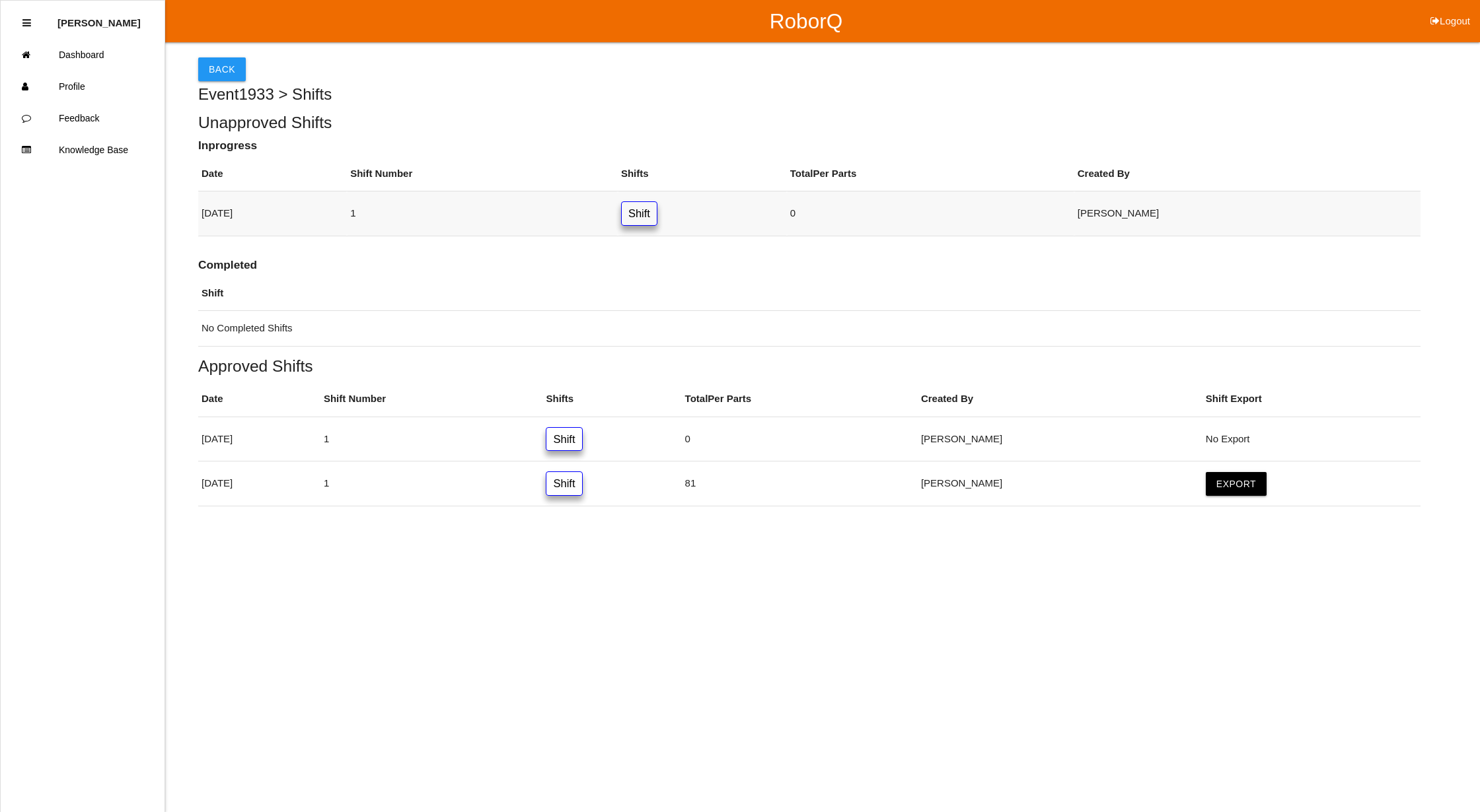
click at [657, 210] on link "Shift" at bounding box center [639, 213] width 36 height 25
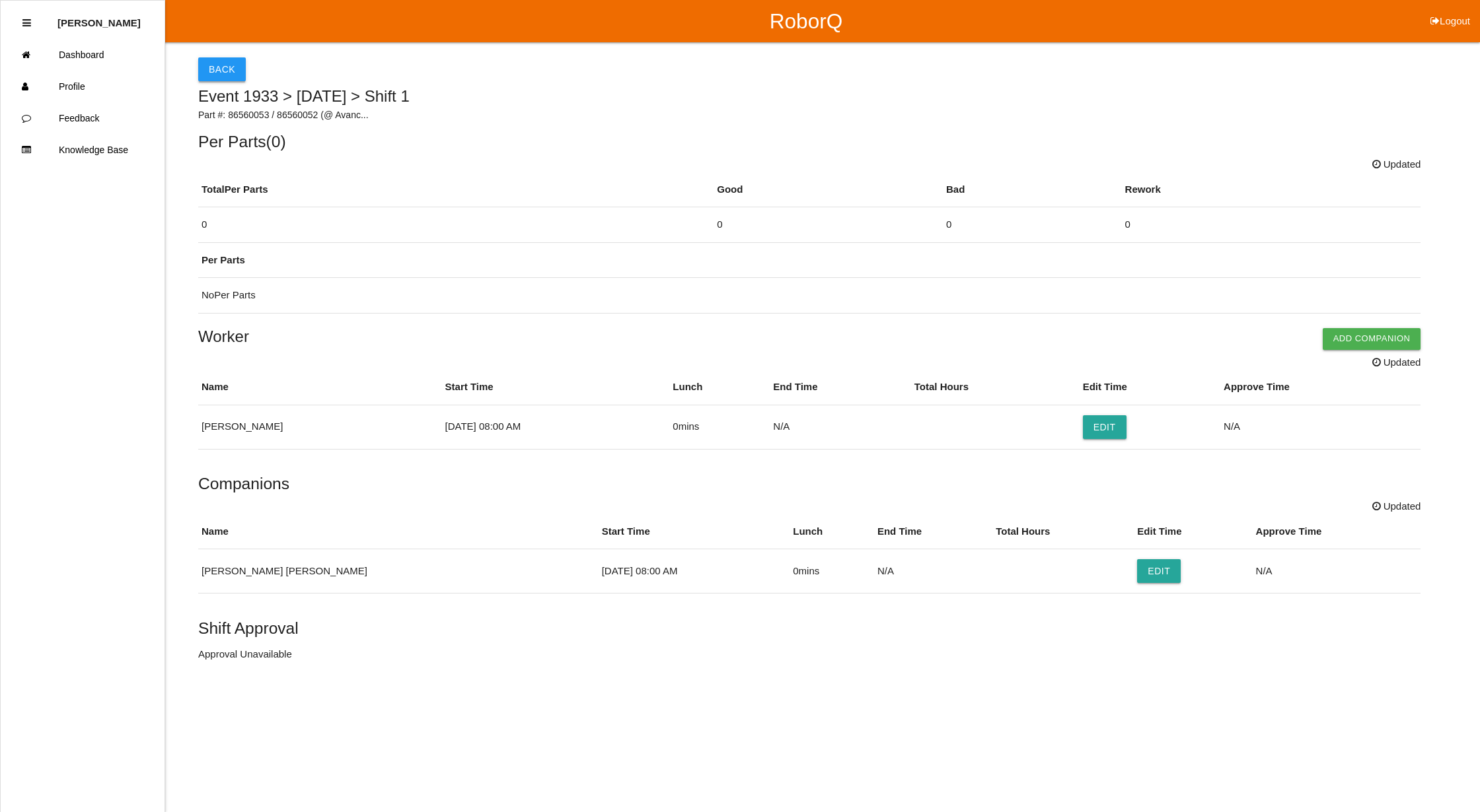
click at [213, 64] on button "Back" at bounding box center [222, 69] width 47 height 24
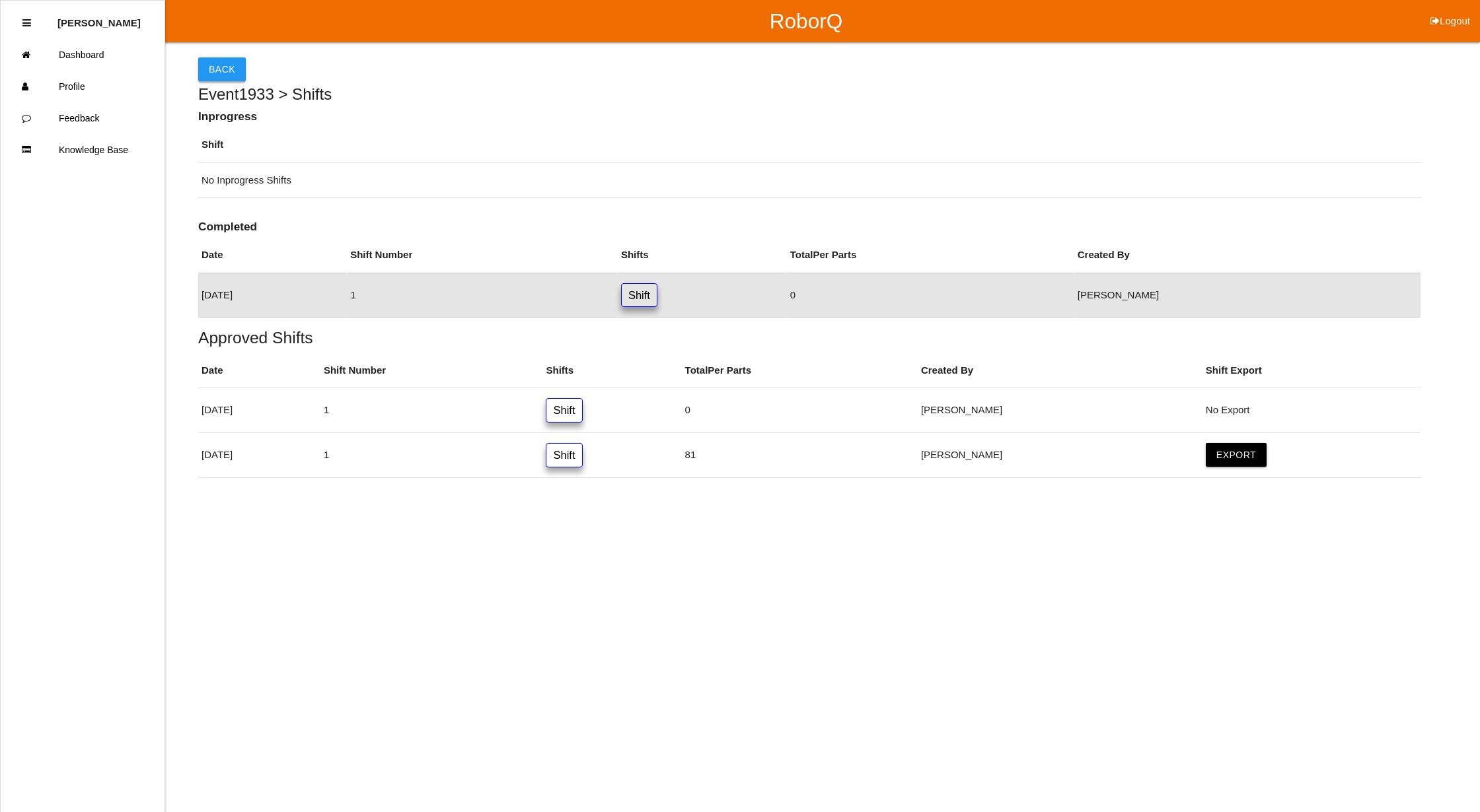
click at [225, 70] on button "Back" at bounding box center [222, 69] width 47 height 24
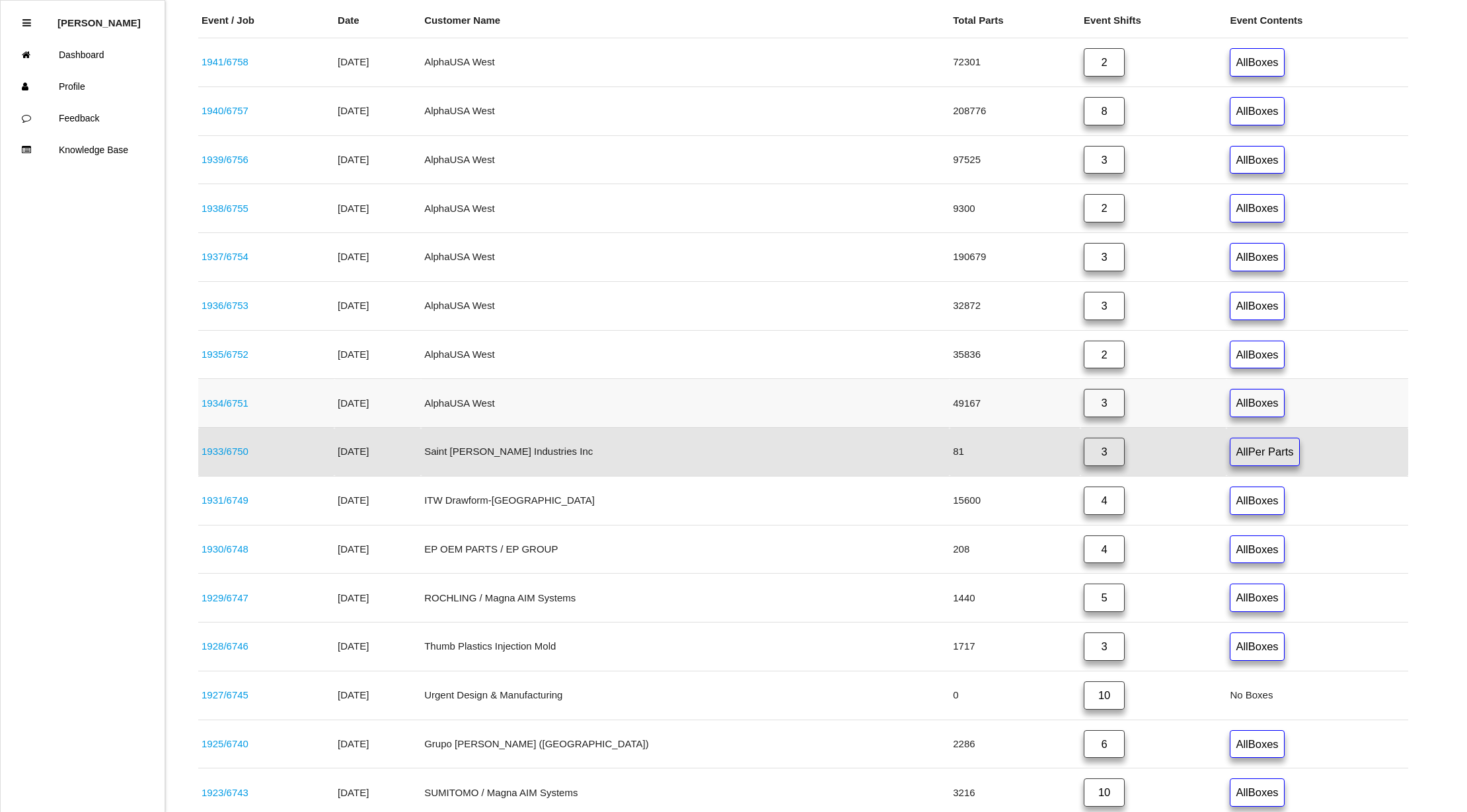
scroll to position [626, 0]
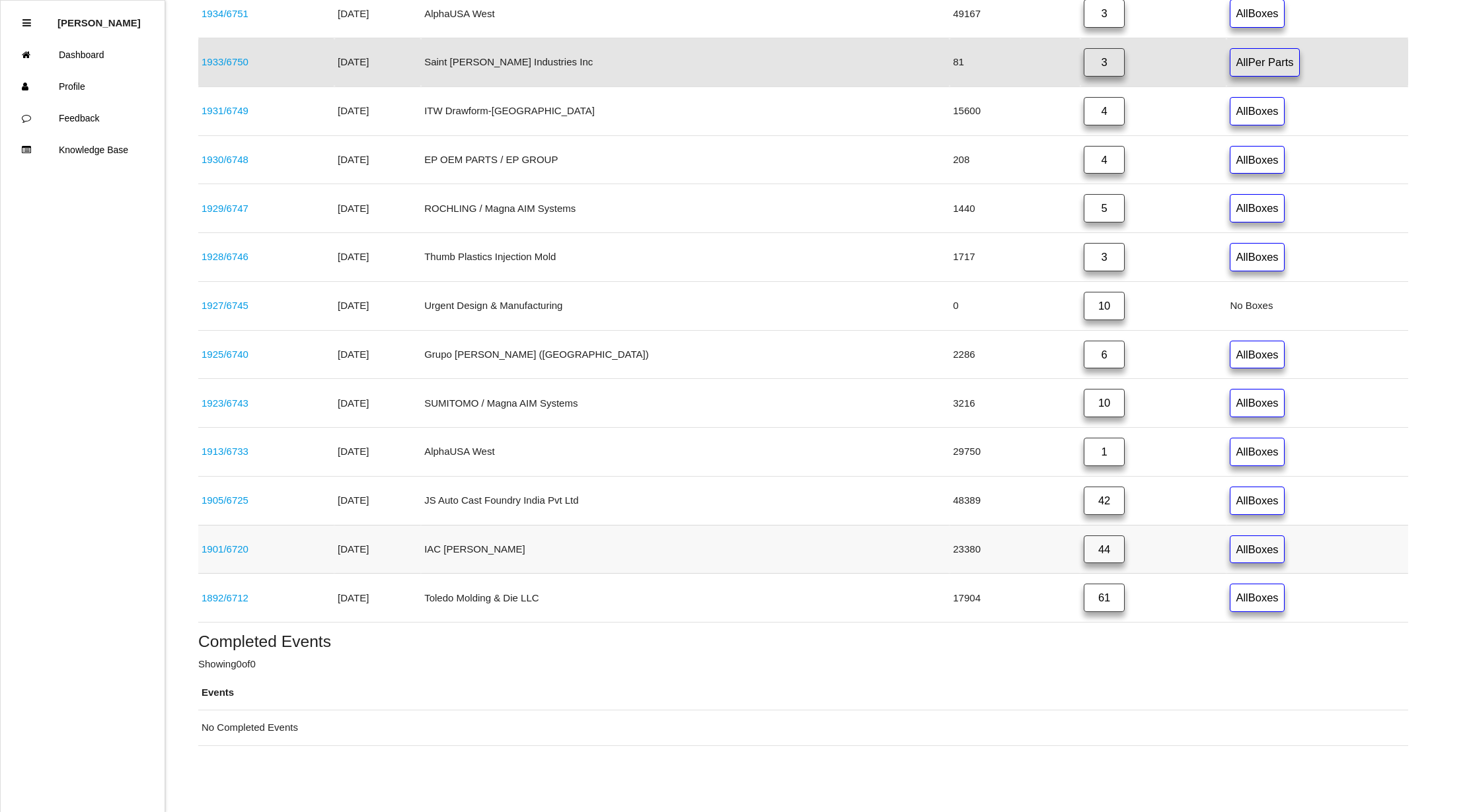
click at [1084, 547] on link "44" at bounding box center [1104, 549] width 41 height 28
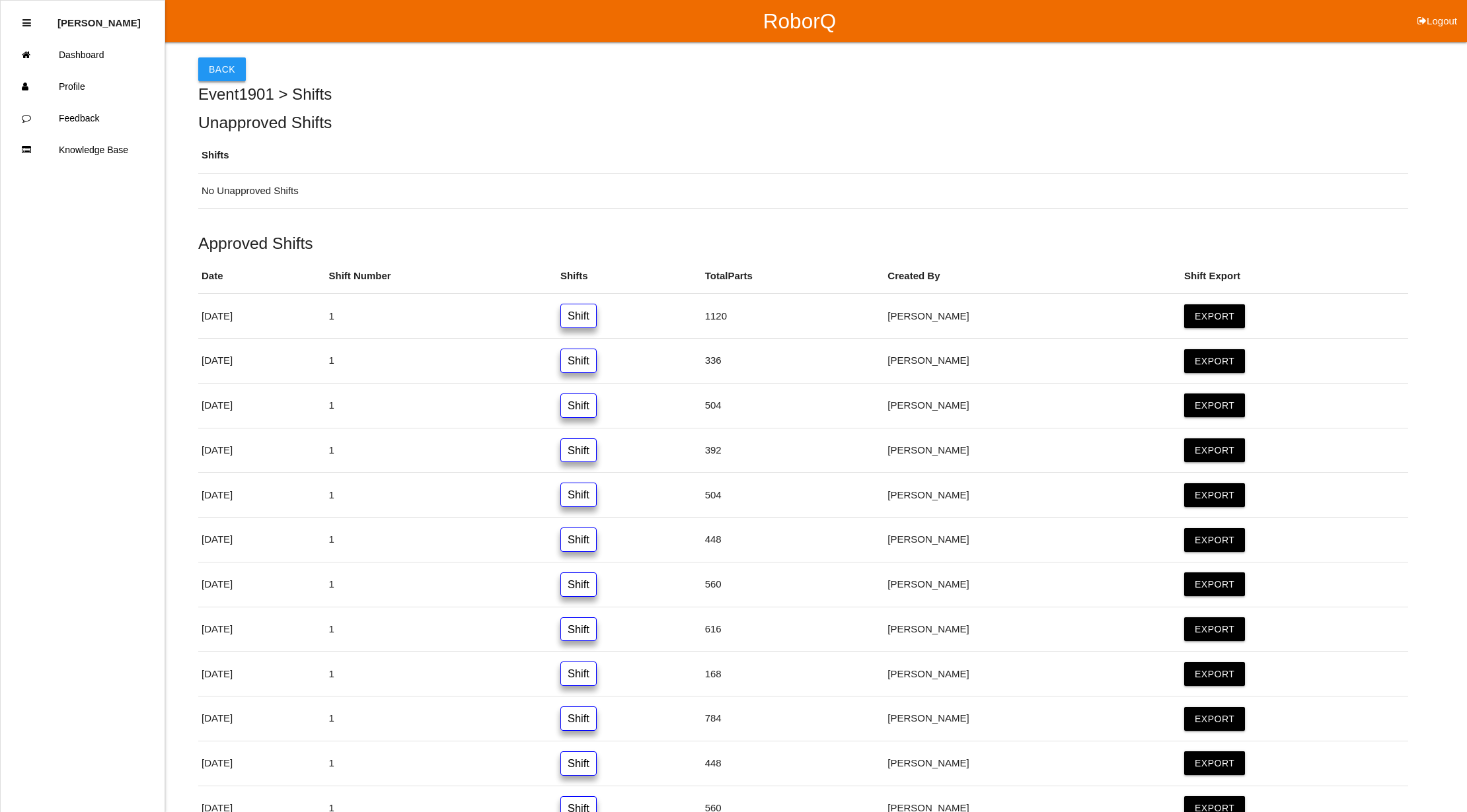
click at [209, 66] on button "Back" at bounding box center [222, 69] width 47 height 24
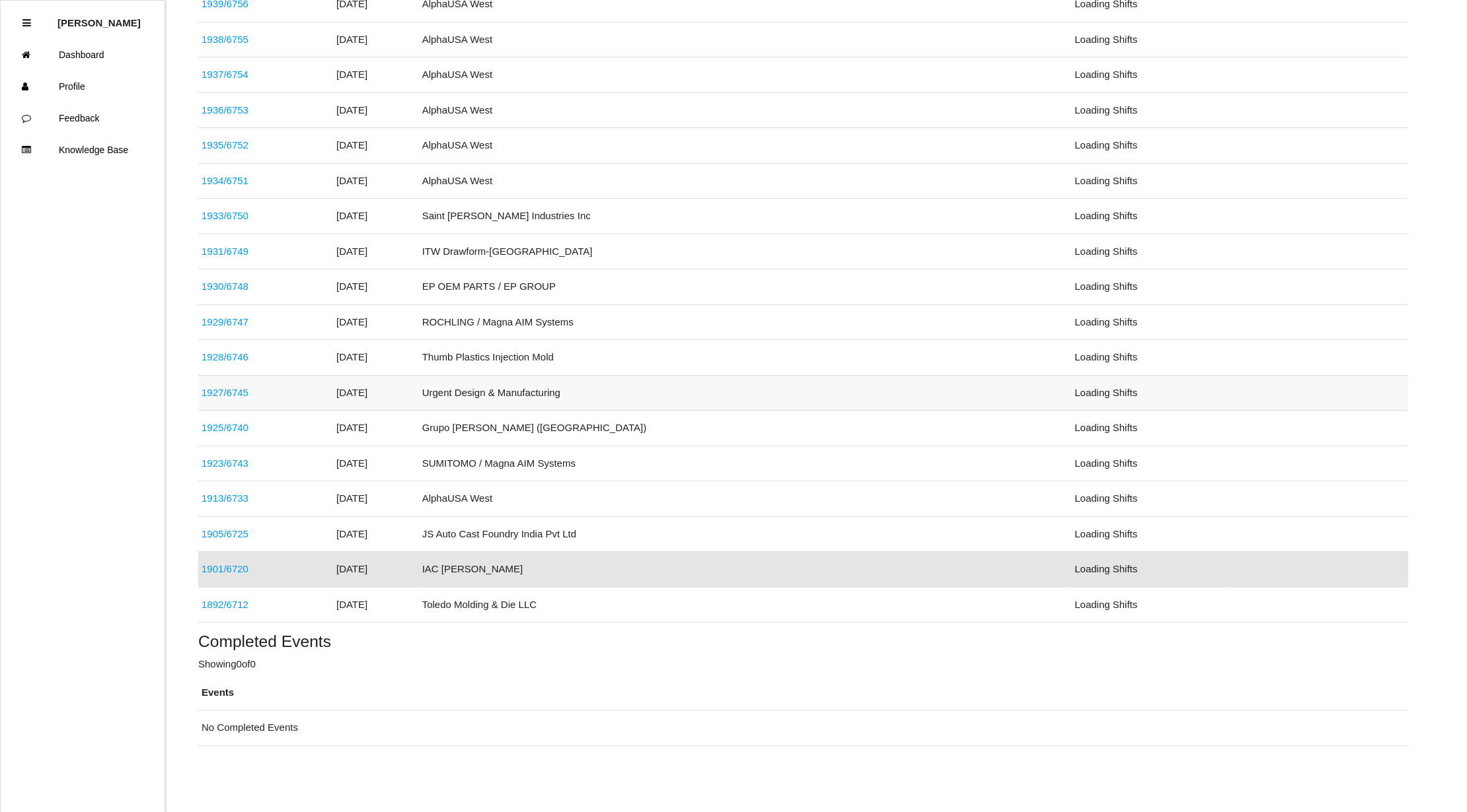
scroll to position [384, 0]
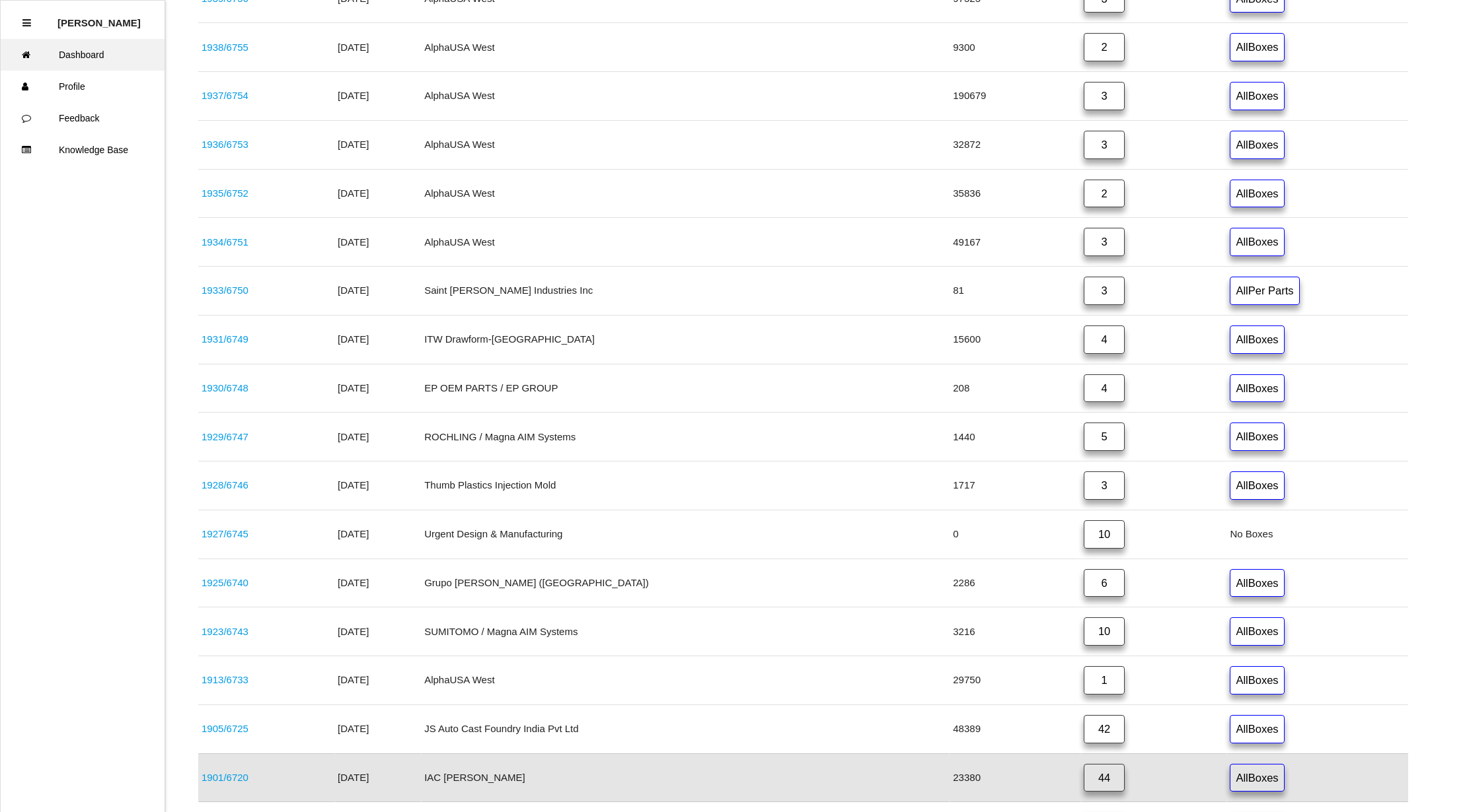
click at [115, 56] on link "Dashboard" at bounding box center [82, 55] width 164 height 32
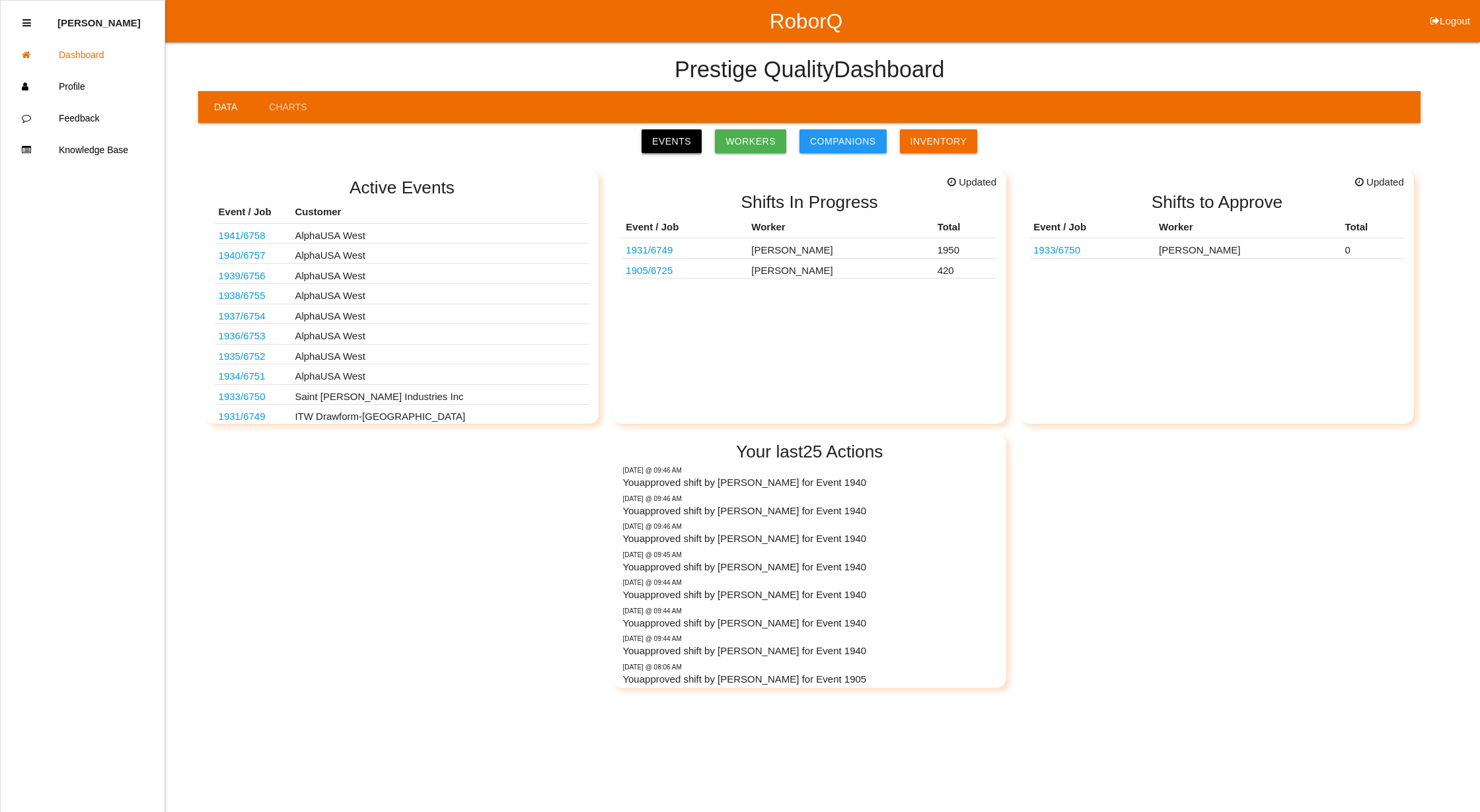
click at [670, 148] on link "Events" at bounding box center [672, 141] width 60 height 24
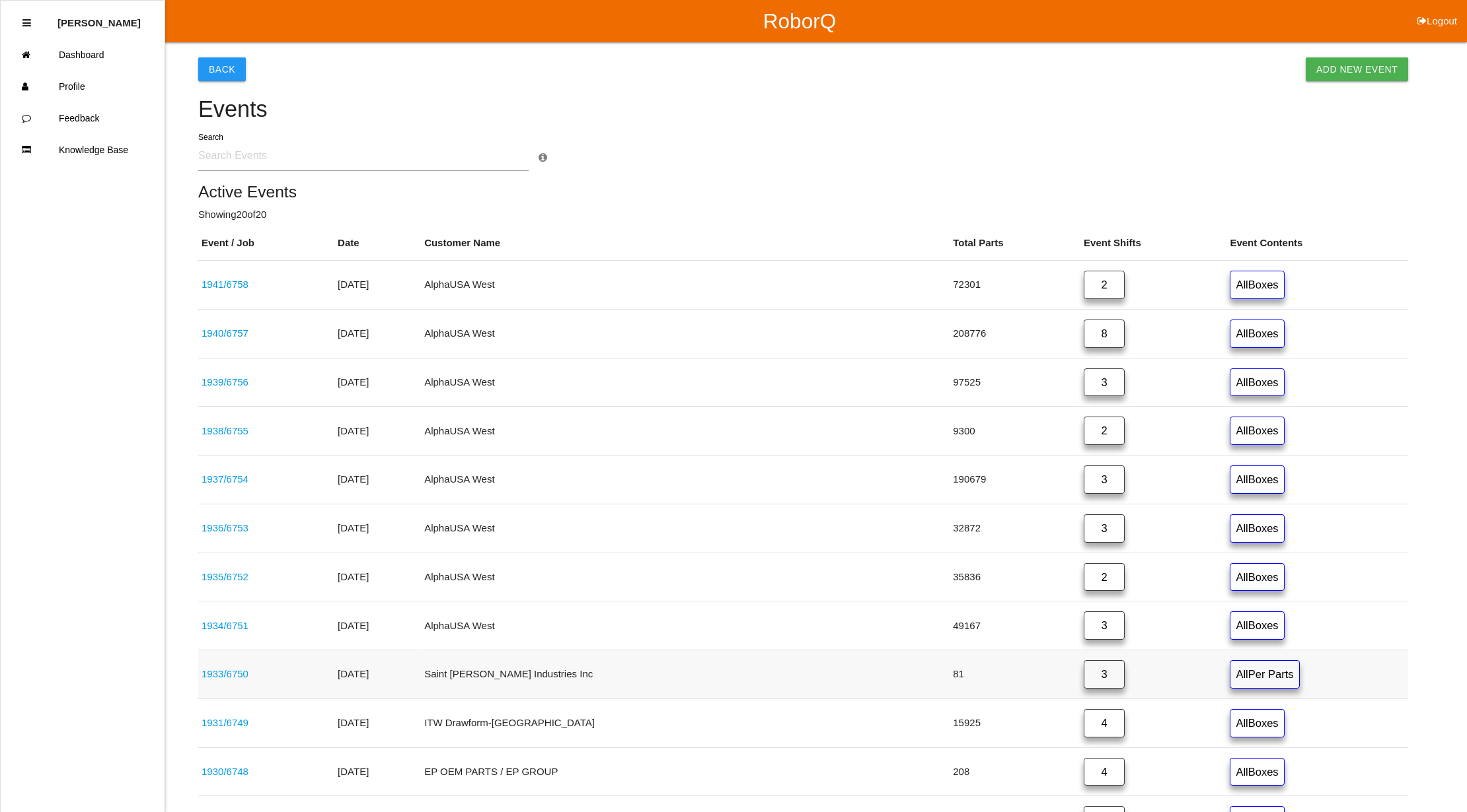
click at [1084, 680] on link "3" at bounding box center [1104, 674] width 41 height 28
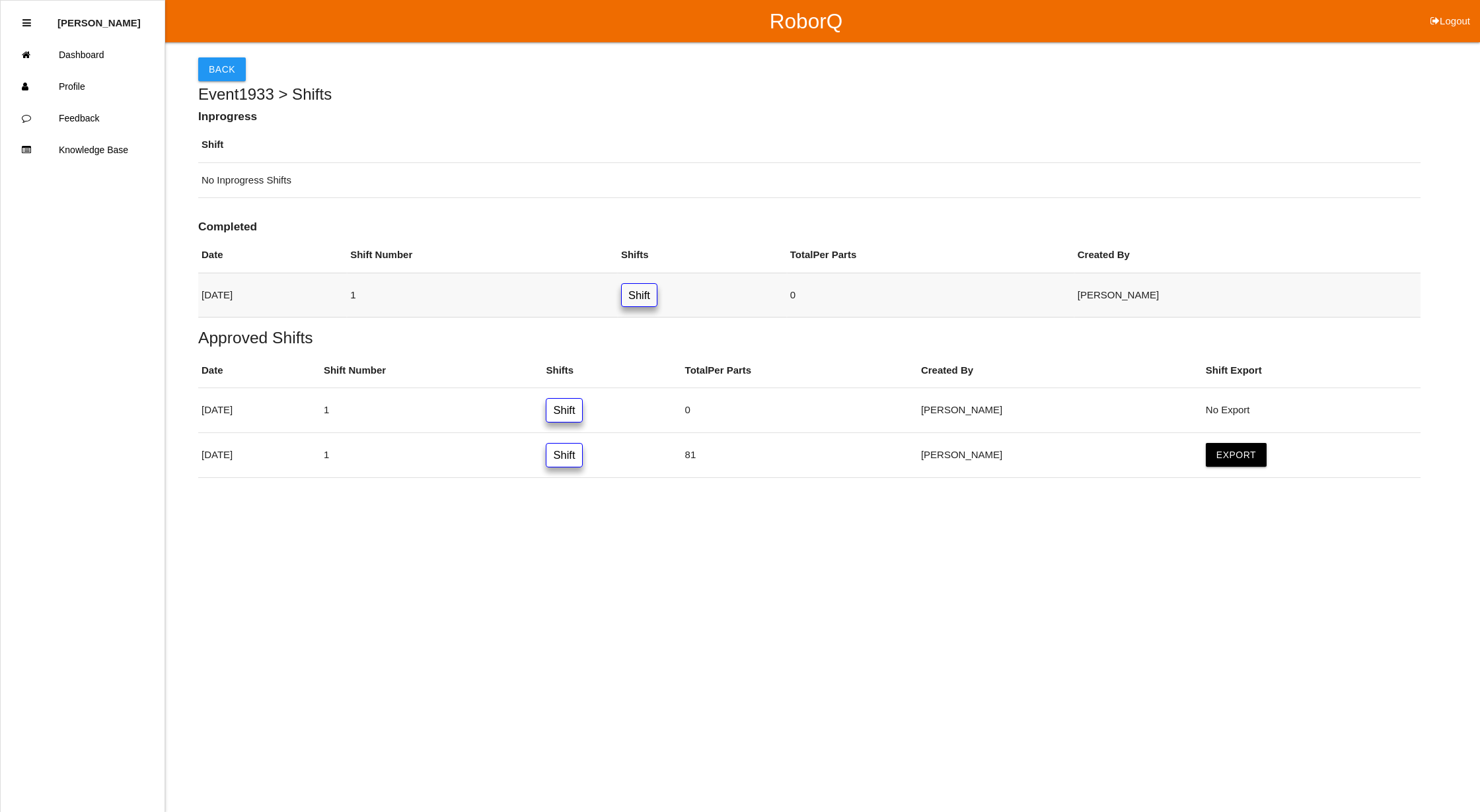
click at [657, 297] on link "Shift" at bounding box center [639, 296] width 36 height 25
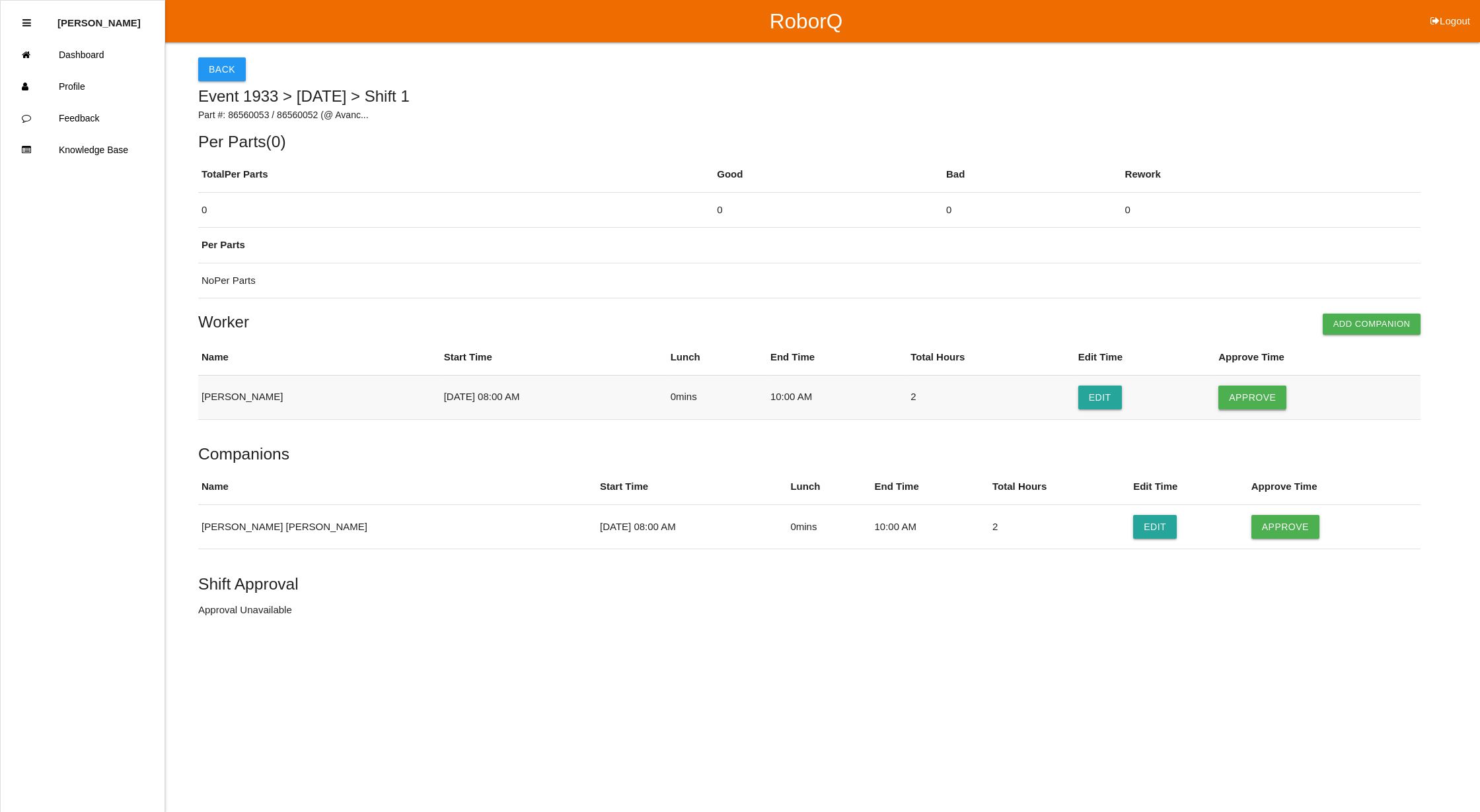
click at [1253, 395] on button "Approve" at bounding box center [1252, 397] width 68 height 24
click at [1251, 523] on button "Approve" at bounding box center [1285, 526] width 68 height 24
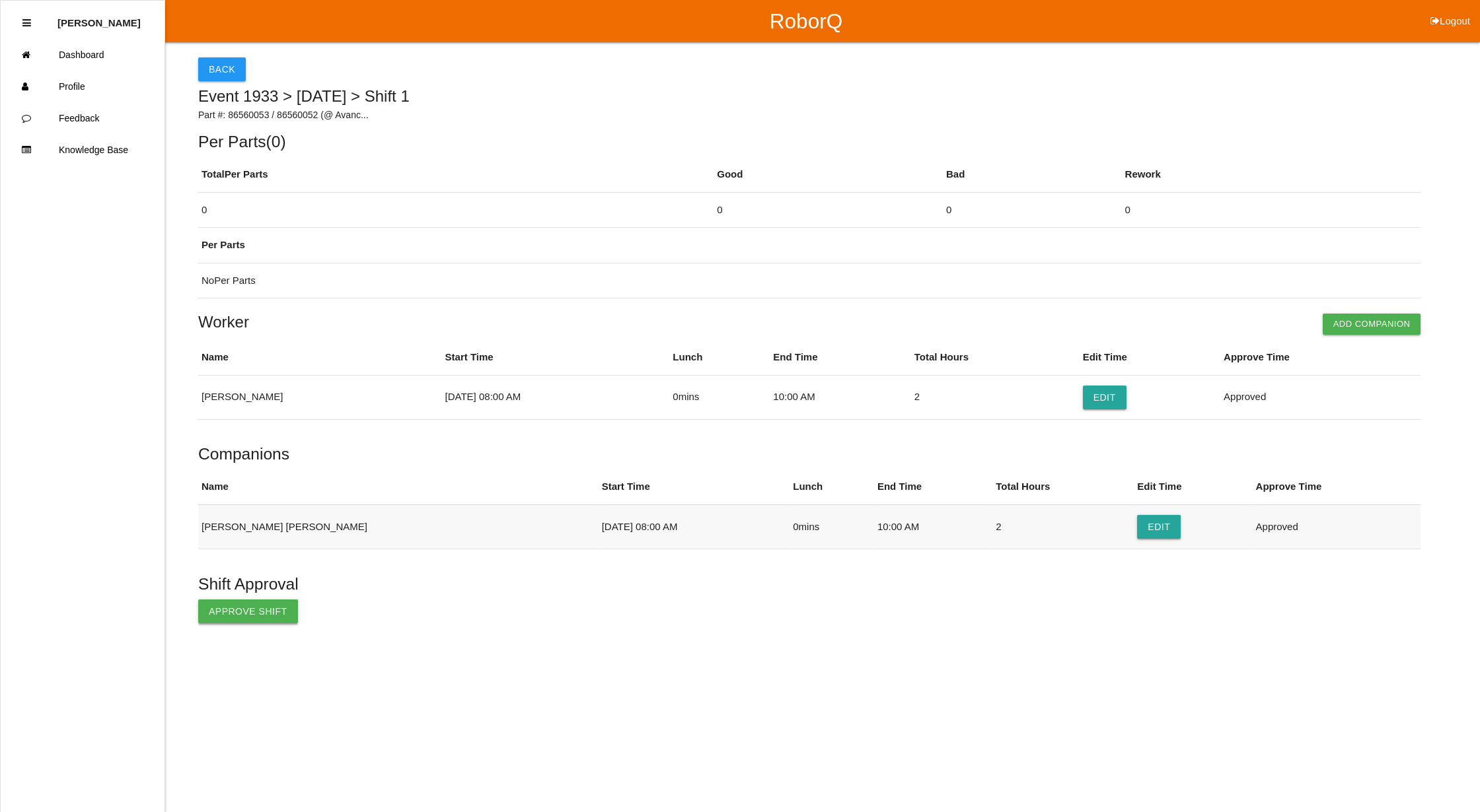
click at [231, 605] on button "Approve Shift" at bounding box center [248, 611] width 100 height 24
click at [206, 64] on button "Back" at bounding box center [222, 69] width 47 height 24
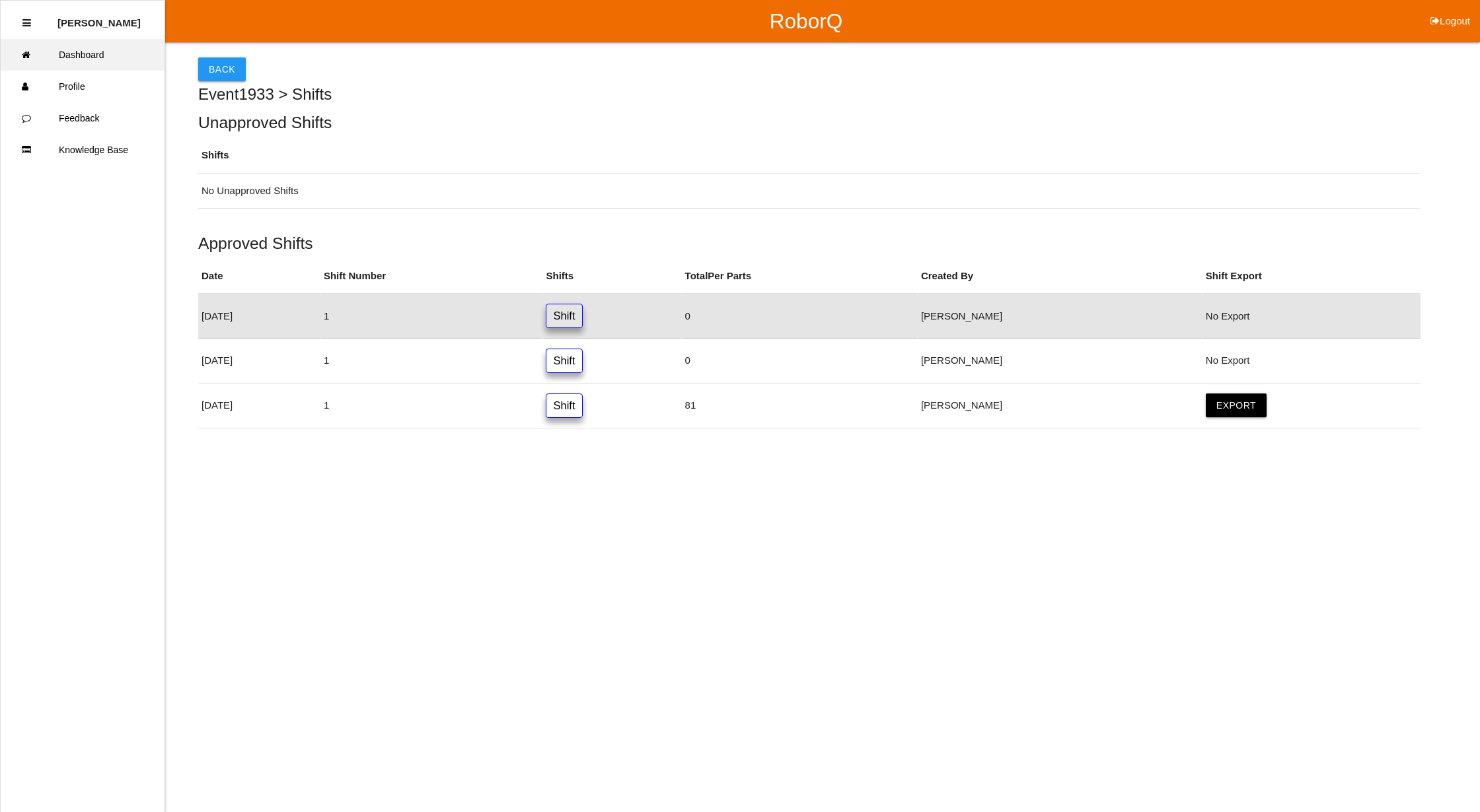
click at [70, 51] on link "Dashboard" at bounding box center [82, 55] width 164 height 32
